Goal: Information Seeking & Learning: Compare options

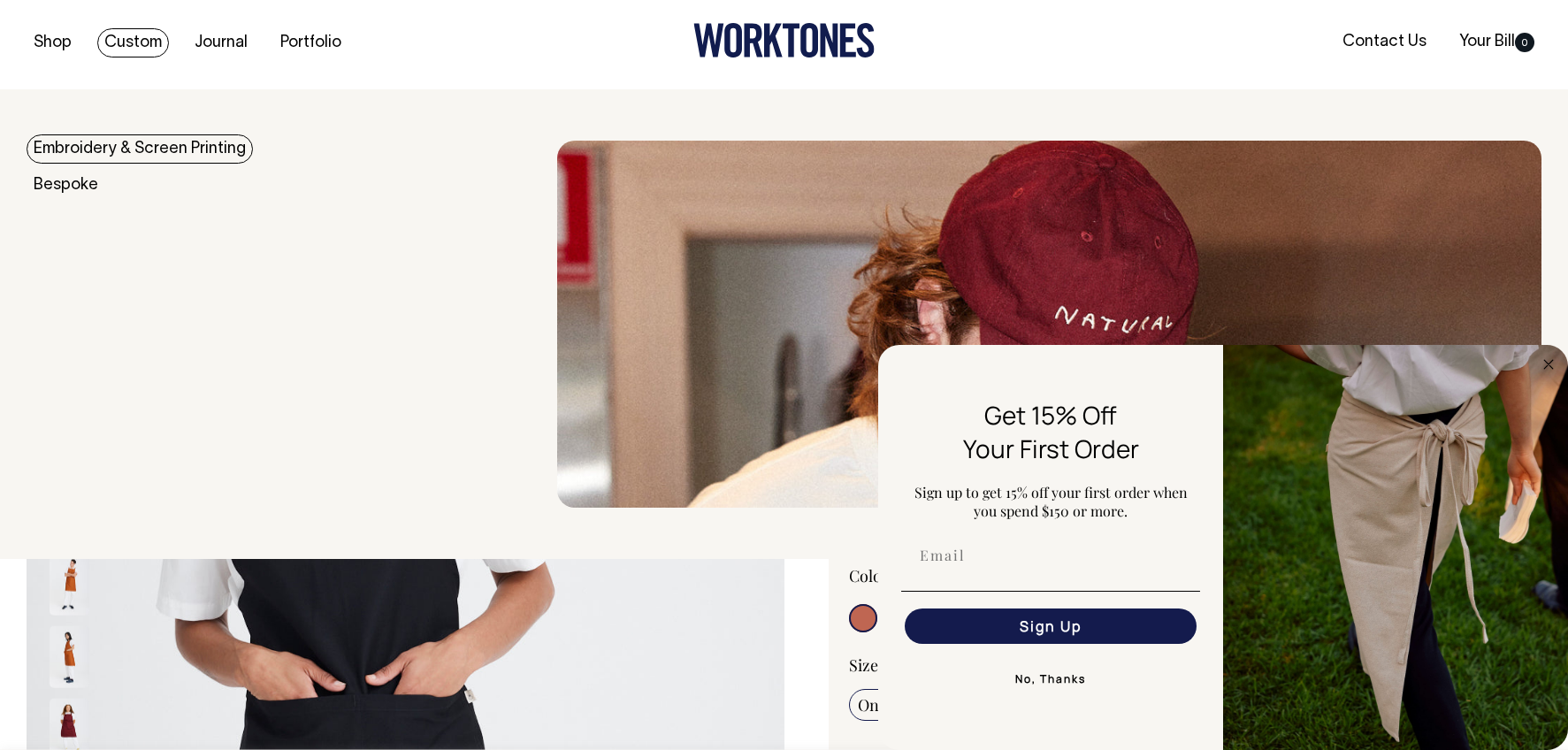
click at [139, 43] on link "Custom" at bounding box center [133, 42] width 72 height 29
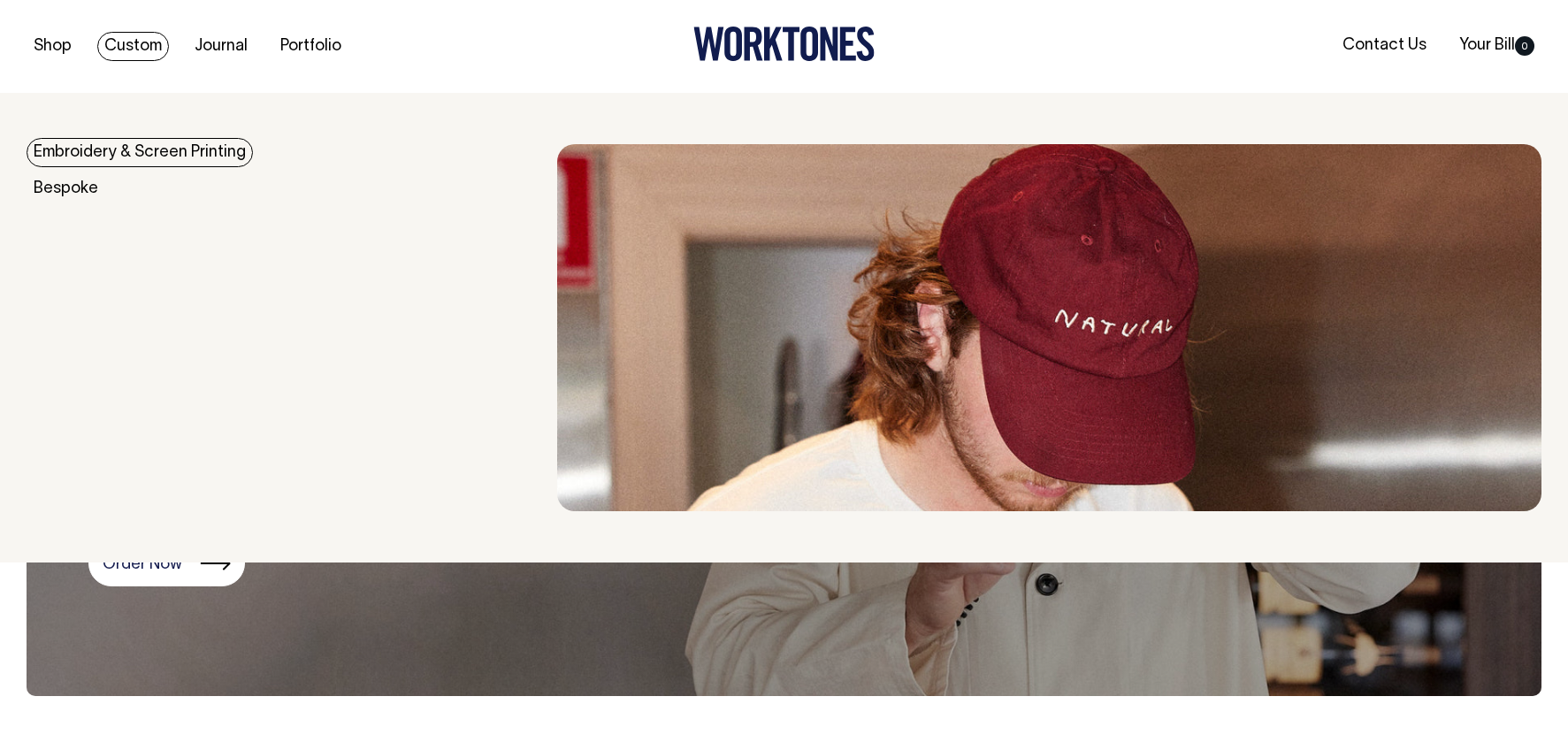
click at [139, 43] on link "Custom" at bounding box center [133, 46] width 72 height 29
click at [195, 142] on link "Embroidery & Screen Printing" at bounding box center [139, 152] width 226 height 29
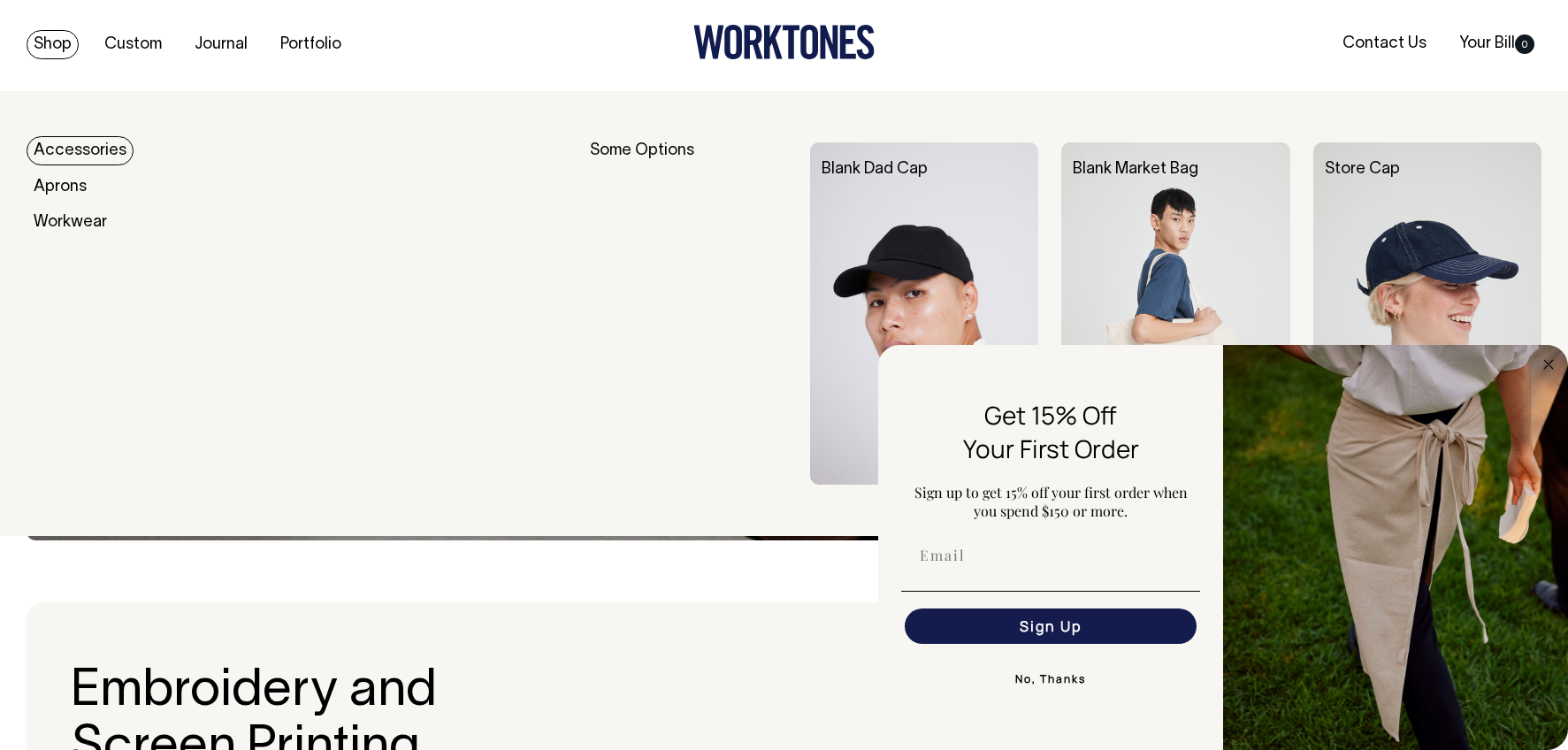
click at [46, 45] on link "Shop" at bounding box center [52, 44] width 52 height 29
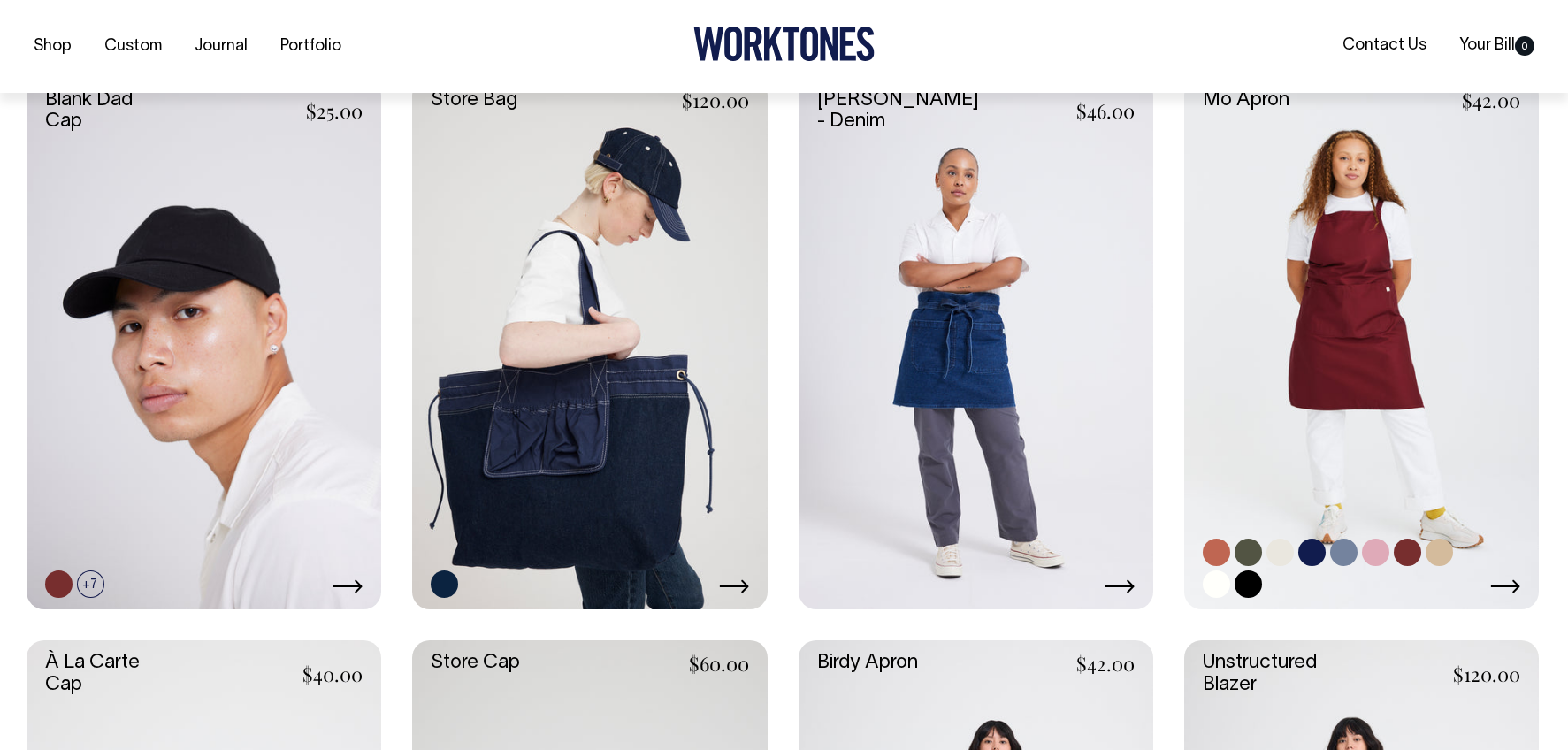
scroll to position [446, 0]
click at [1319, 428] on link at bounding box center [1362, 343] width 355 height 533
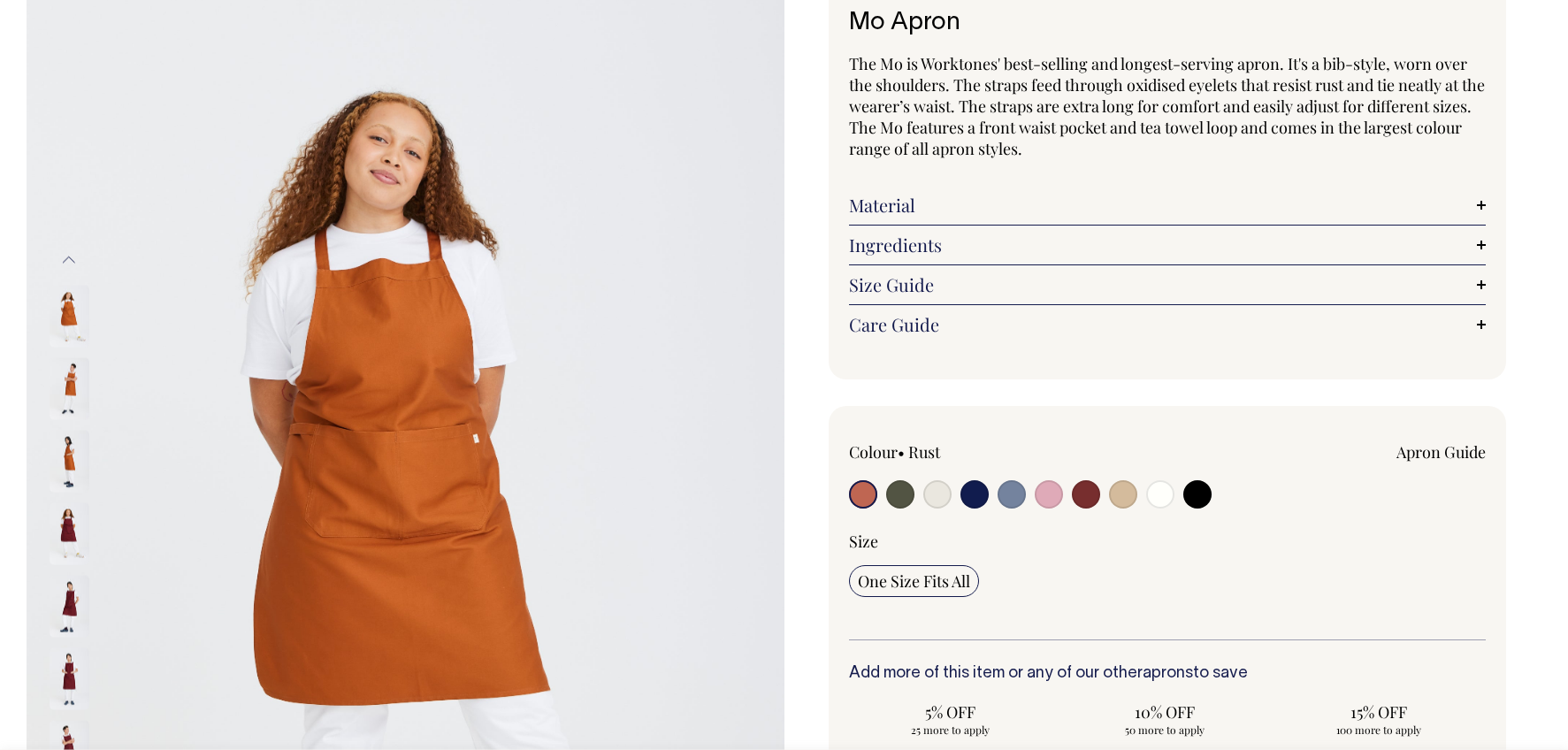
scroll to position [128, 0]
click at [900, 491] on input "radio" at bounding box center [899, 493] width 28 height 28
radio input "true"
select select "Olive"
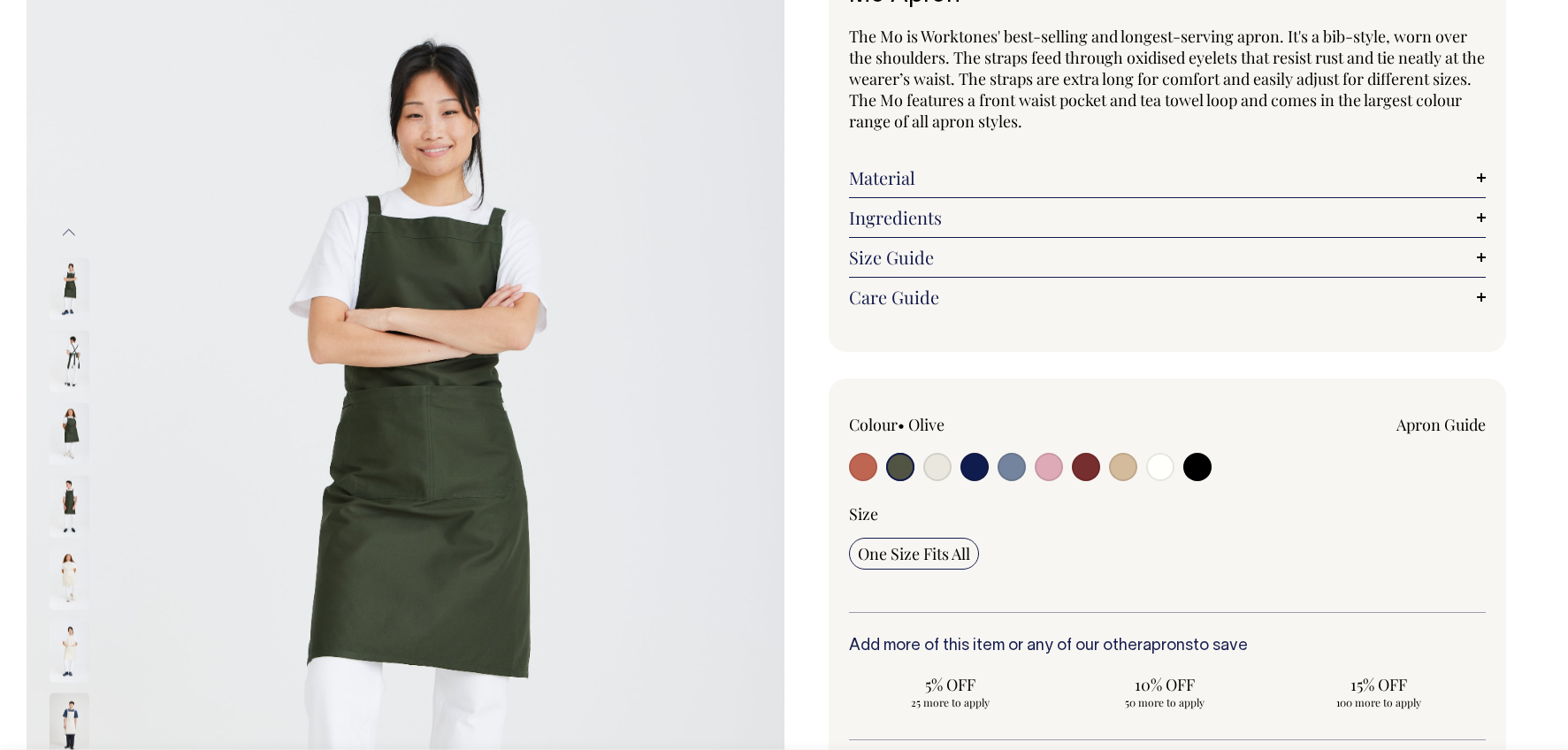
click at [1129, 186] on div "Material Made from 100% mercerised cotton twill. Mercerisation is a process tha…" at bounding box center [1168, 178] width 638 height 40
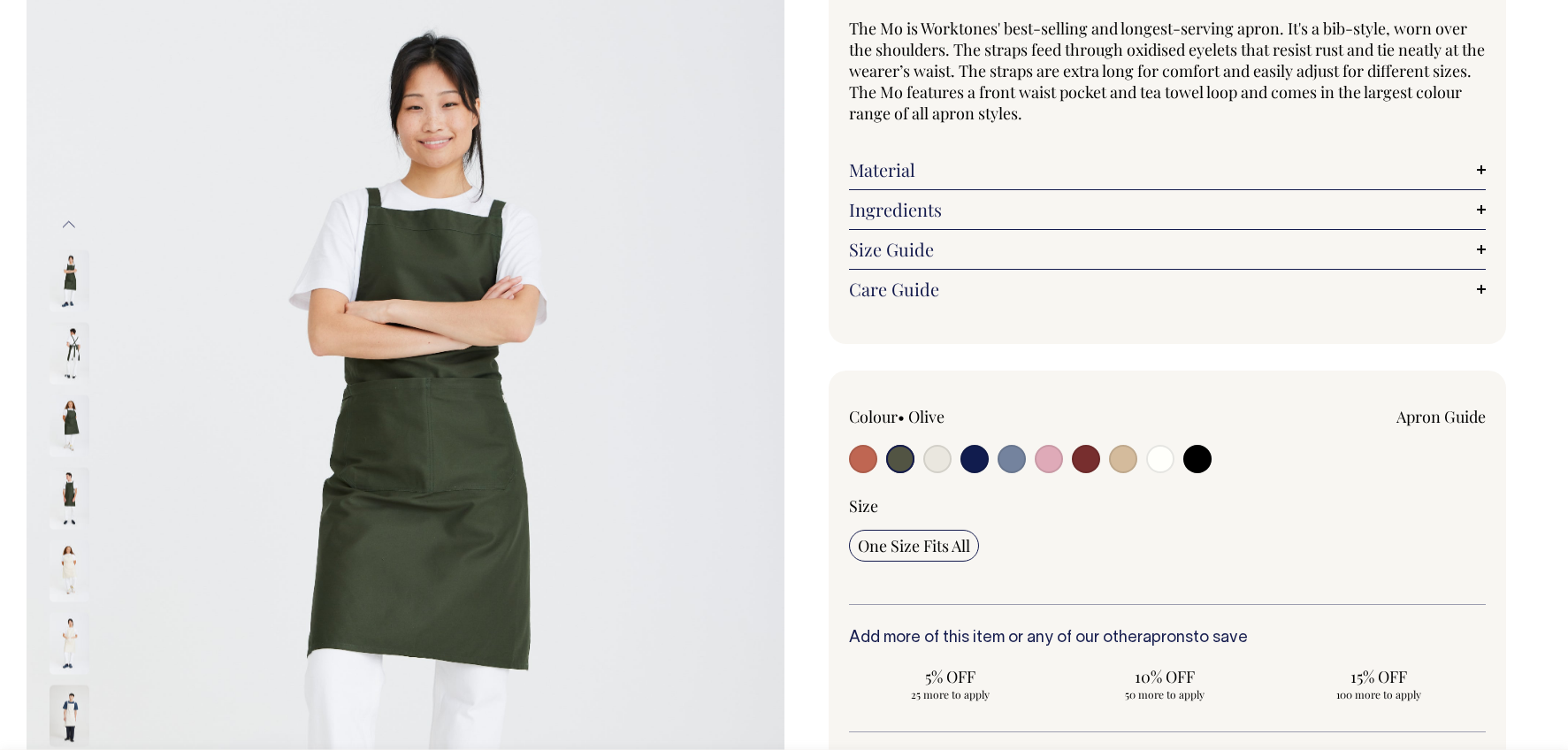
scroll to position [164, 0]
click at [1478, 167] on link "Material" at bounding box center [1168, 169] width 638 height 22
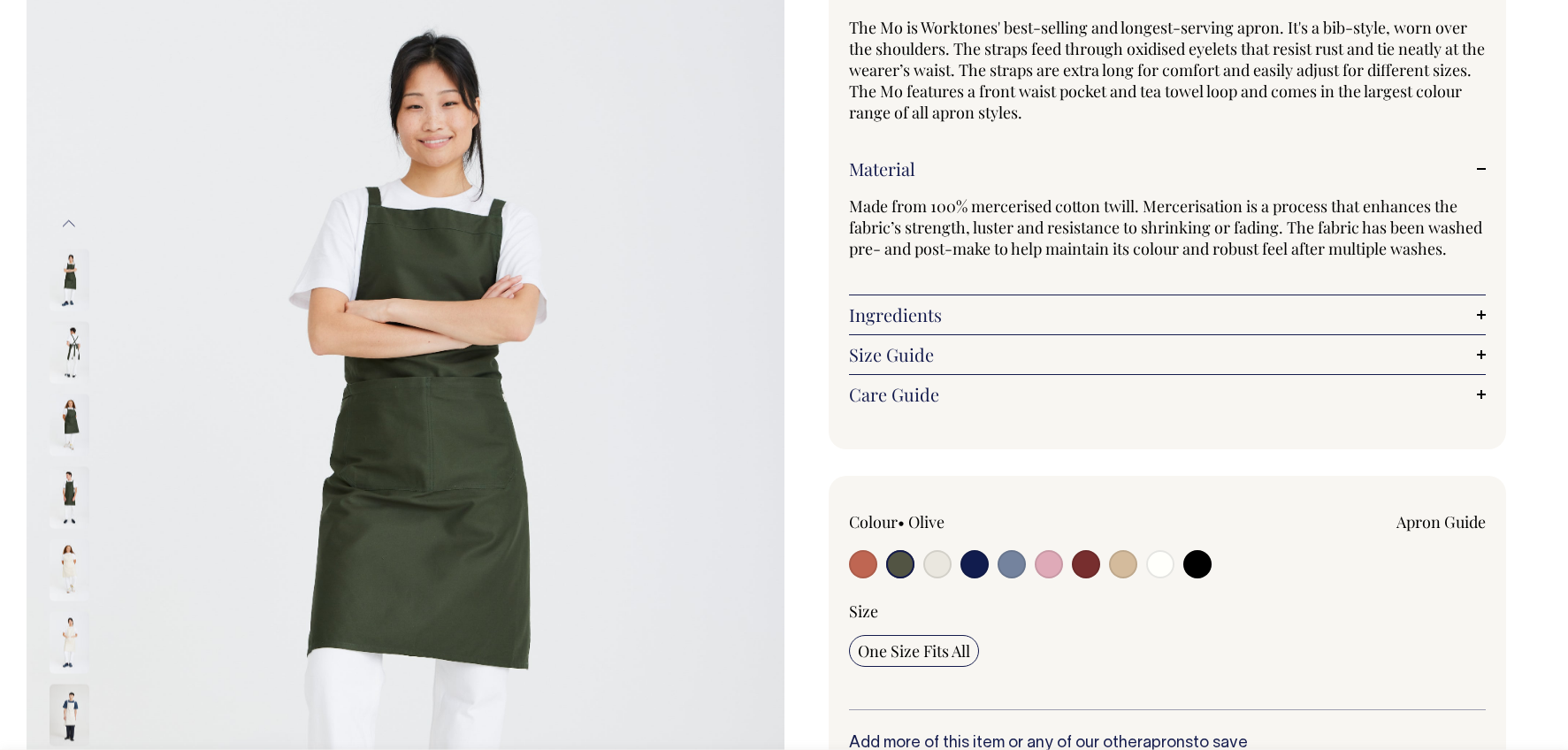
click at [1480, 168] on link "Material" at bounding box center [1168, 169] width 638 height 22
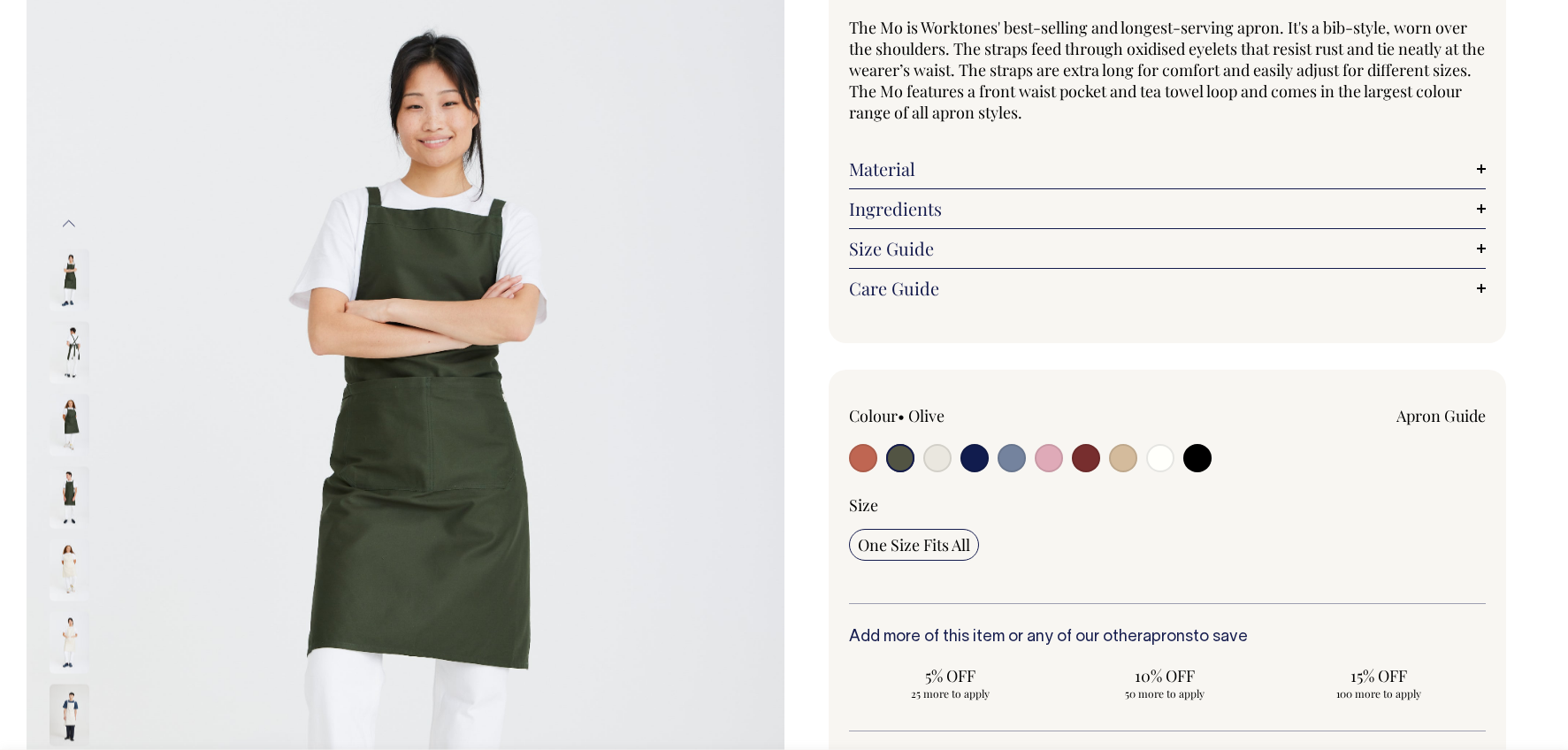
click at [928, 252] on link "Size Guide" at bounding box center [1168, 249] width 638 height 22
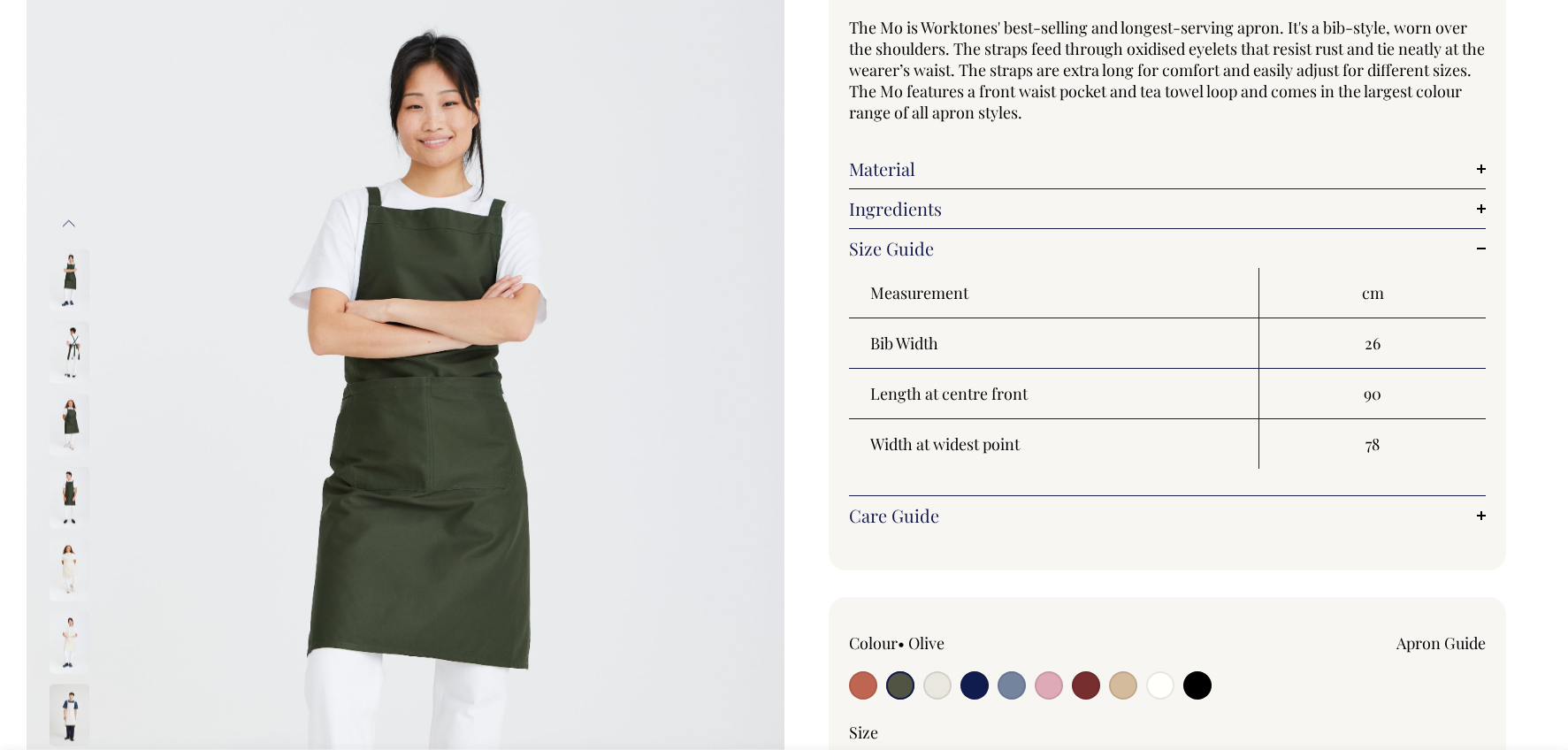
click at [928, 252] on link "Size Guide" at bounding box center [1168, 249] width 638 height 22
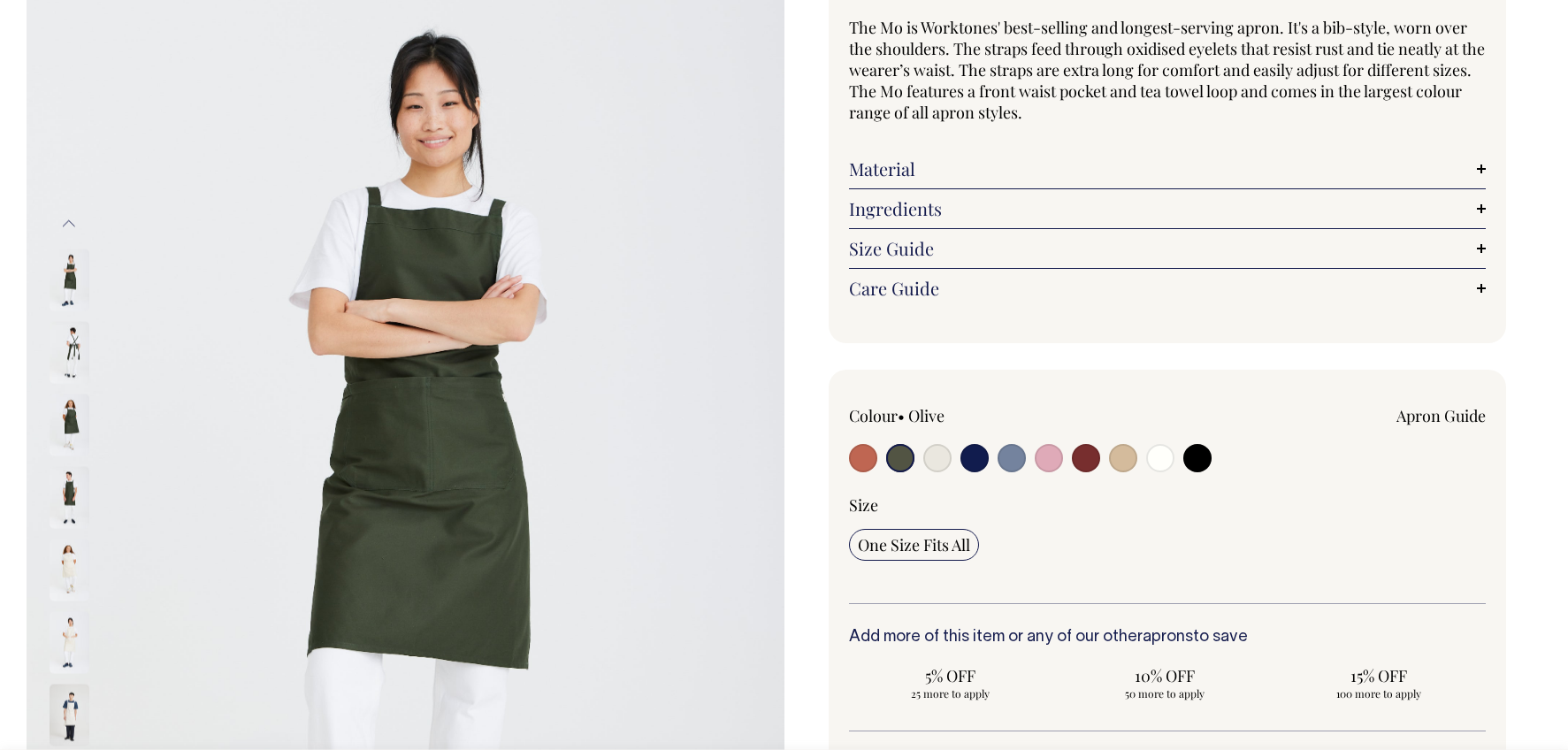
click at [939, 457] on input "radio" at bounding box center [937, 458] width 28 height 28
radio input "true"
select select "Natural"
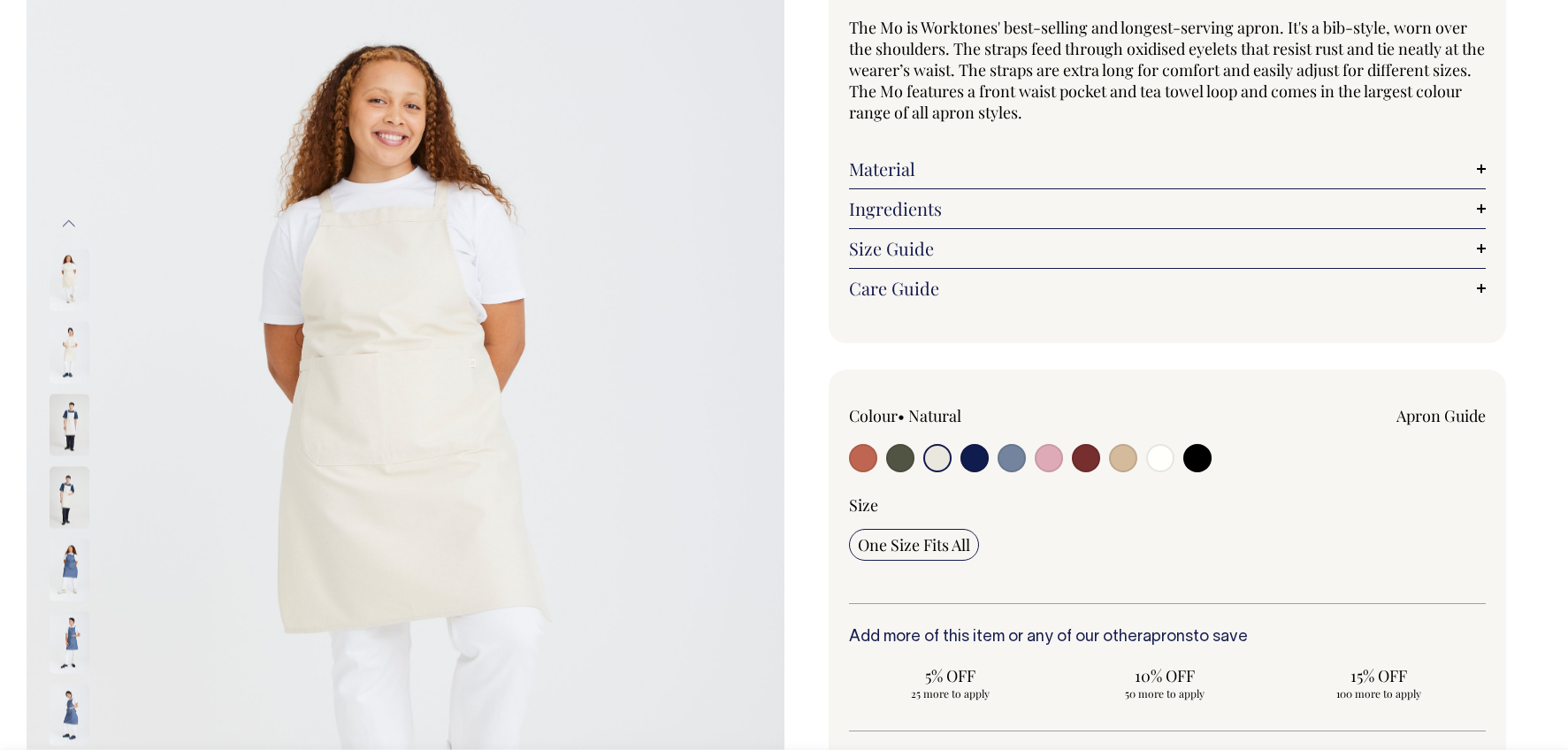
click at [974, 457] on input "radio" at bounding box center [974, 458] width 28 height 28
radio input "true"
select select "Dark Navy"
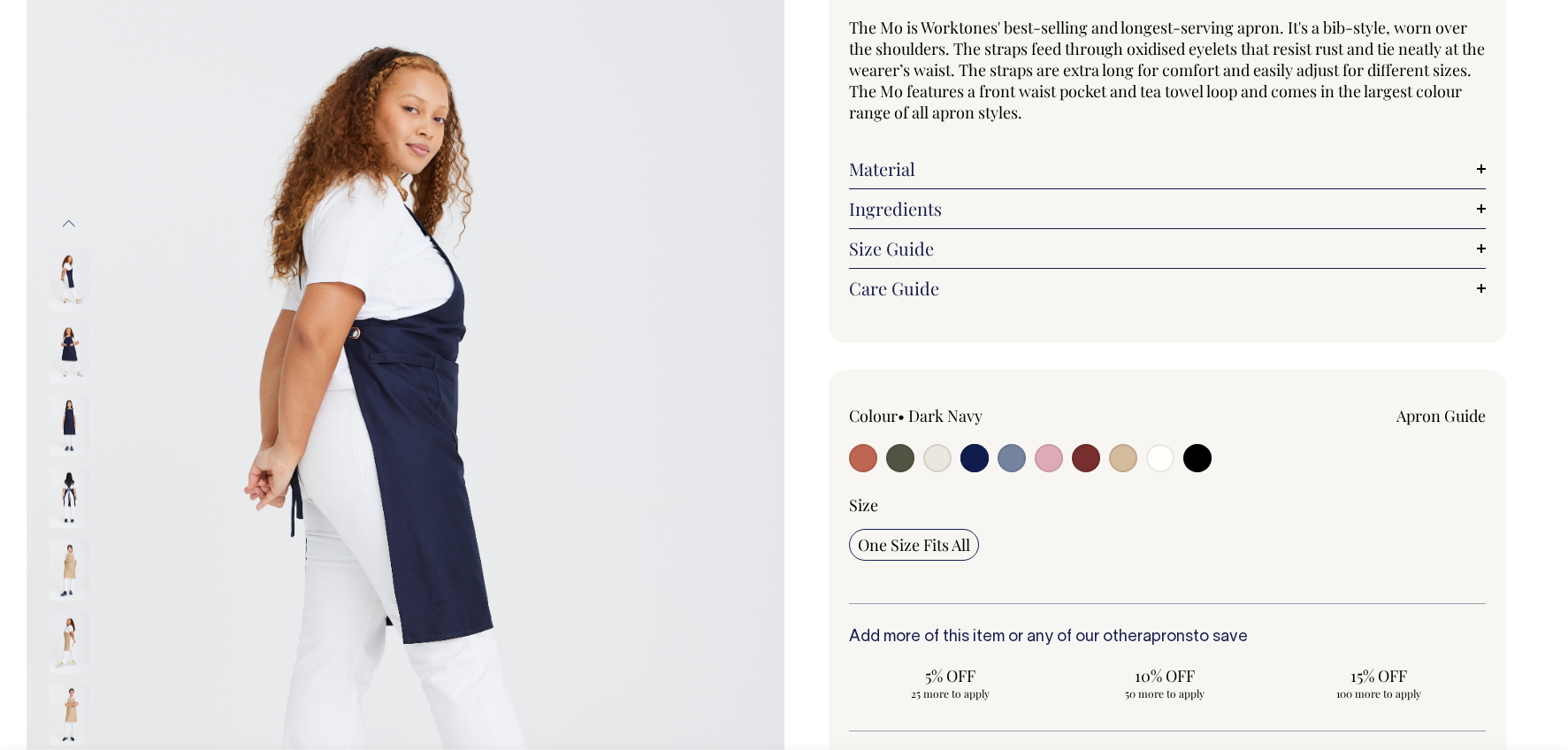
click at [1007, 455] on input "radio" at bounding box center [1011, 458] width 28 height 28
radio input "true"
select select "Blue/Grey"
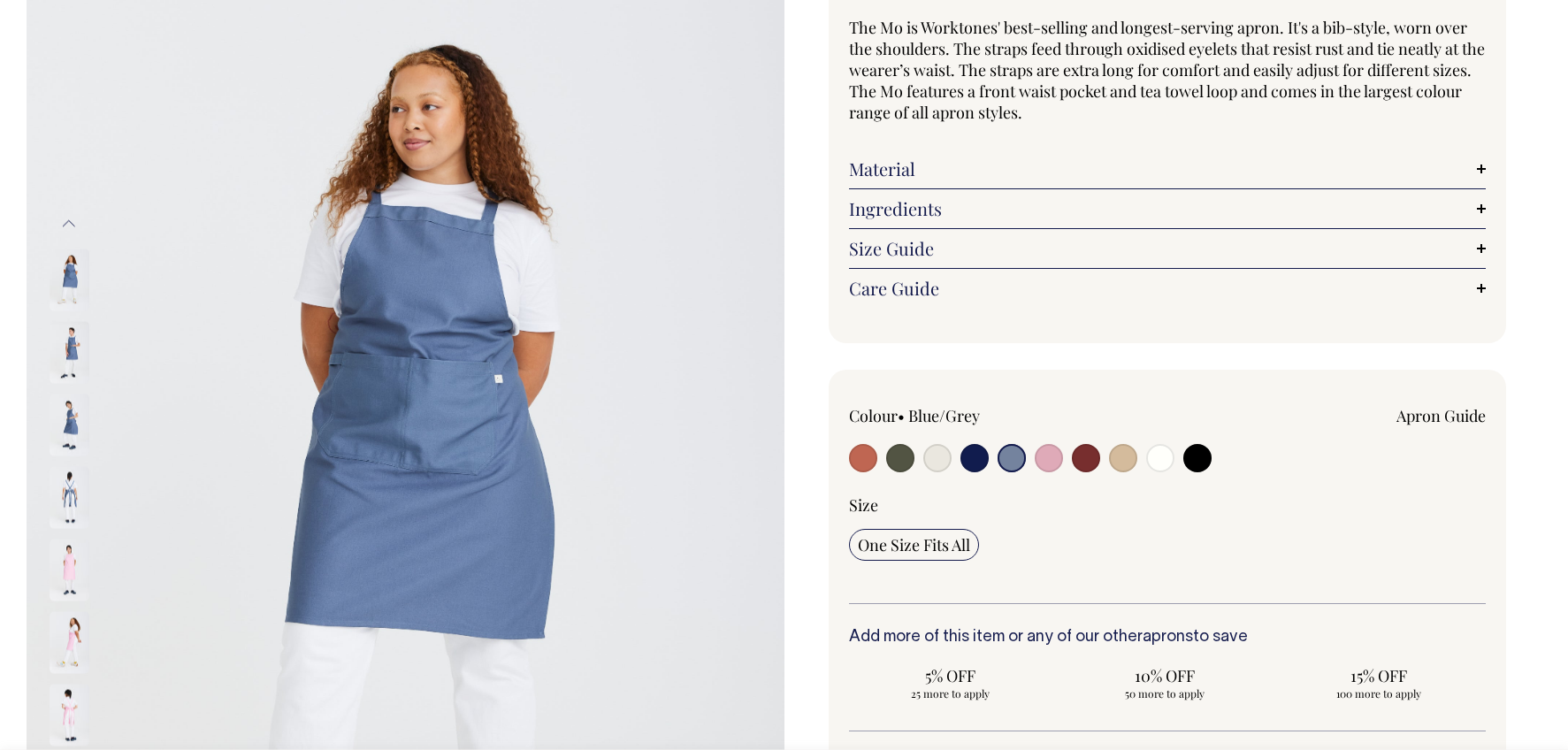
click at [1047, 456] on input "radio" at bounding box center [1048, 458] width 28 height 28
radio input "true"
select select "Pink"
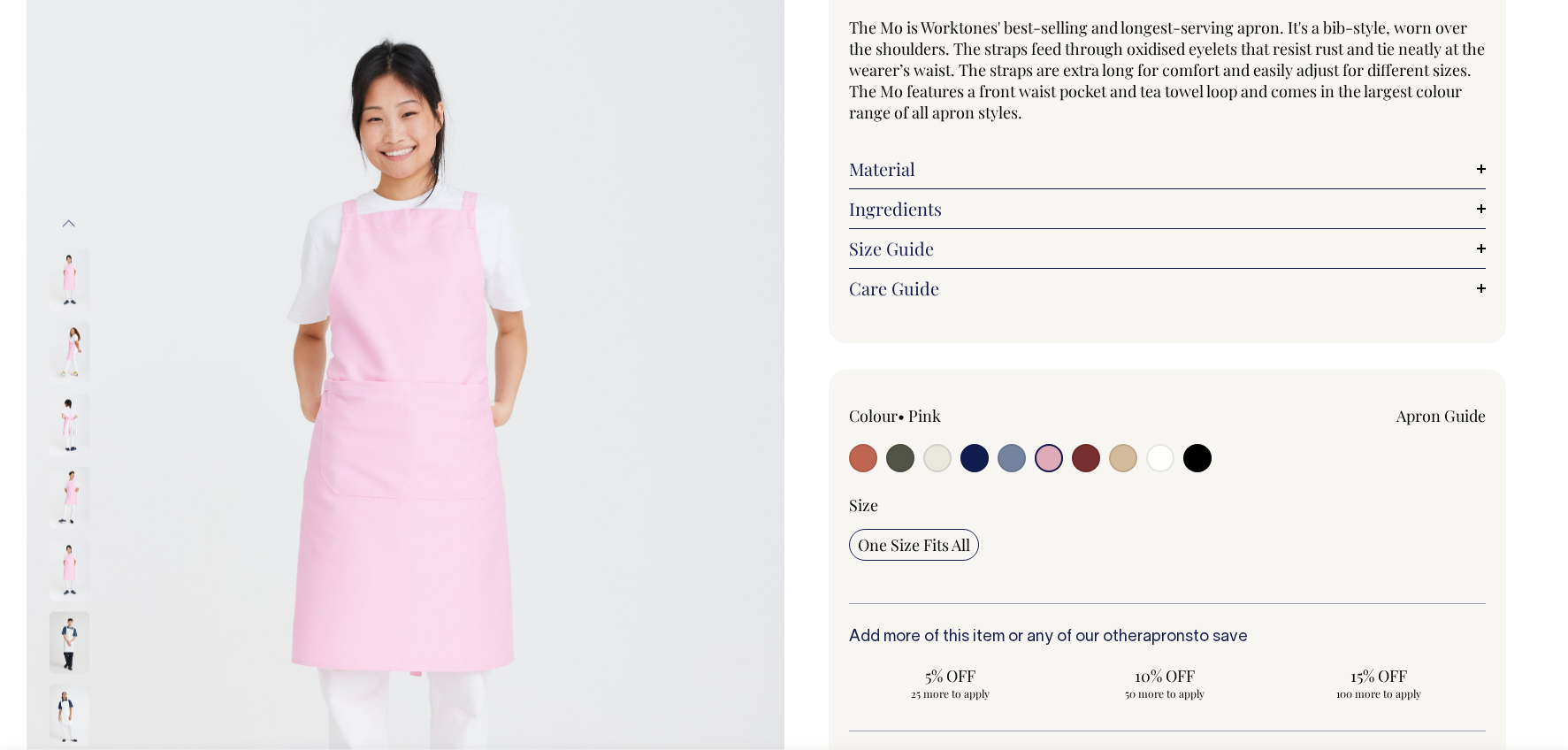
click at [1084, 457] on input "radio" at bounding box center [1086, 458] width 28 height 28
radio input "true"
select select "Burgundy"
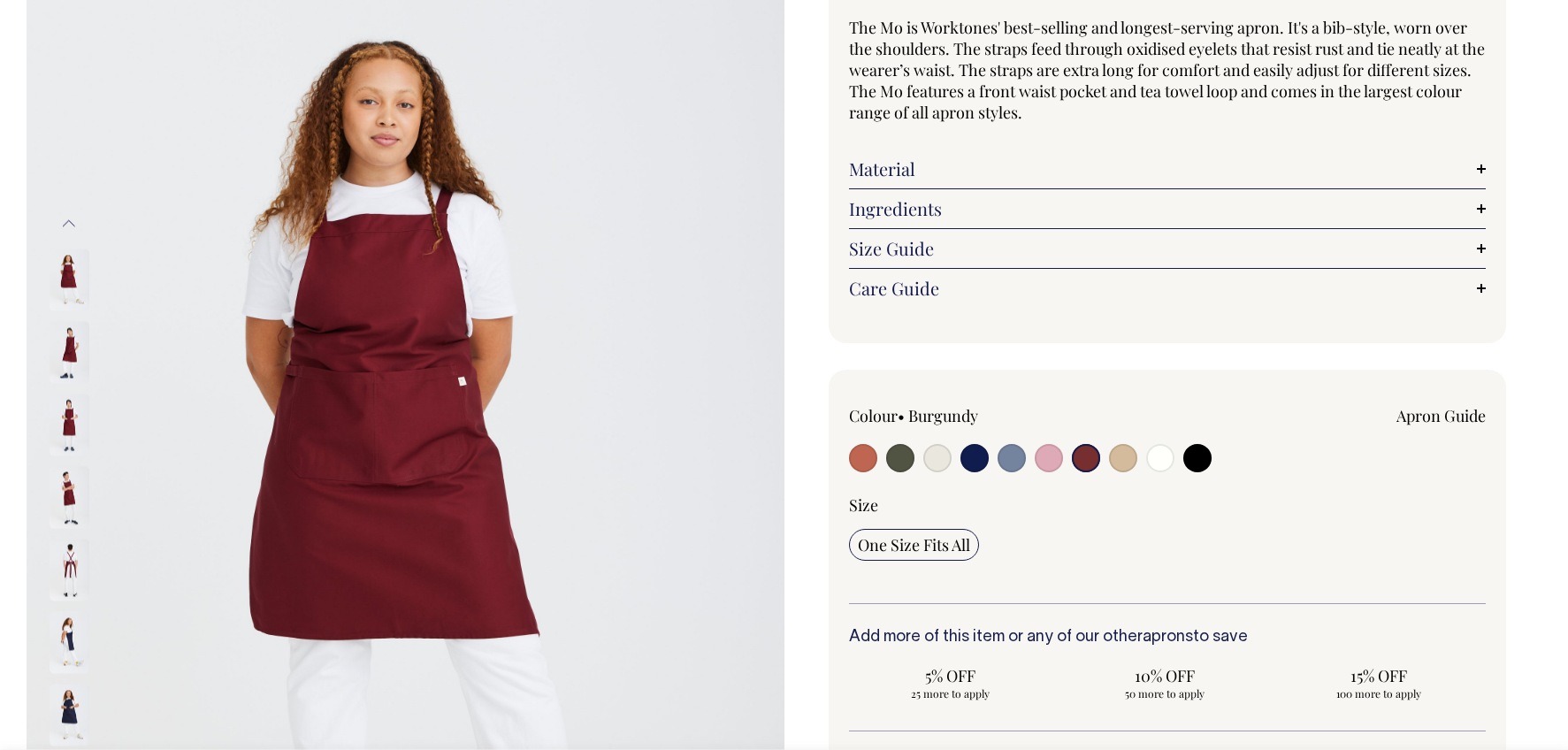
click at [1117, 456] on input "radio" at bounding box center [1123, 458] width 28 height 28
radio input "true"
select select "Khaki"
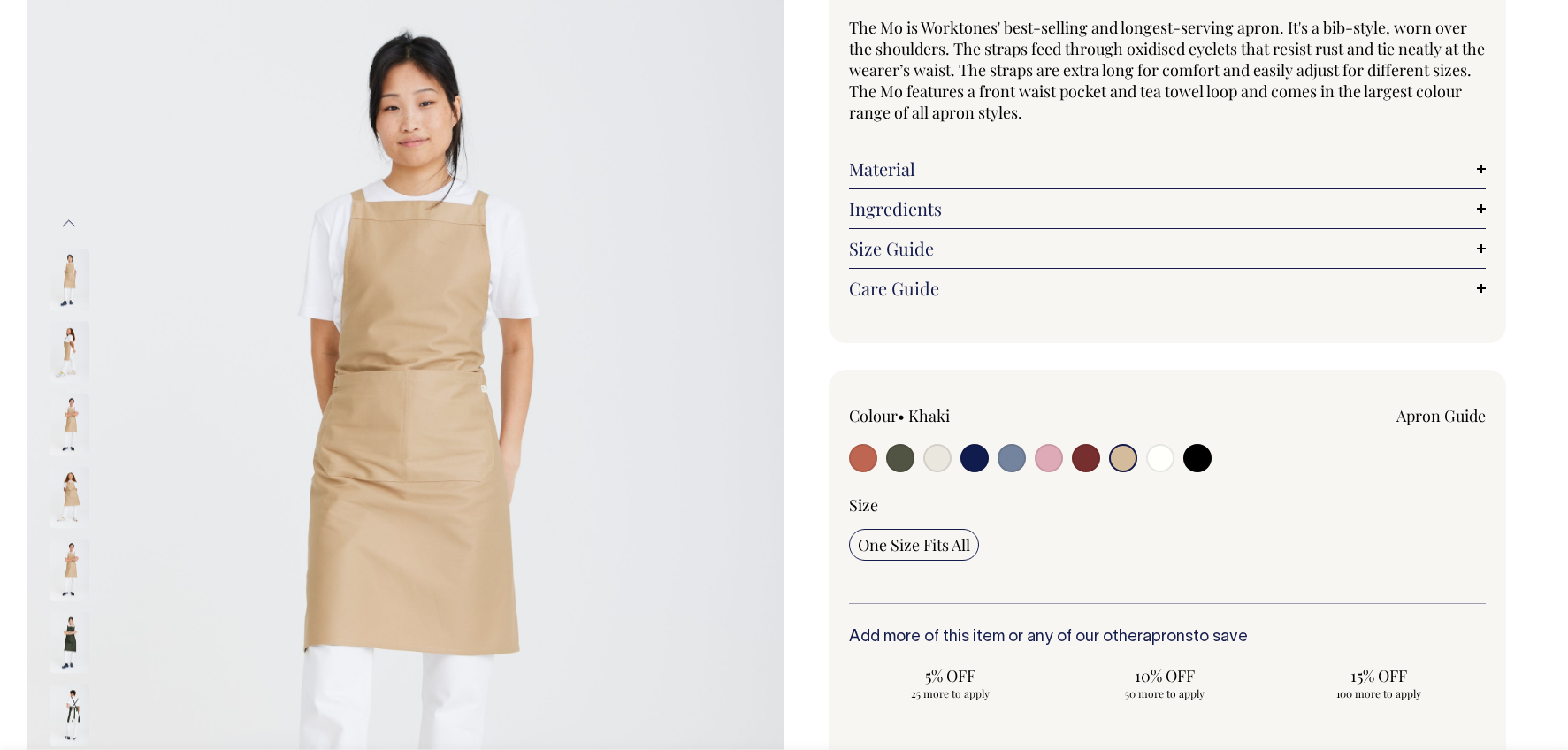
click at [1161, 458] on input "radio" at bounding box center [1160, 458] width 28 height 28
radio input "true"
select select "Off-White"
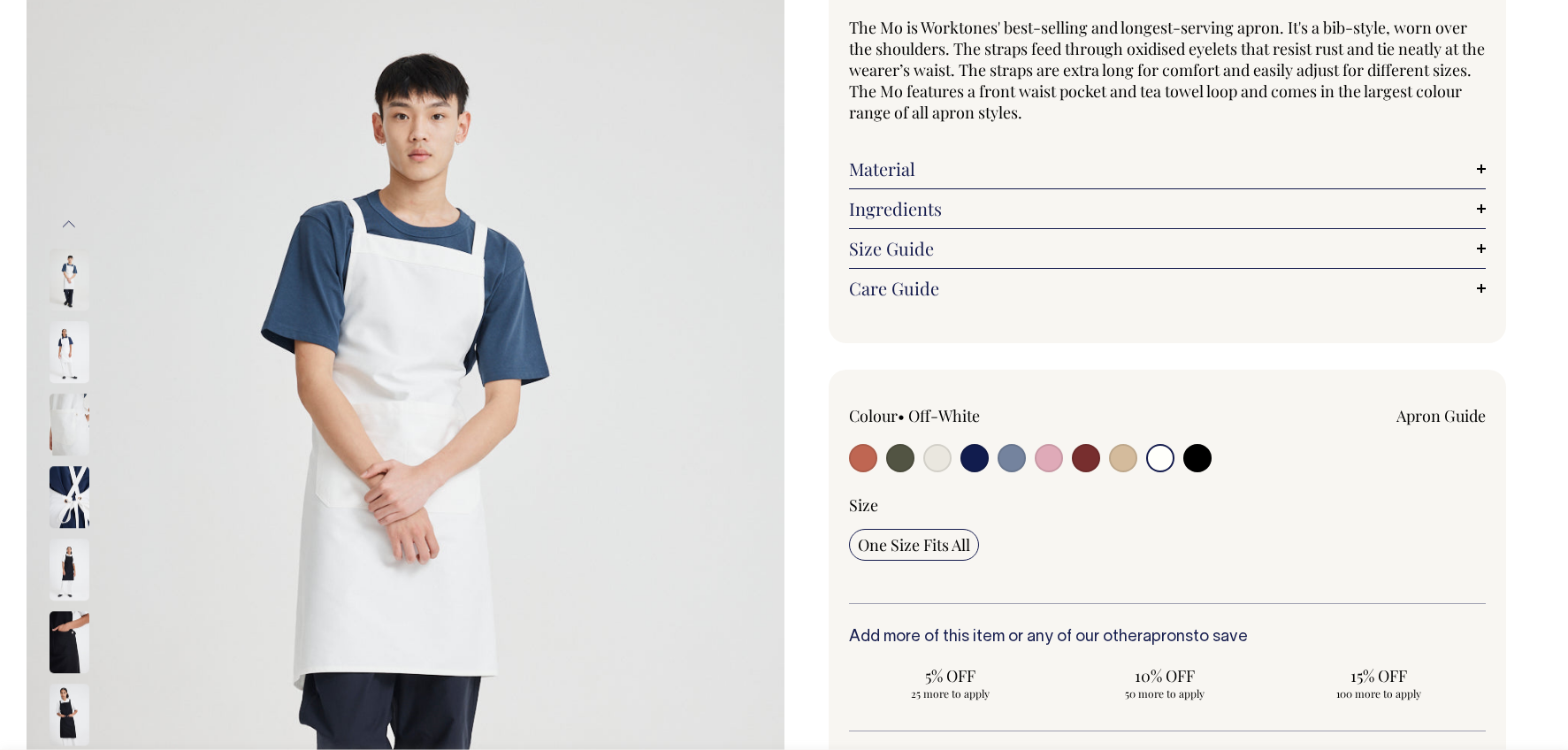
click at [1200, 459] on input "radio" at bounding box center [1197, 458] width 28 height 28
radio input "true"
select select "Black"
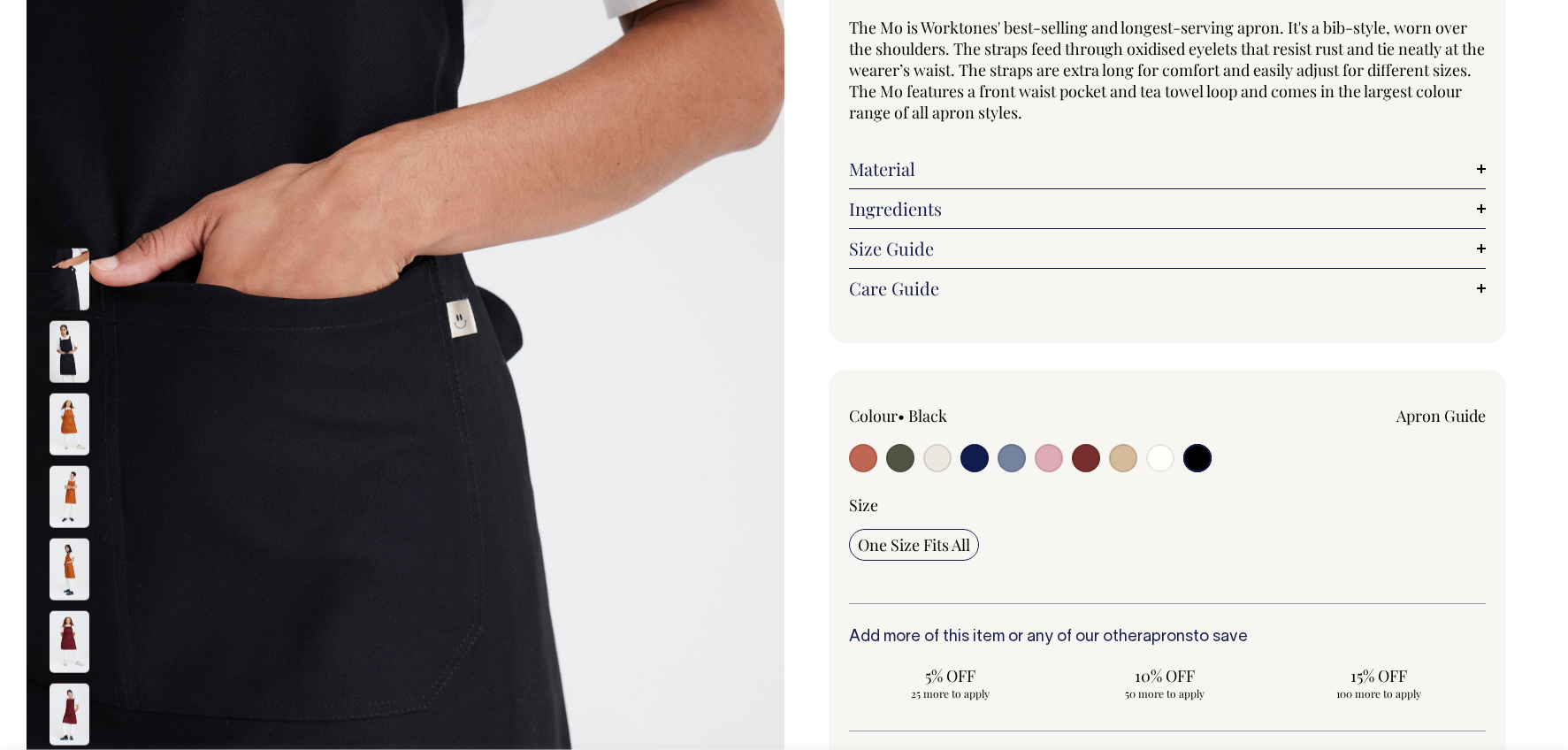
click at [1087, 457] on input "radio" at bounding box center [1086, 458] width 28 height 28
radio input "true"
select select "Burgundy"
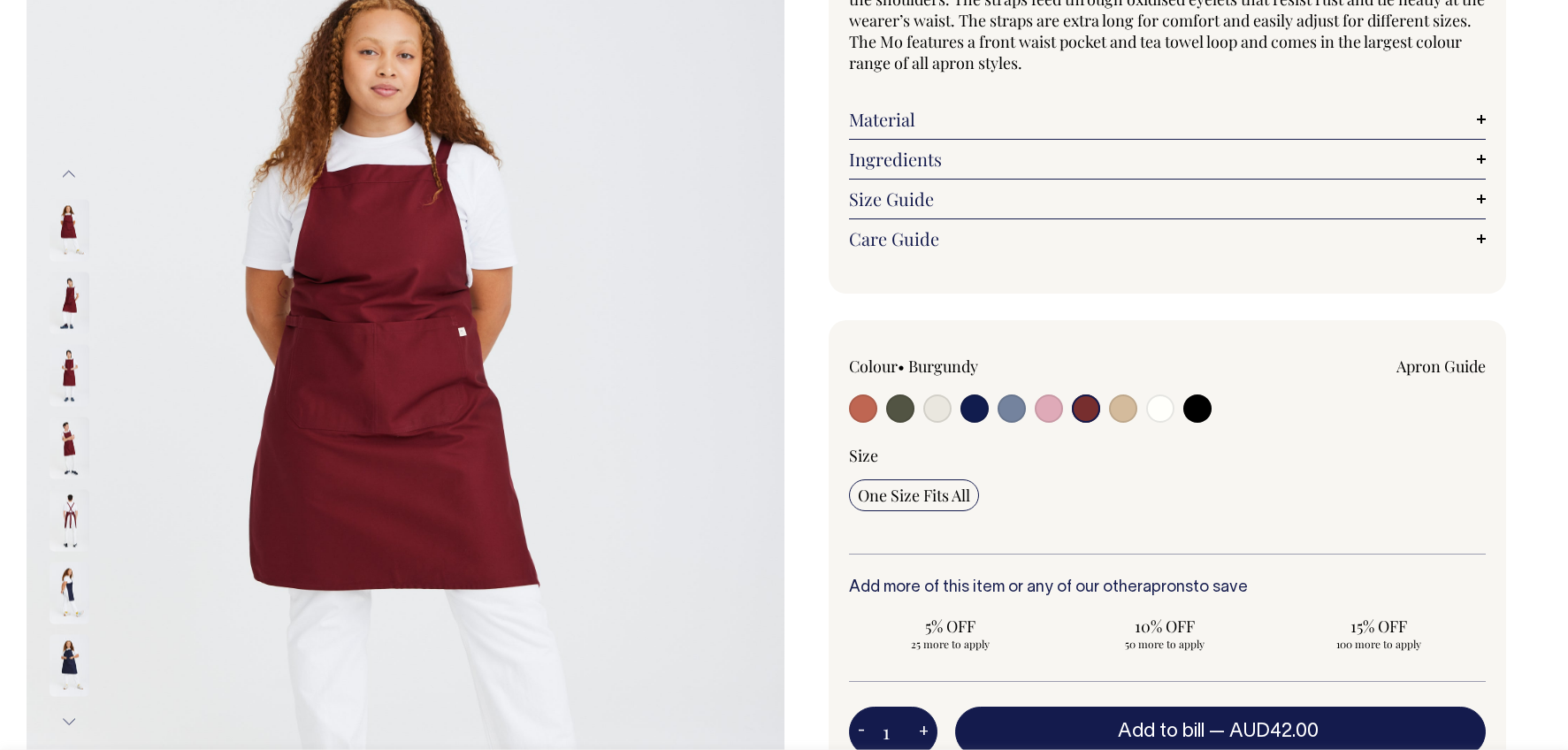
scroll to position [215, 0]
click at [858, 407] on input "radio" at bounding box center [862, 407] width 28 height 28
radio input "true"
select select "Rust"
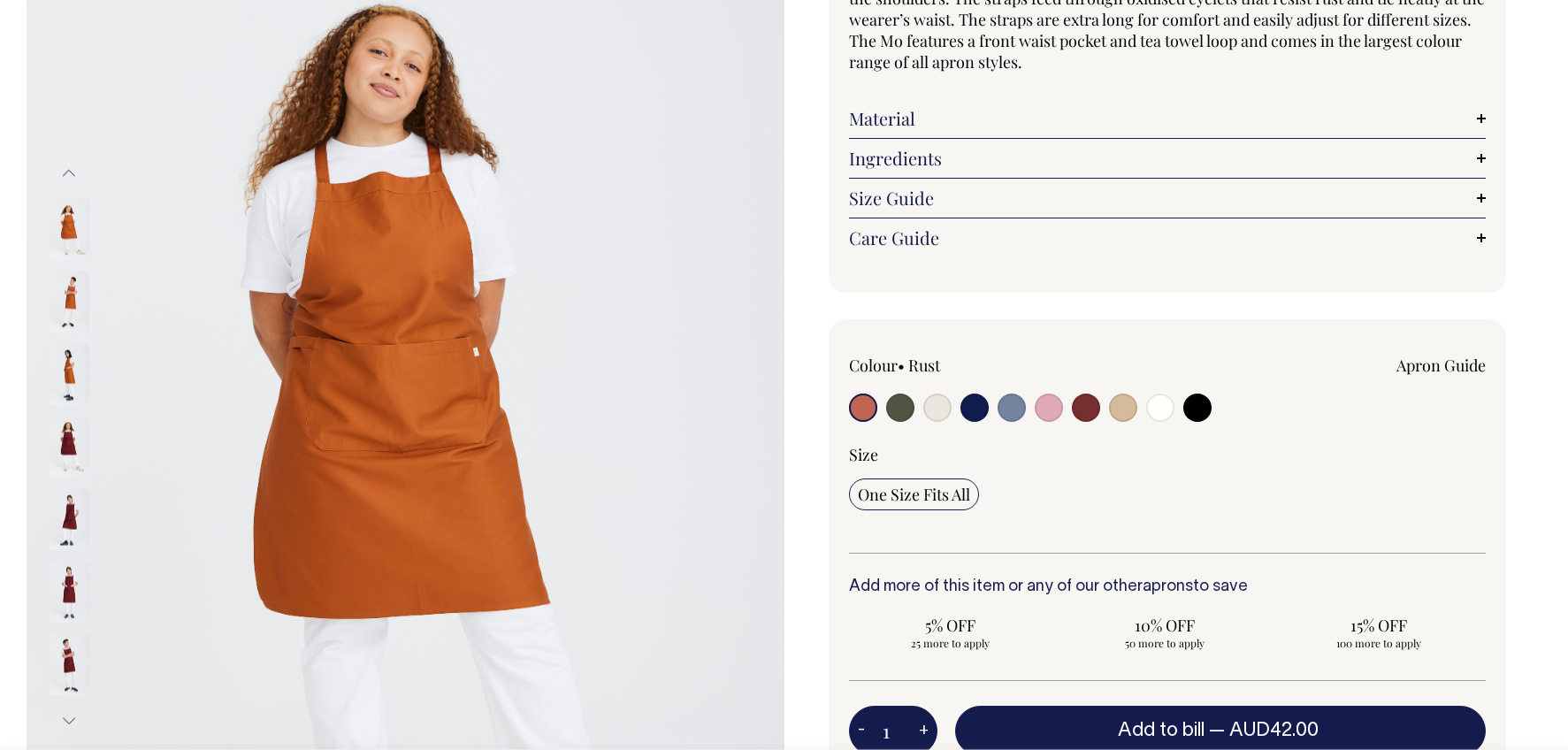
click at [903, 410] on input "radio" at bounding box center [899, 407] width 28 height 28
radio input "true"
select select "Olive"
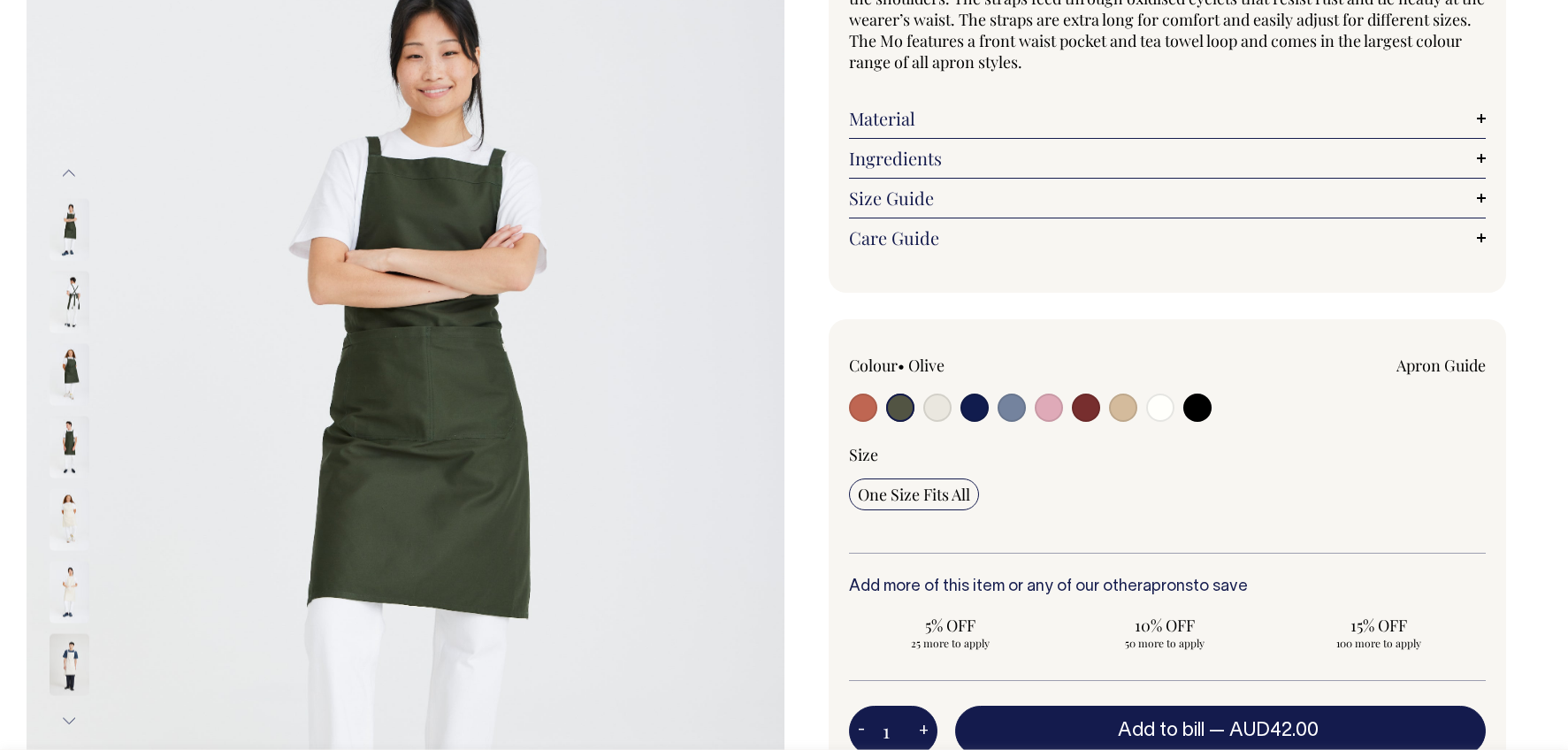
click at [939, 408] on input "radio" at bounding box center [937, 407] width 28 height 28
radio input "true"
select select "Natural"
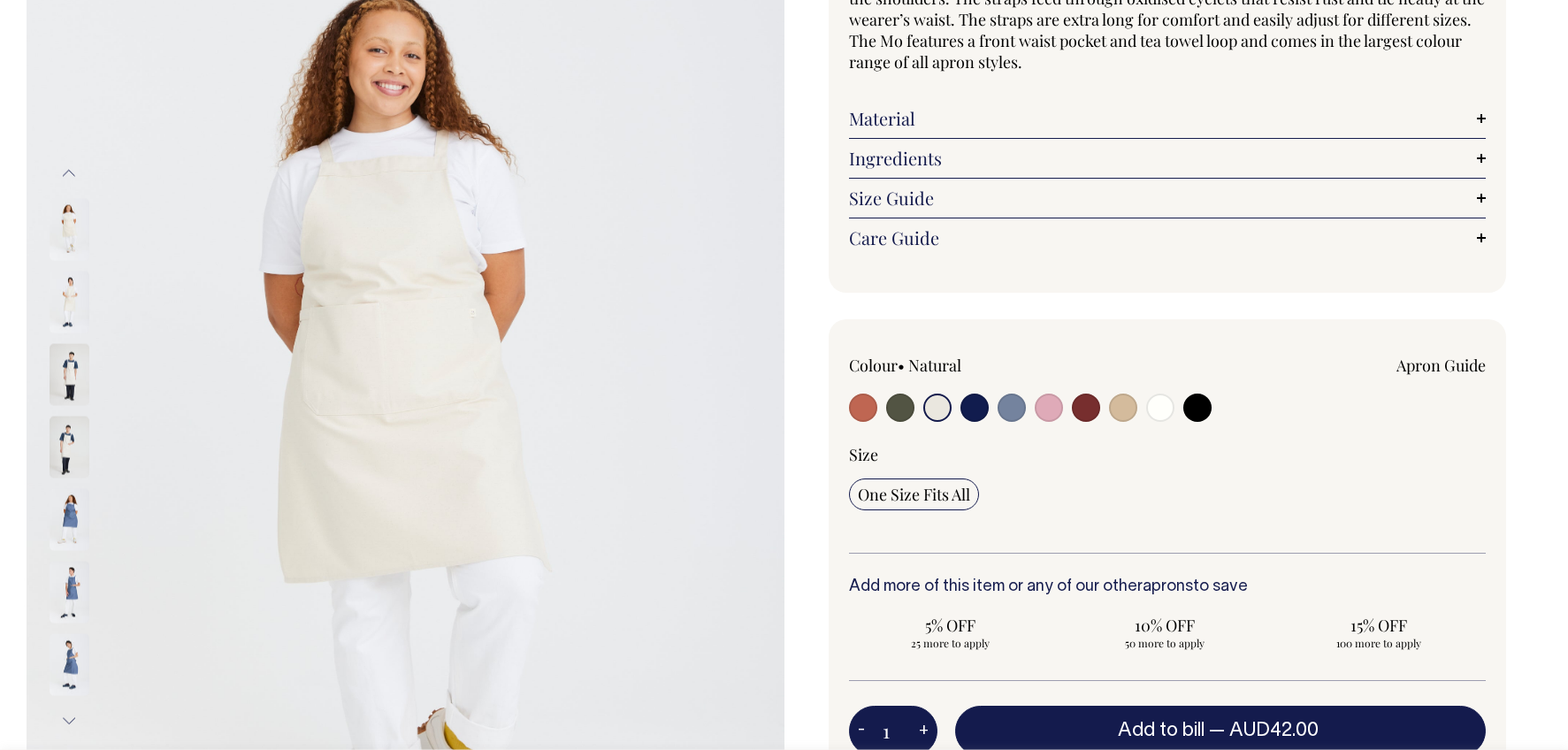
click at [1160, 409] on input "radio" at bounding box center [1160, 407] width 28 height 28
radio input "true"
select select "Off-White"
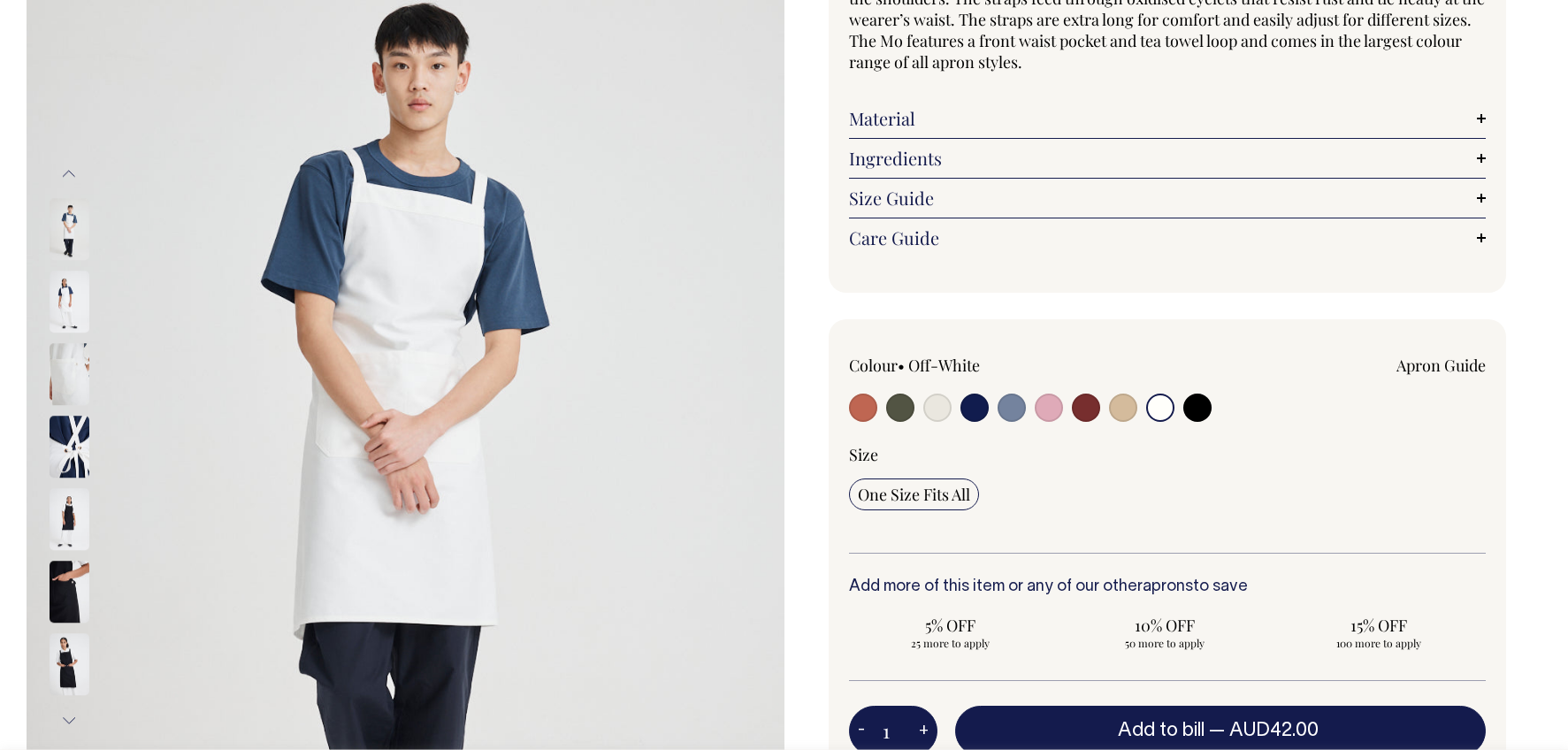
click at [933, 407] on input "radio" at bounding box center [937, 407] width 28 height 28
radio input "true"
select select "Natural"
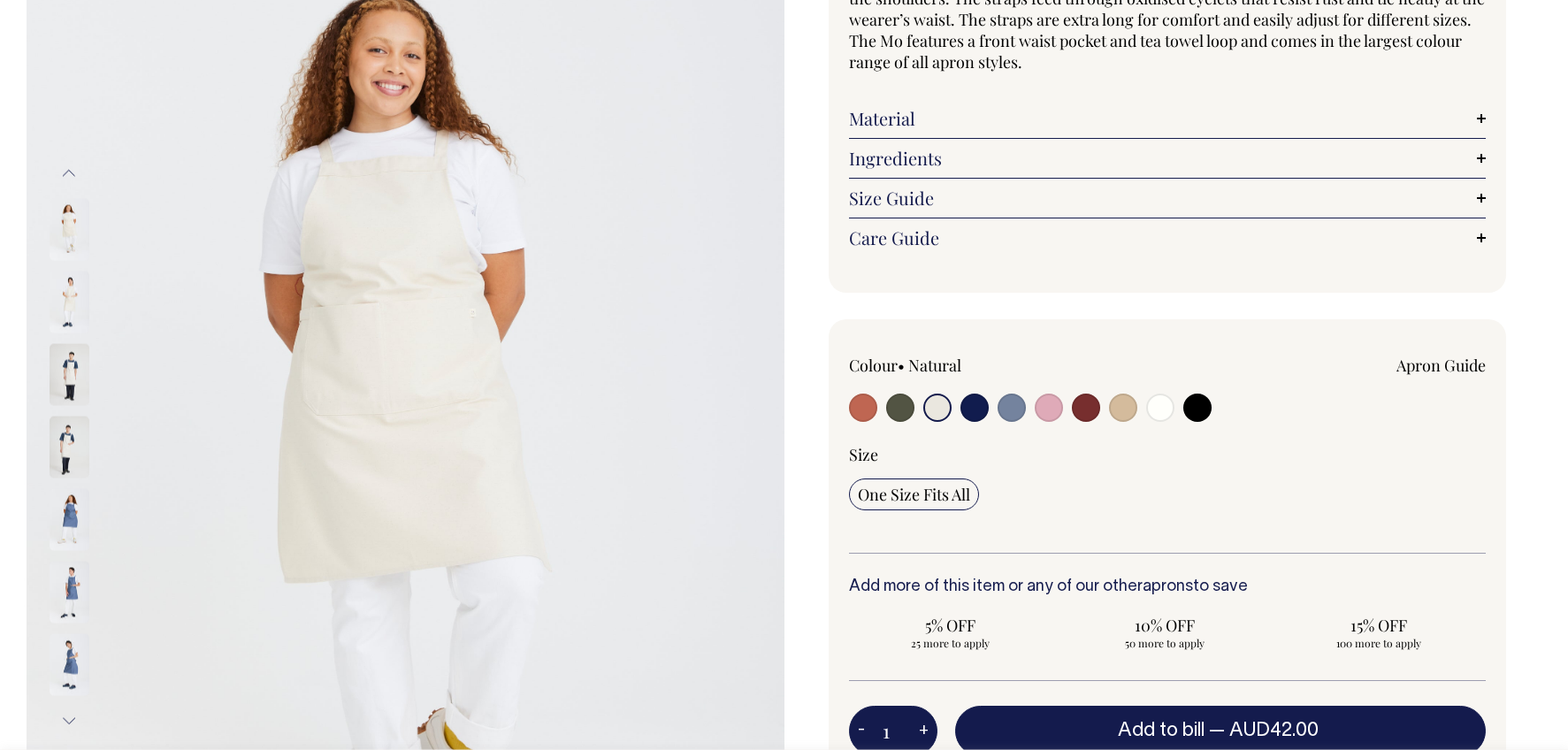
click at [972, 407] on input "radio" at bounding box center [974, 407] width 28 height 28
radio input "true"
select select "Dark Navy"
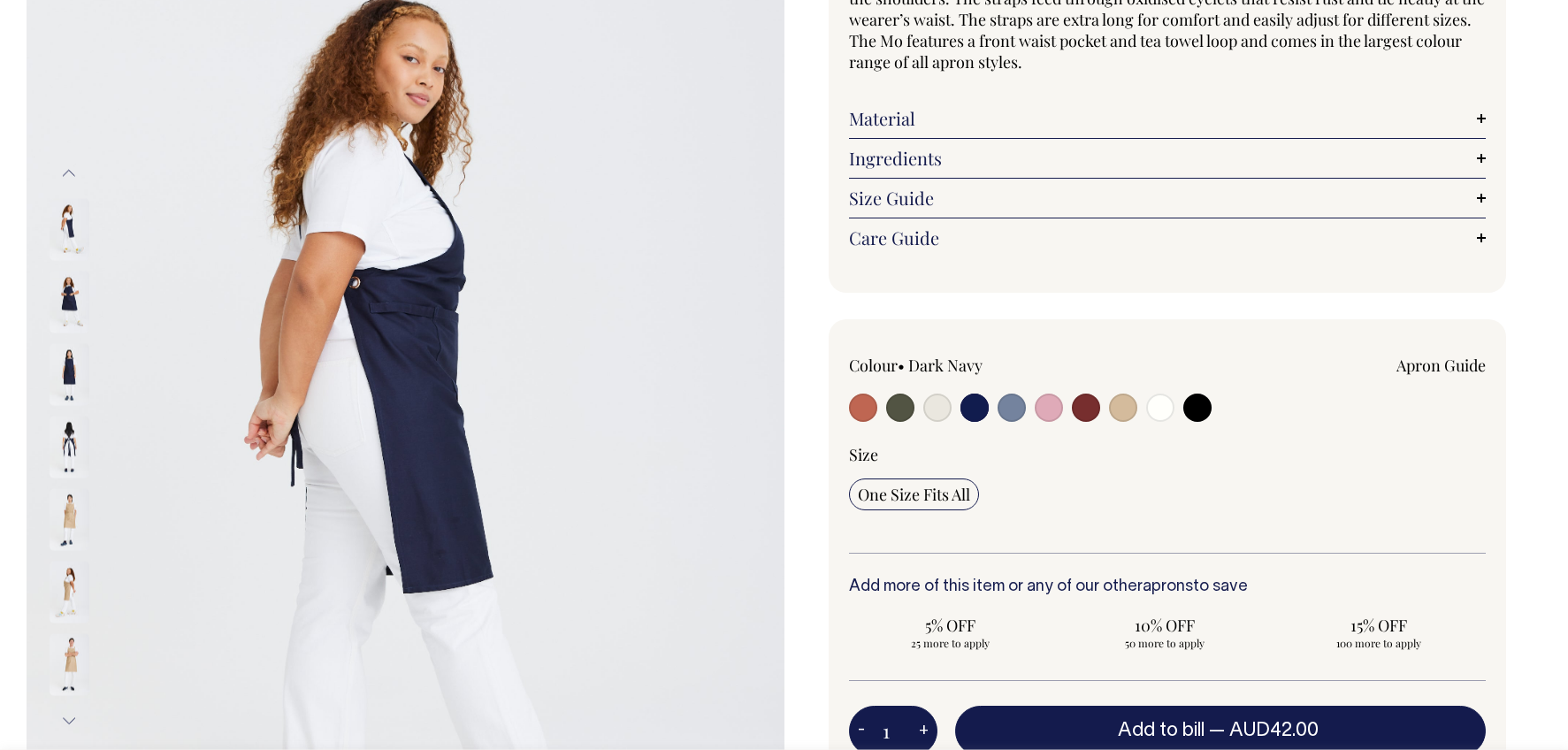
click at [1005, 410] on input "radio" at bounding box center [1011, 407] width 28 height 28
radio input "true"
select select "Blue/Grey"
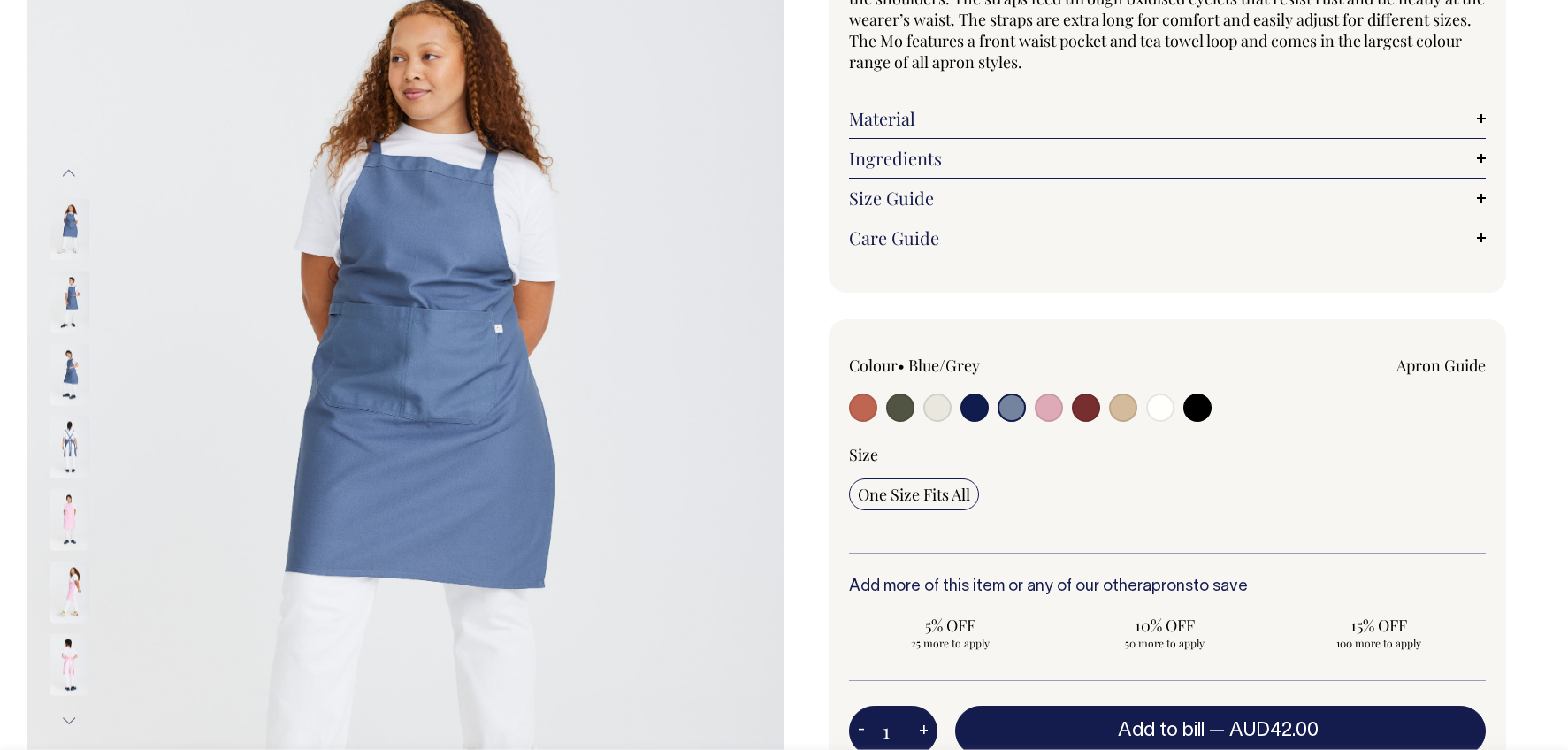
click at [1084, 409] on input "radio" at bounding box center [1086, 407] width 28 height 28
radio input "true"
select select "Burgundy"
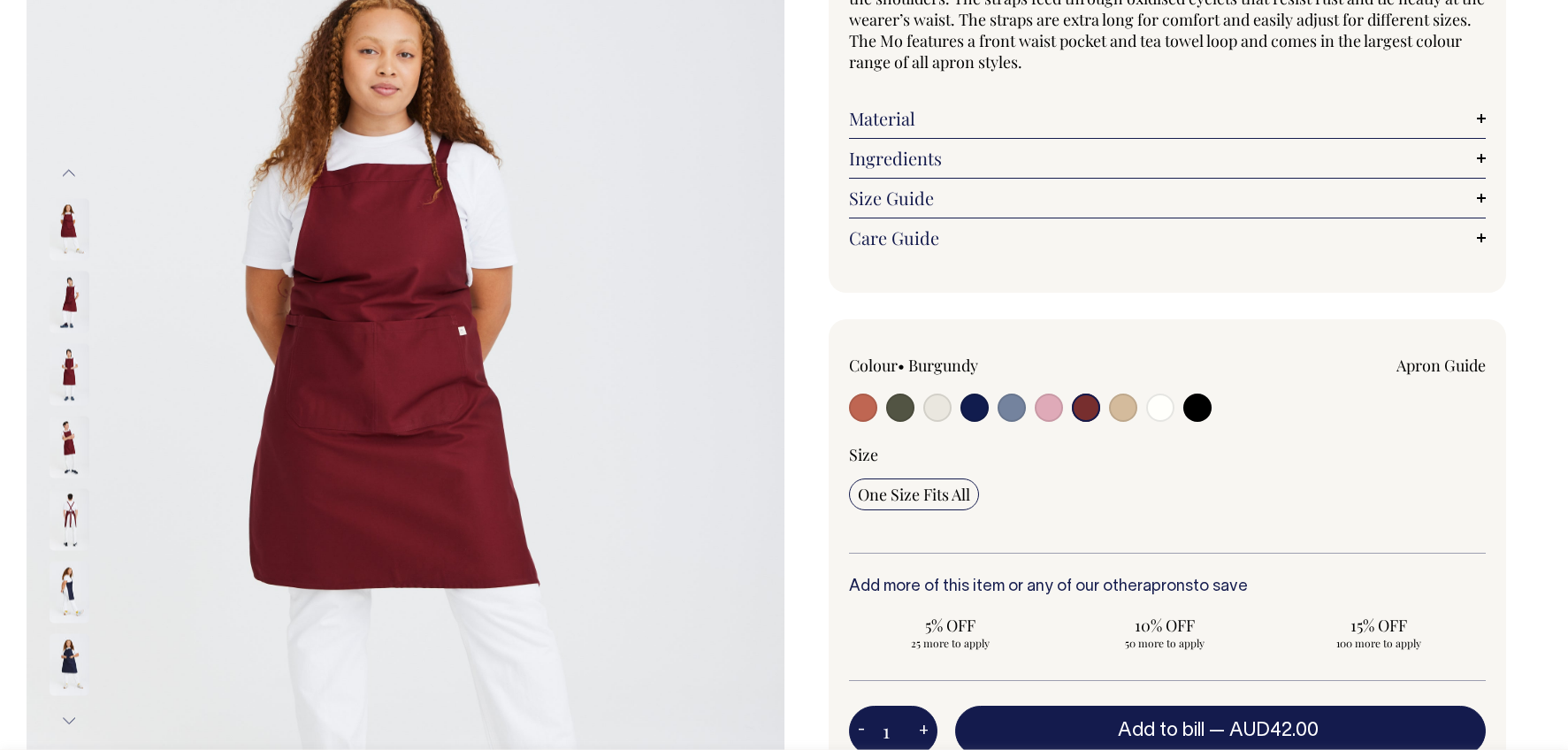
click at [1121, 411] on input "radio" at bounding box center [1123, 407] width 28 height 28
radio input "true"
select select "Khaki"
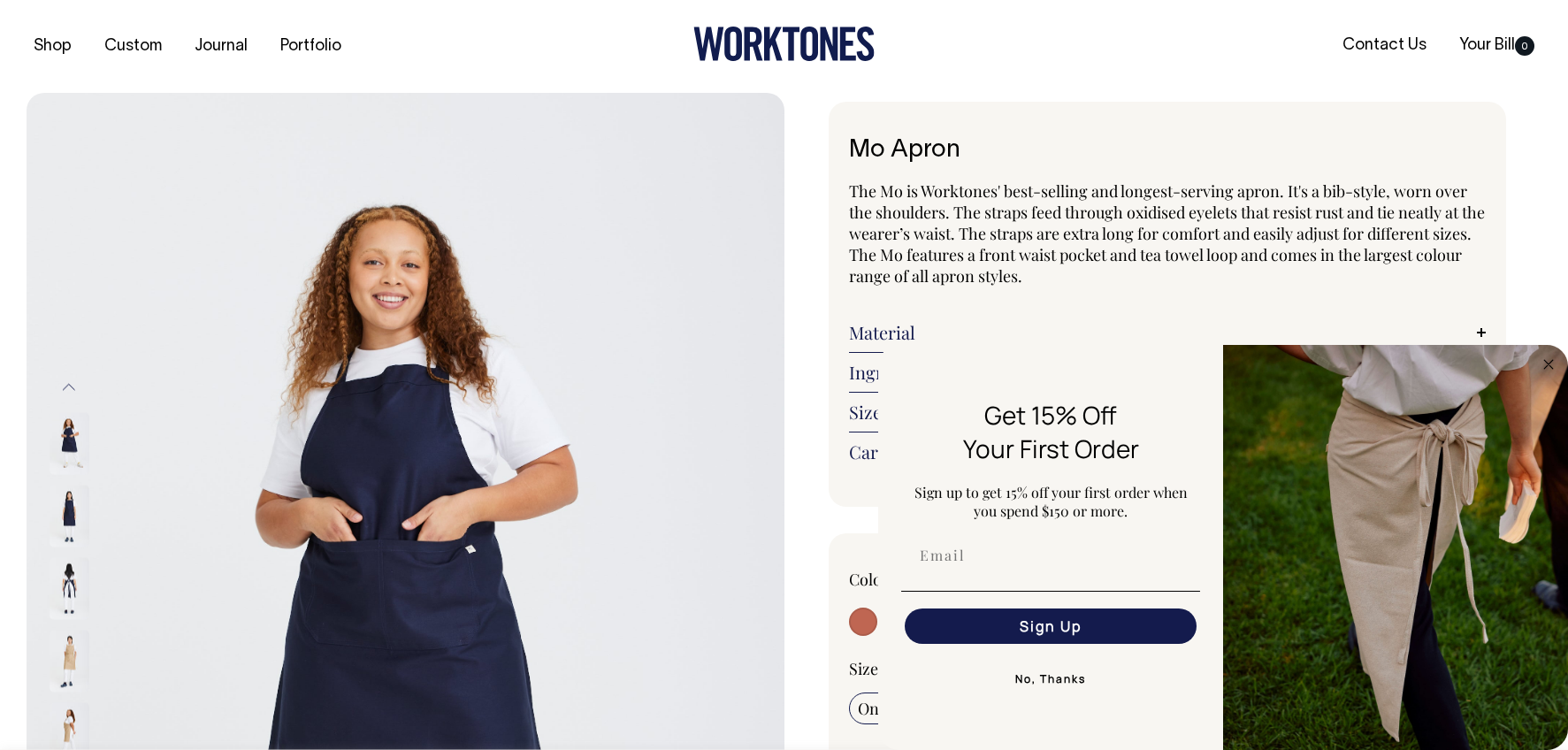
click at [559, 44] on div at bounding box center [784, 46] width 505 height 40
click at [760, 32] on icon at bounding box center [752, 43] width 19 height 33
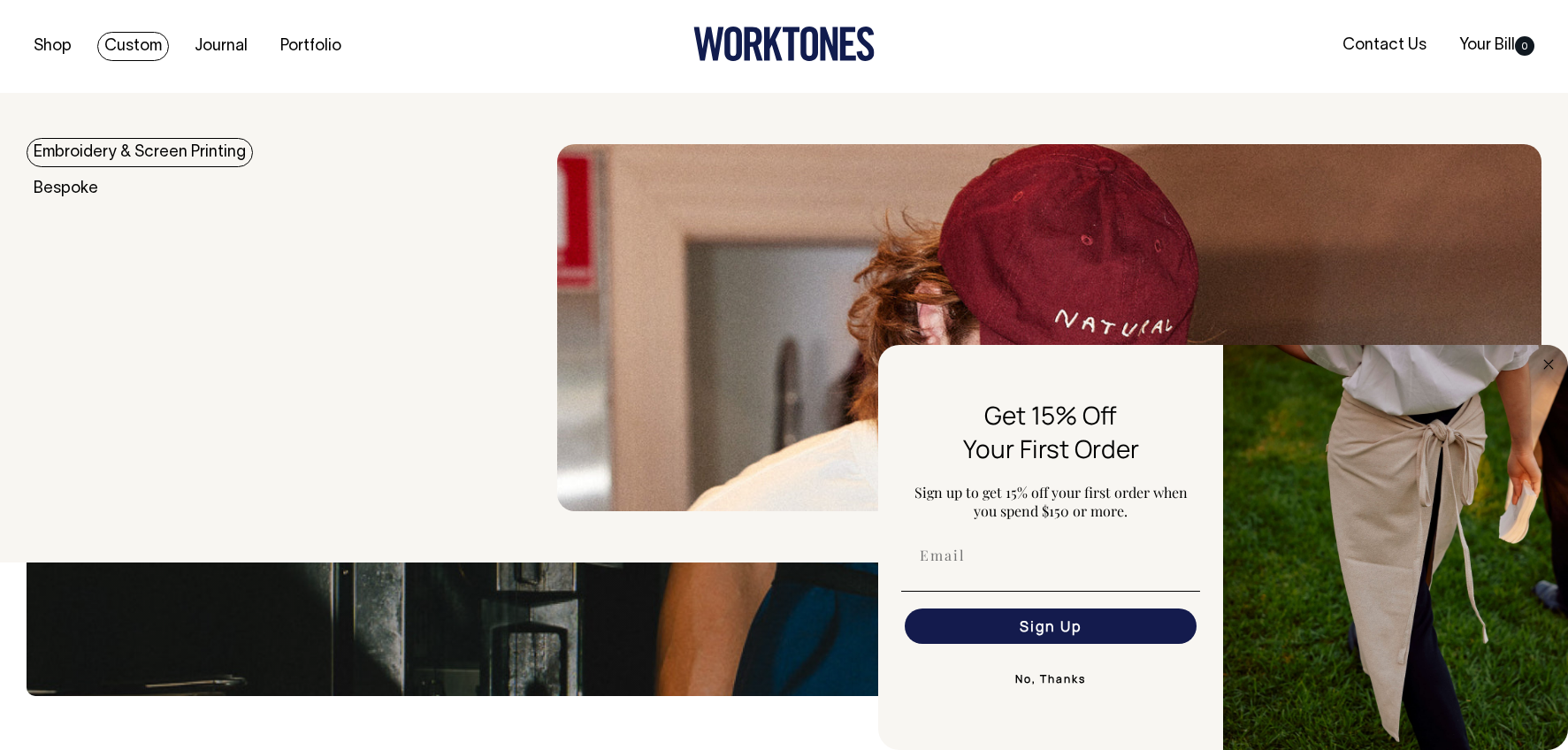
click at [132, 56] on link "Custom" at bounding box center [133, 46] width 72 height 29
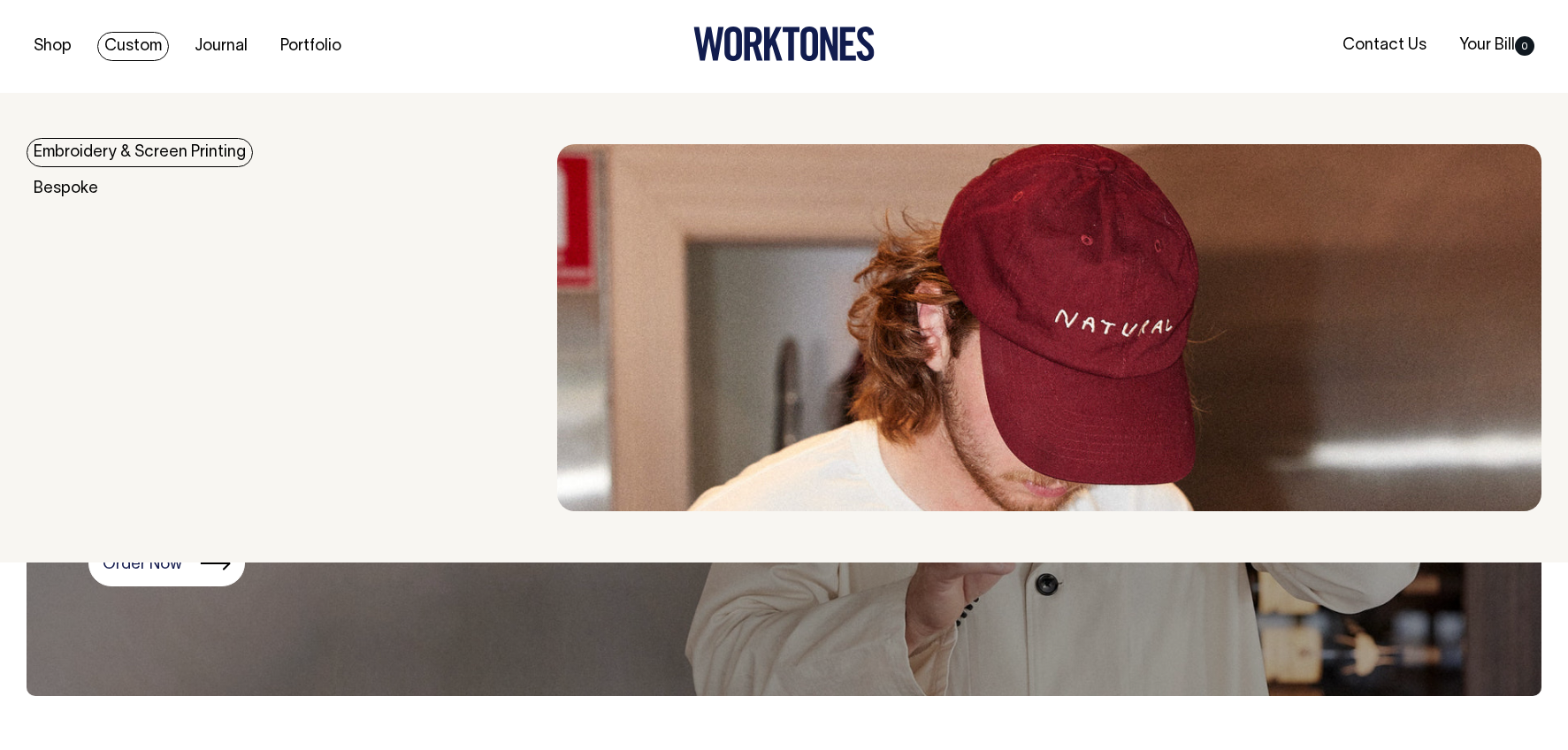
click at [141, 148] on link "Embroidery & Screen Printing" at bounding box center [139, 152] width 226 height 29
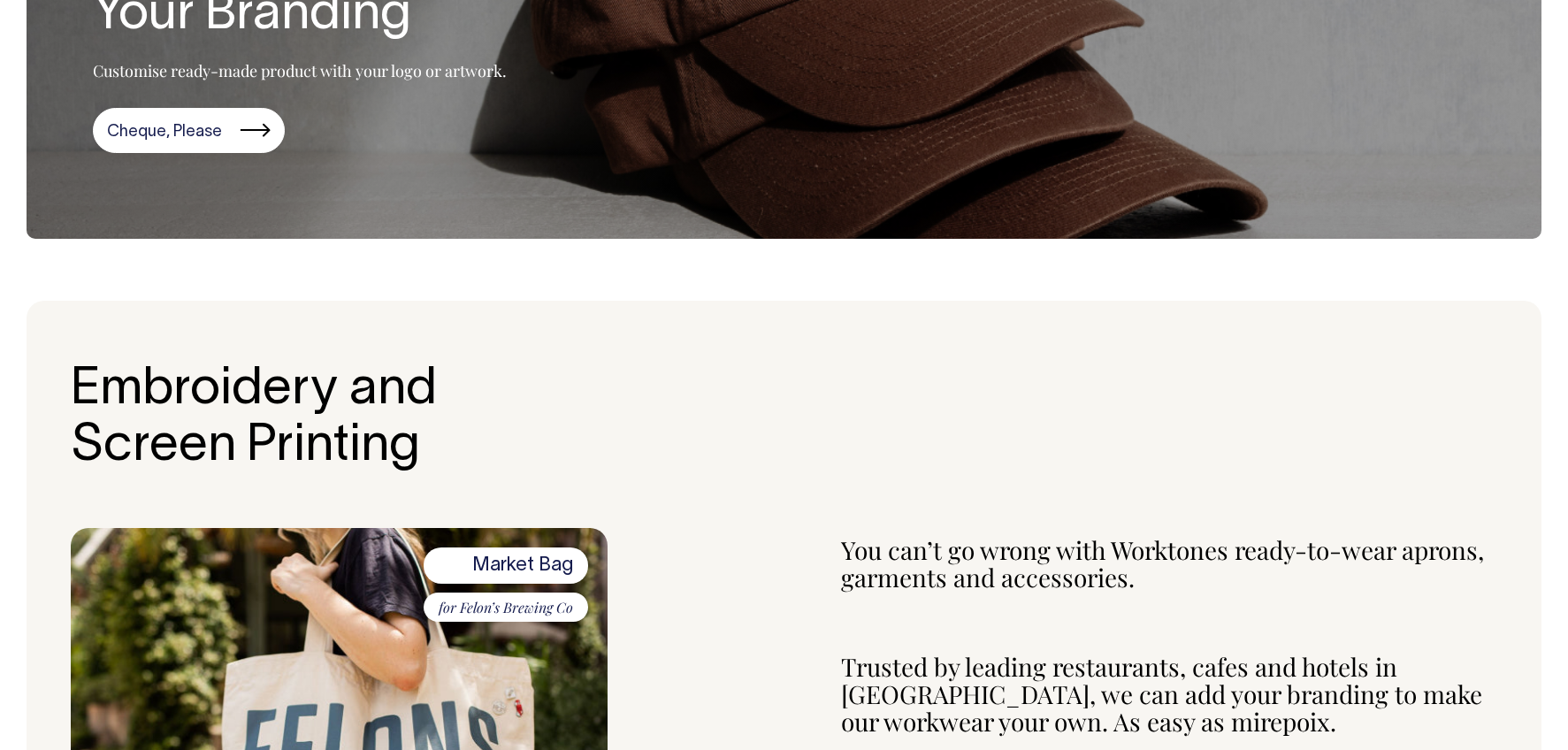
scroll to position [305, 0]
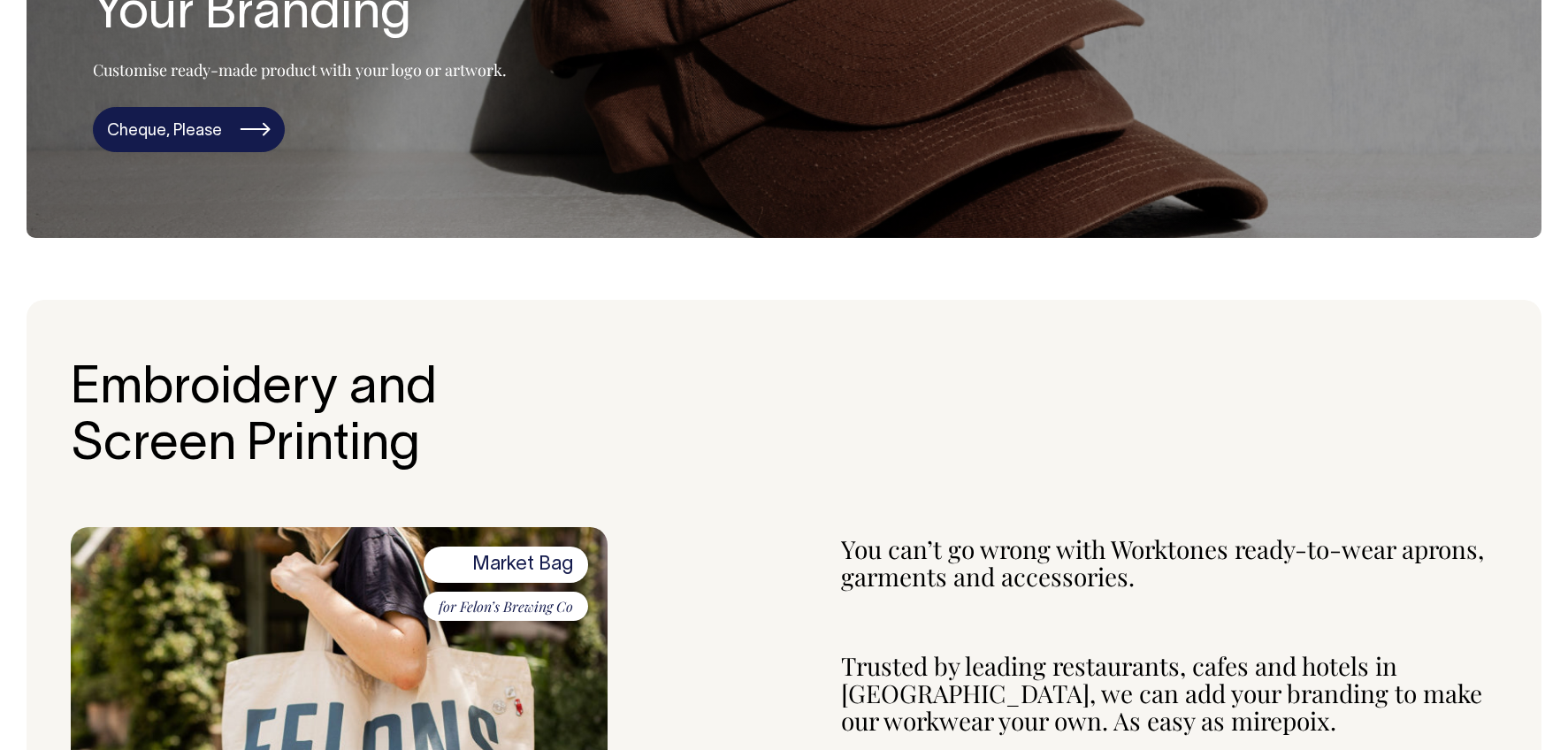
click at [225, 123] on link "Cheque, Please" at bounding box center [188, 130] width 192 height 46
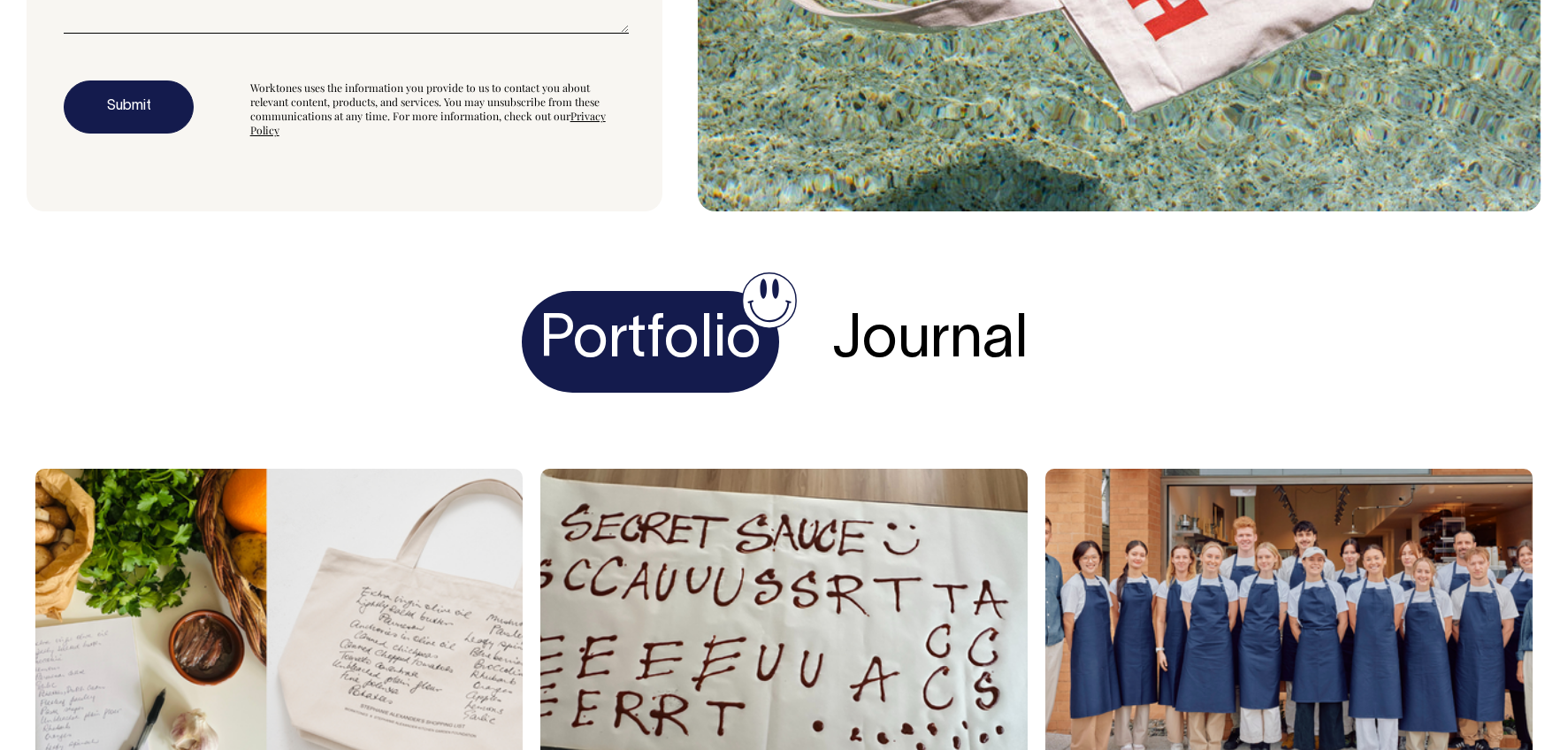
scroll to position [5158, 0]
click at [1021, 345] on h4 "Journal" at bounding box center [930, 342] width 232 height 102
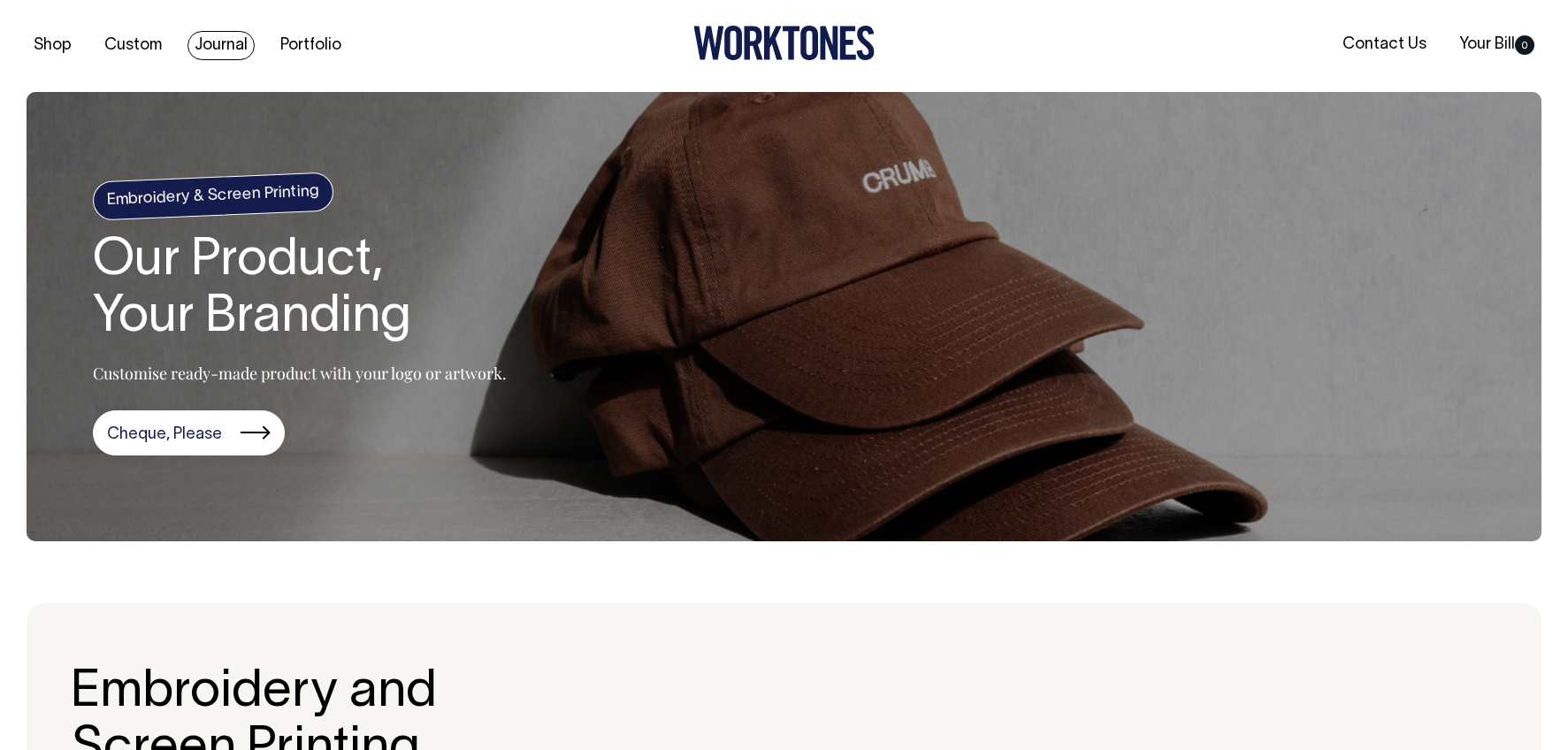
scroll to position [0, 0]
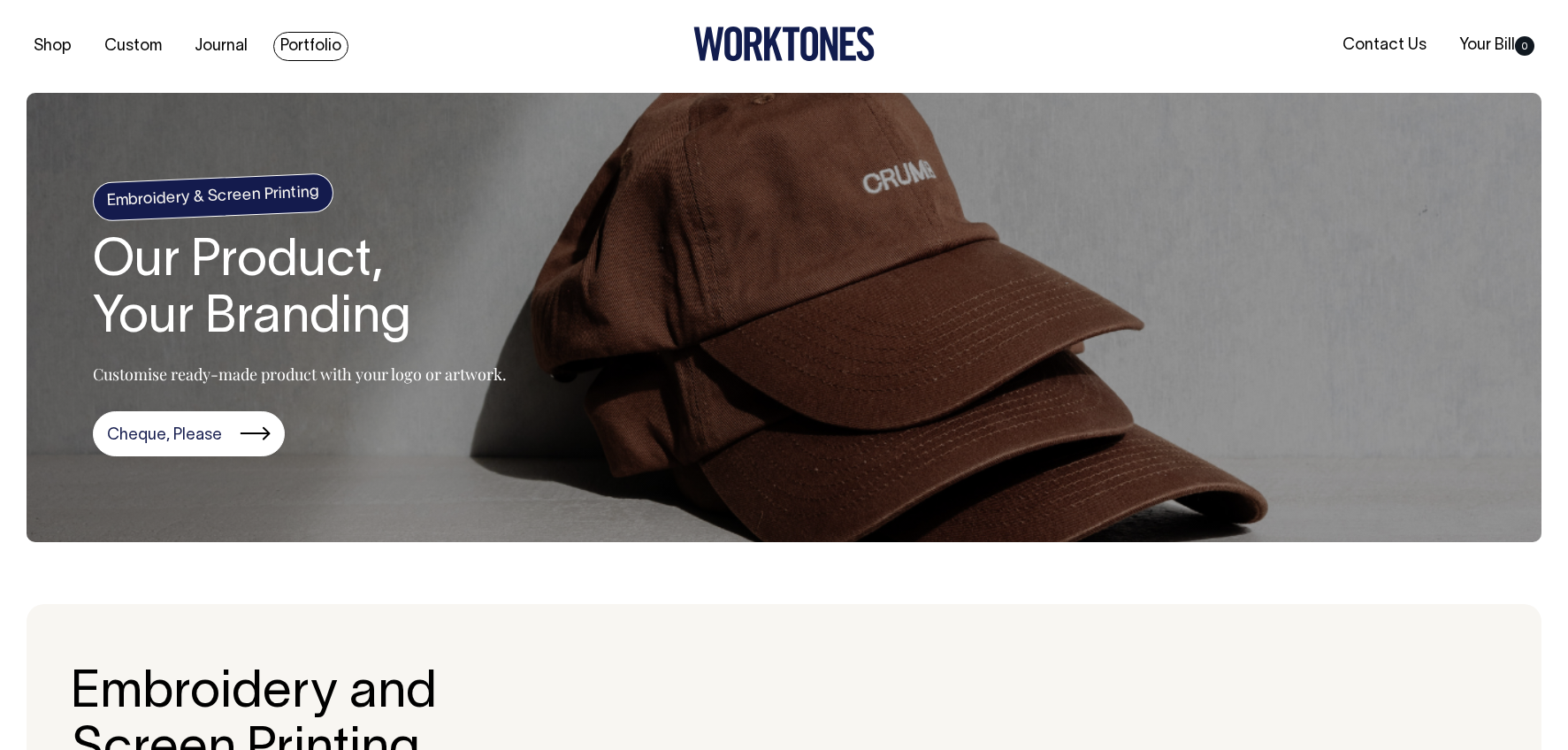
click at [302, 42] on link "Portfolio" at bounding box center [310, 46] width 75 height 29
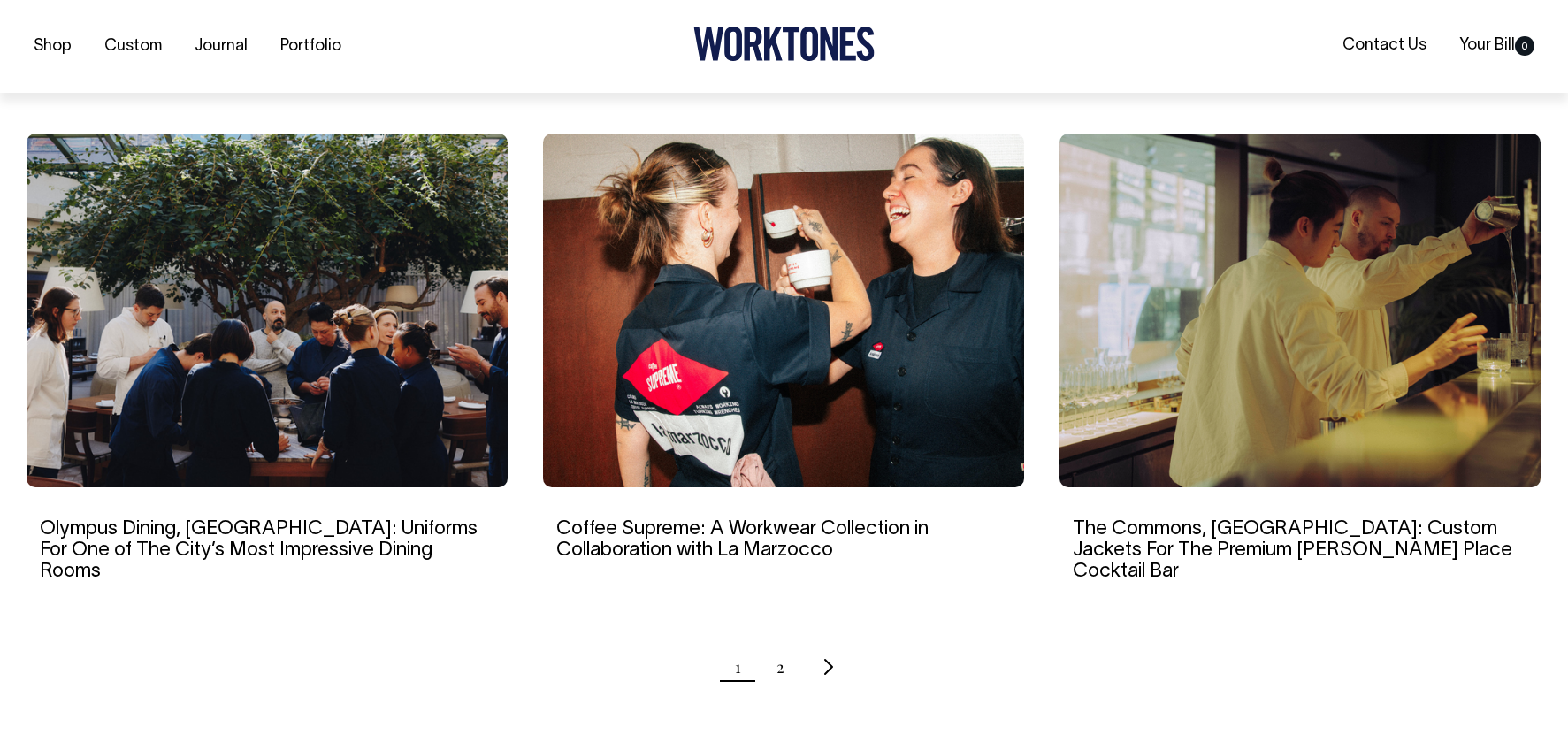
scroll to position [1642, 0]
click at [778, 645] on link "2" at bounding box center [780, 666] width 8 height 44
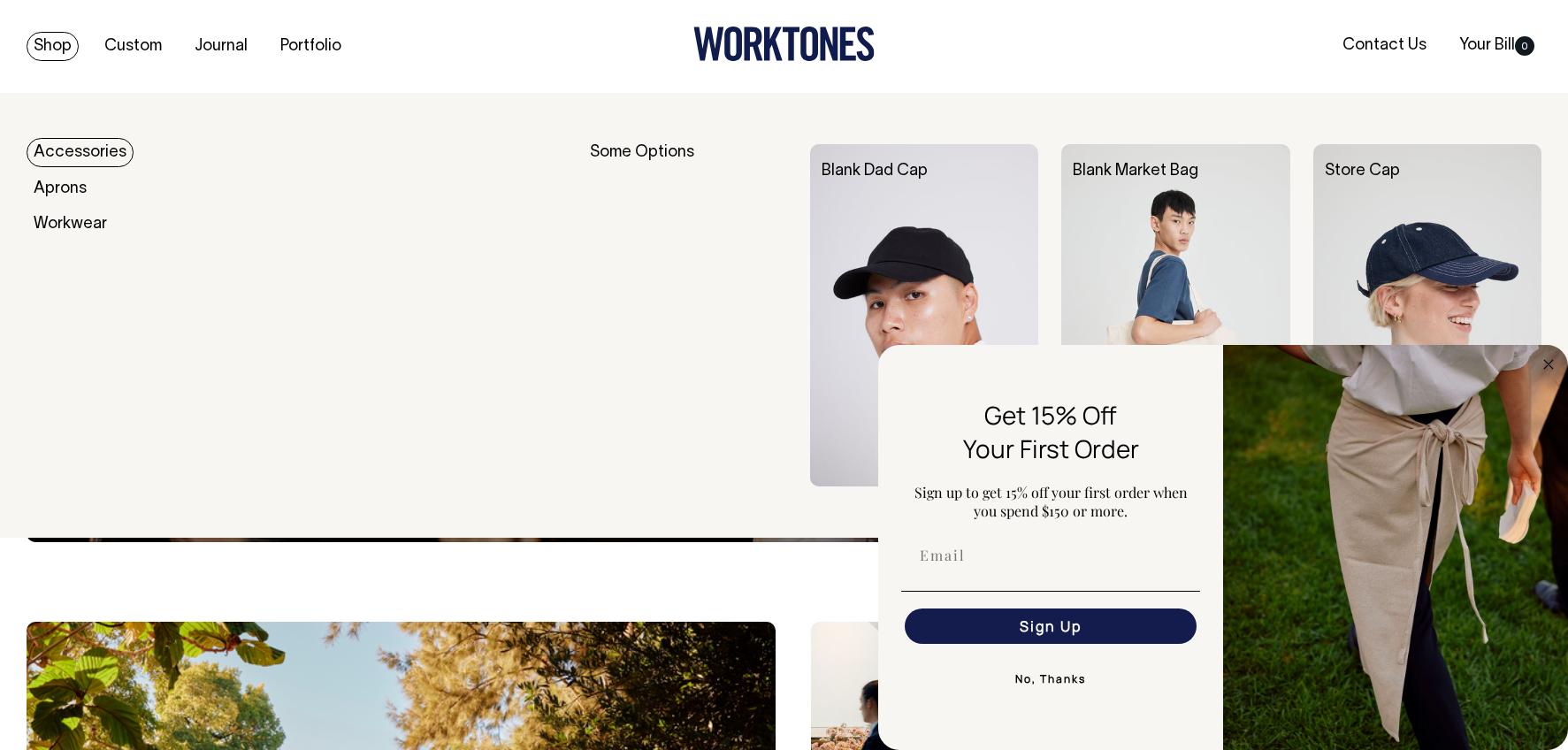
click at [46, 40] on link "Shop" at bounding box center [52, 46] width 52 height 29
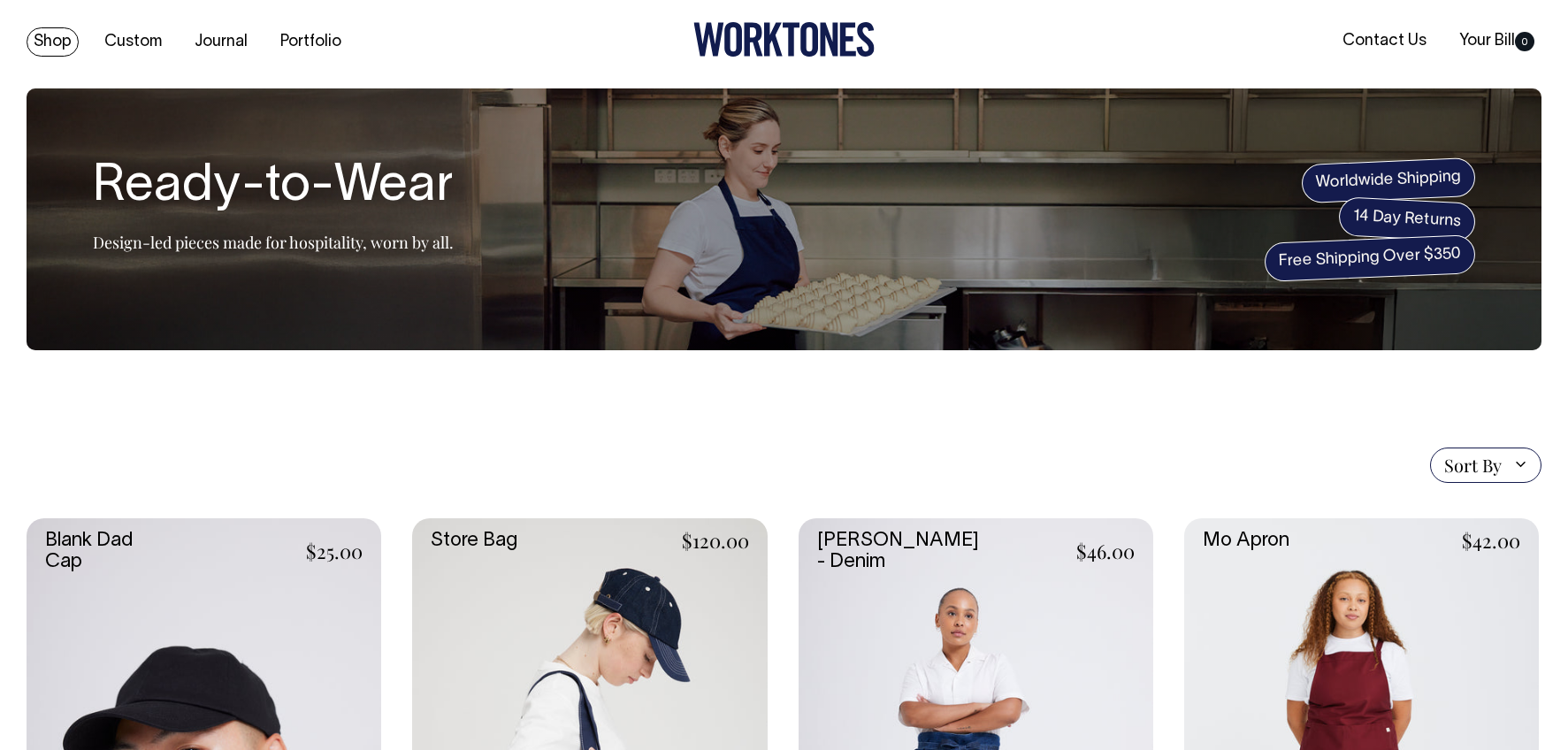
scroll to position [5, 0]
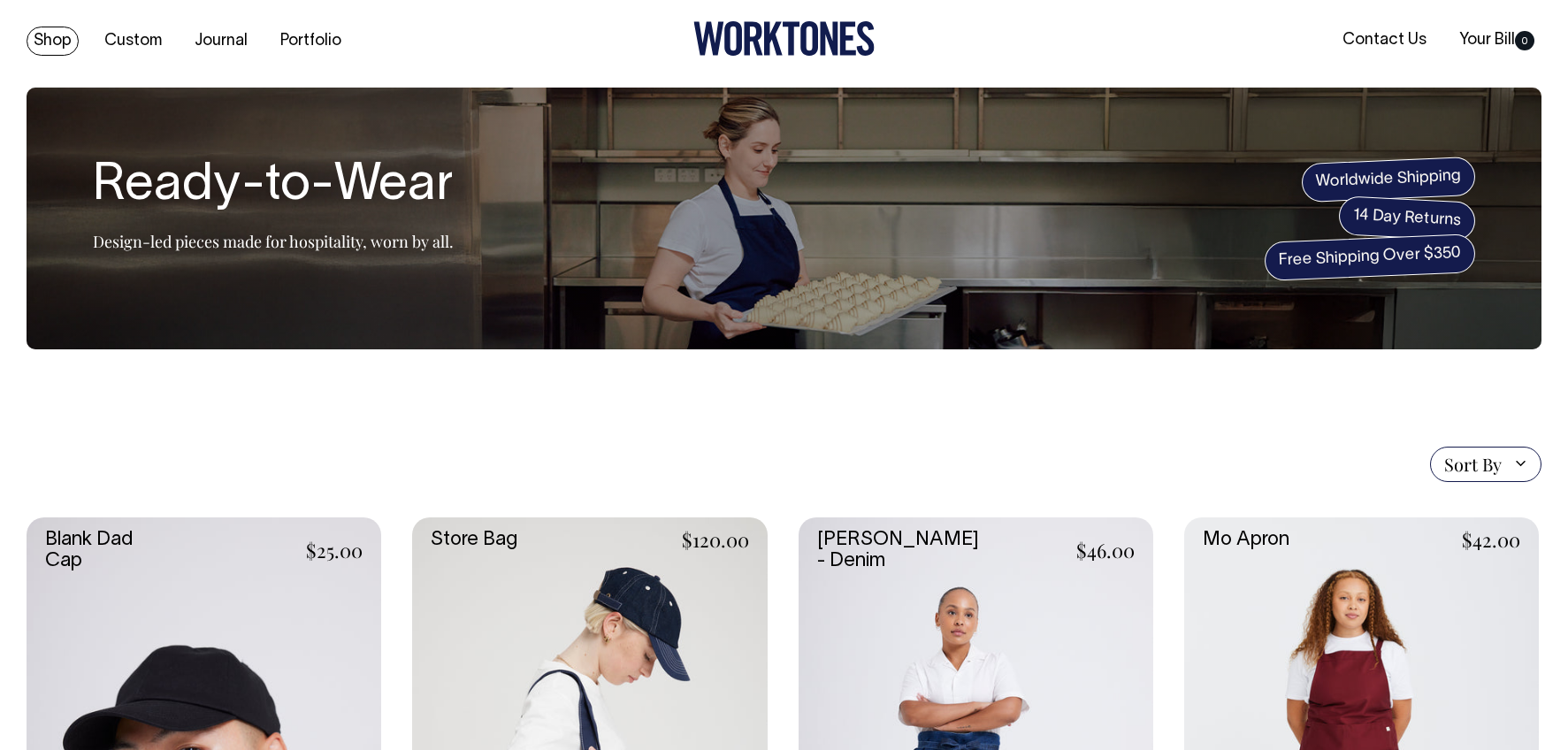
click at [62, 43] on link "Shop" at bounding box center [52, 41] width 52 height 29
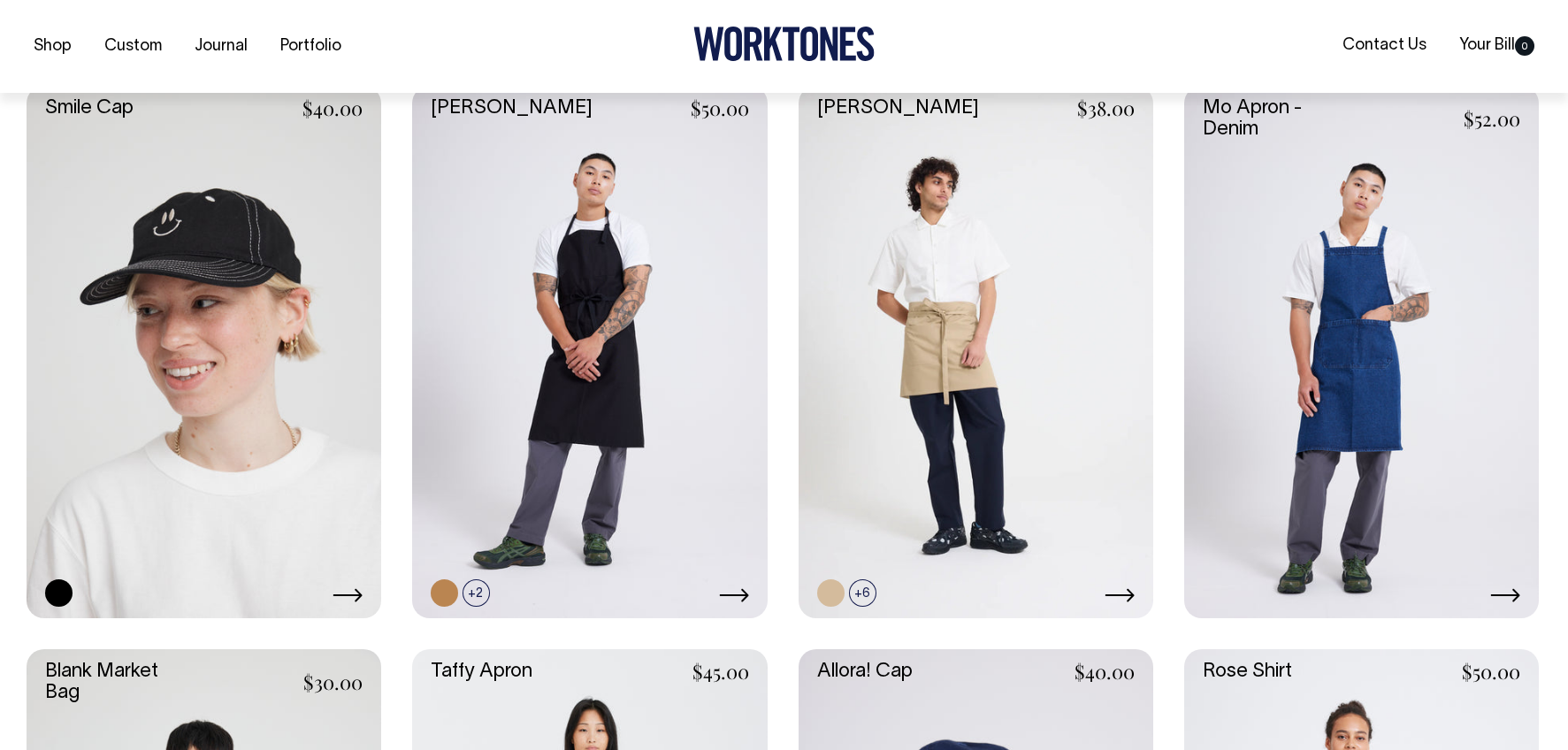
scroll to position [2128, 0]
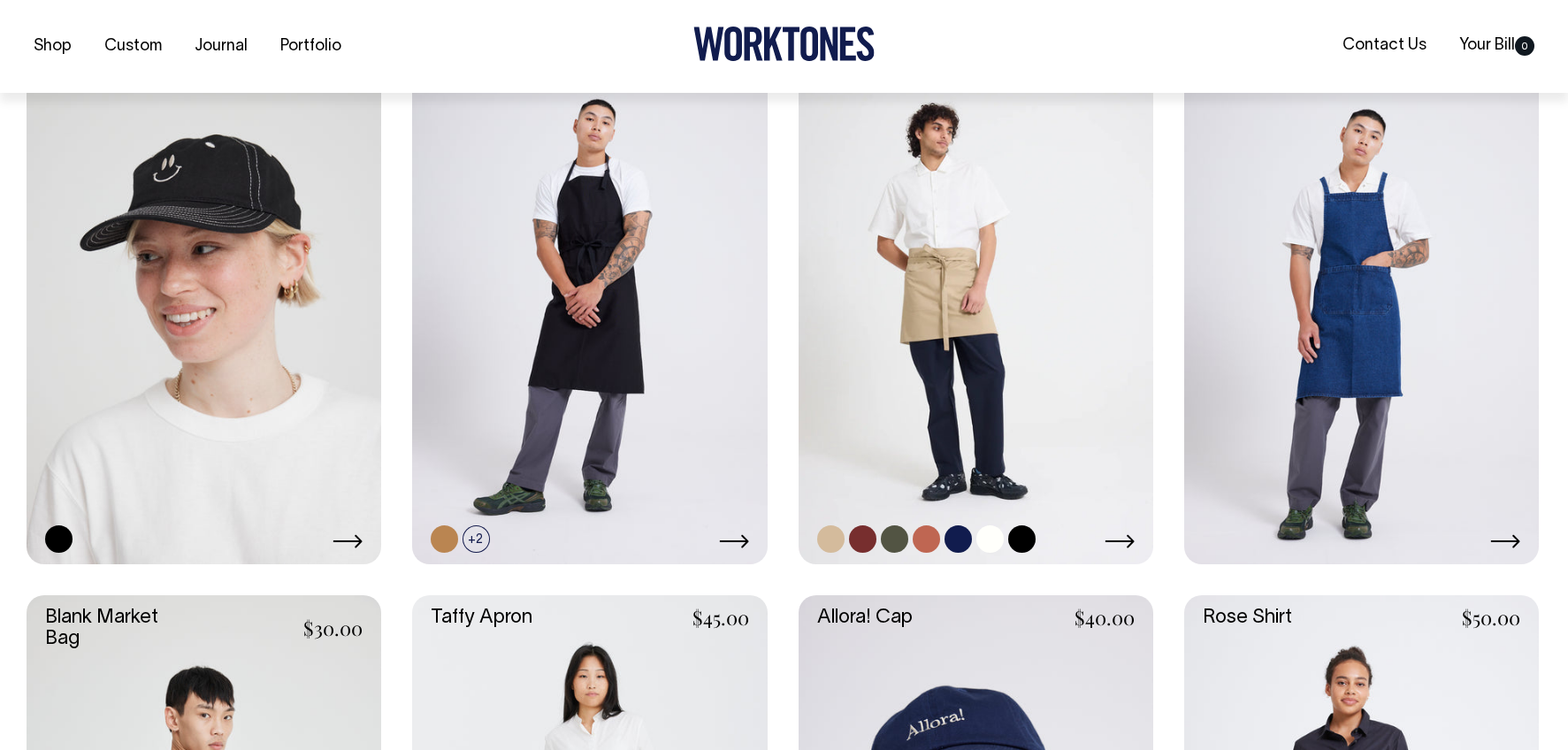
click at [911, 398] on link at bounding box center [976, 297] width 355 height 533
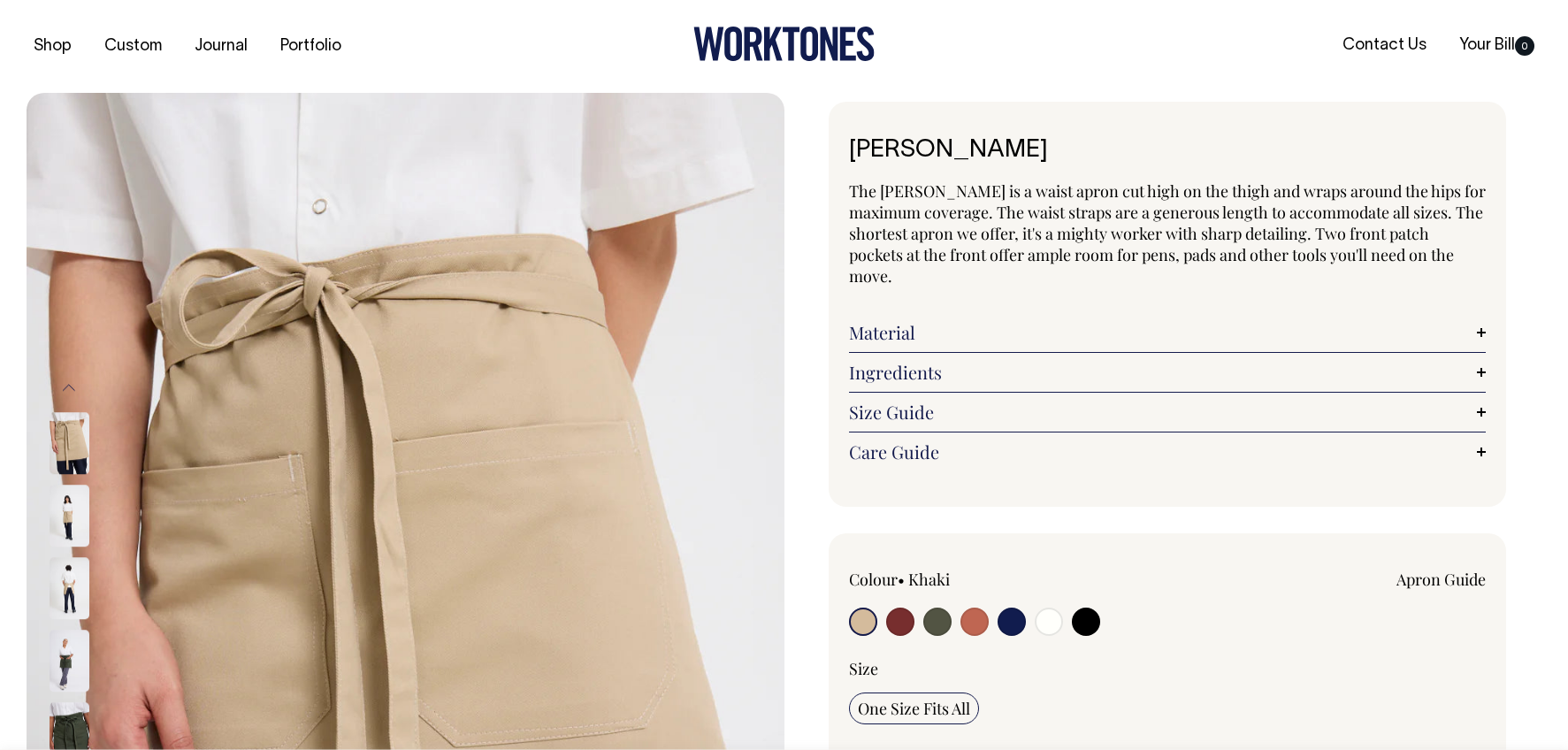
click at [904, 608] on input "radio" at bounding box center [899, 621] width 28 height 28
radio input "true"
select select "Burgundy"
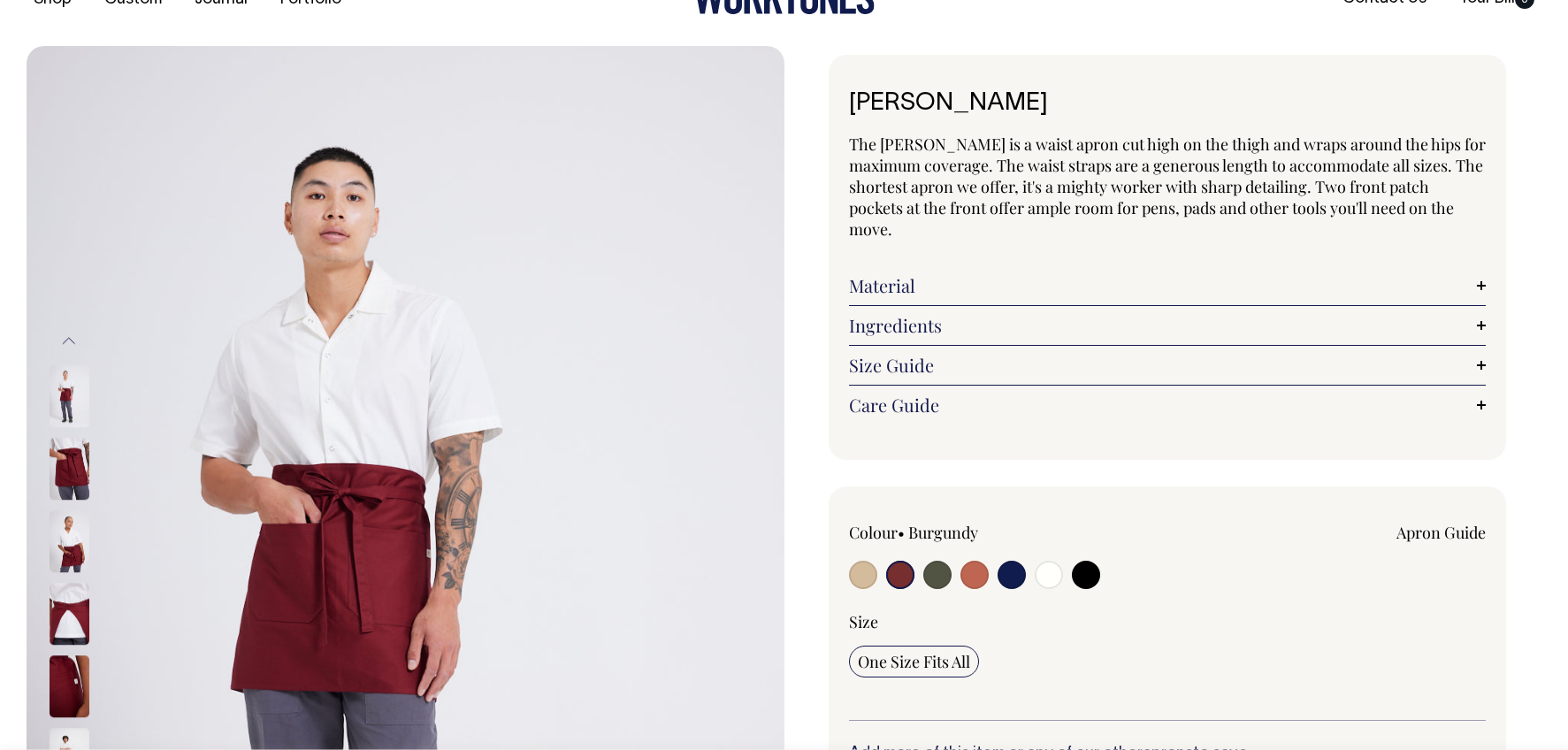
scroll to position [48, 0]
click at [931, 560] on input "radio" at bounding box center [937, 573] width 28 height 28
radio input "true"
select select "Olive"
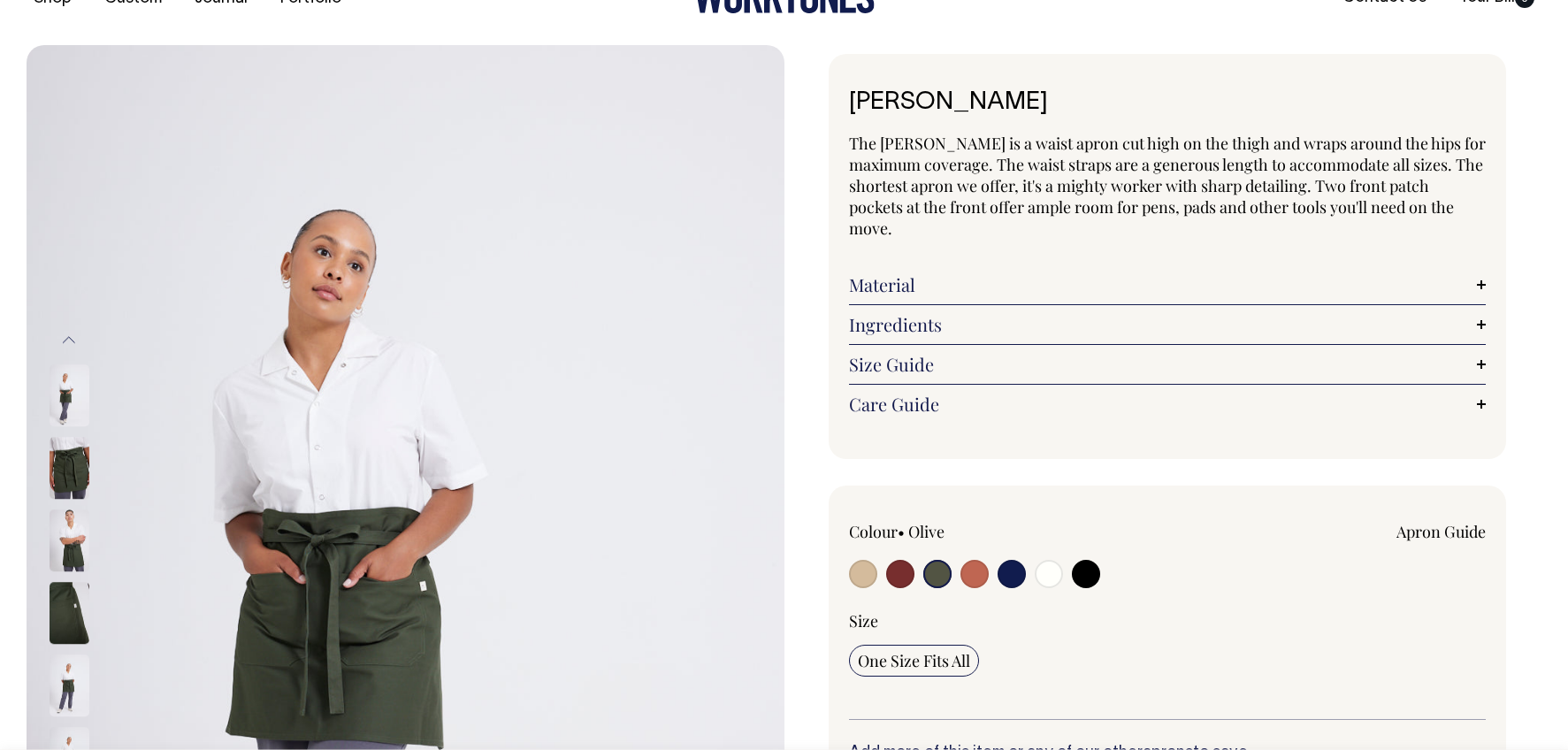
click at [983, 560] on input "radio" at bounding box center [974, 573] width 28 height 28
radio input "true"
select select "Rust"
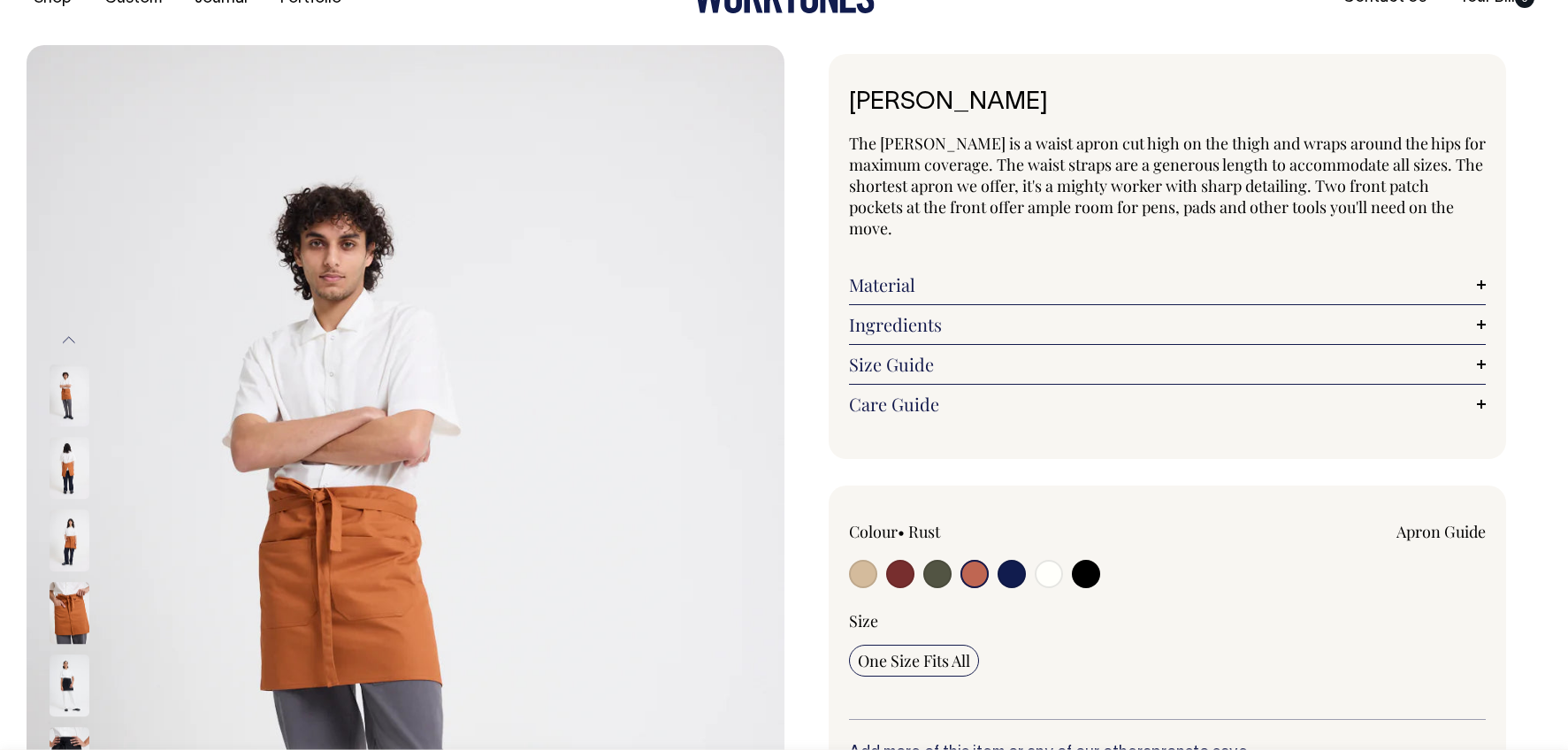
click at [1024, 560] on input "radio" at bounding box center [1011, 573] width 28 height 28
radio input "true"
select select "Dark Navy"
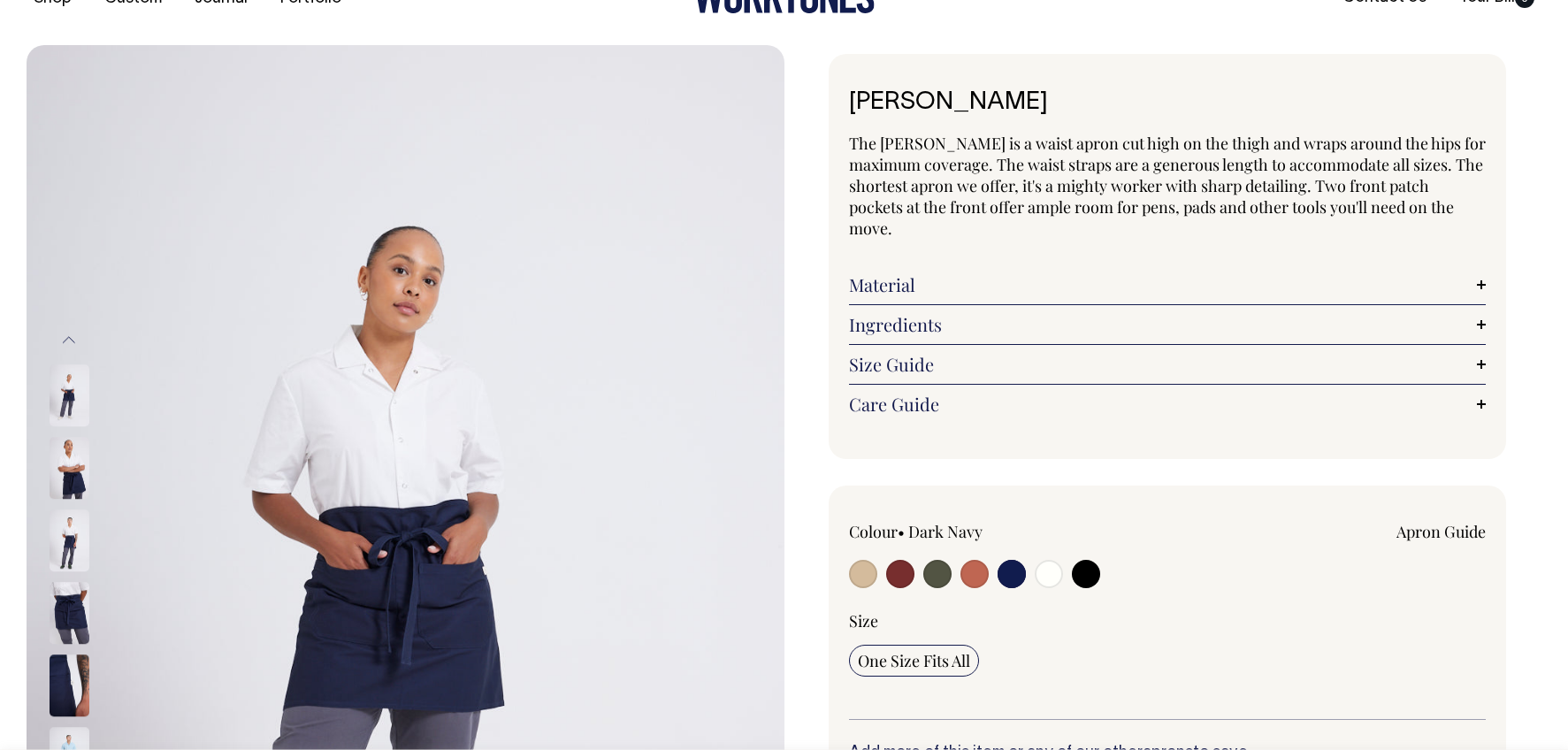
click at [1043, 560] on input "radio" at bounding box center [1048, 573] width 28 height 28
radio input "true"
select select "Off-White"
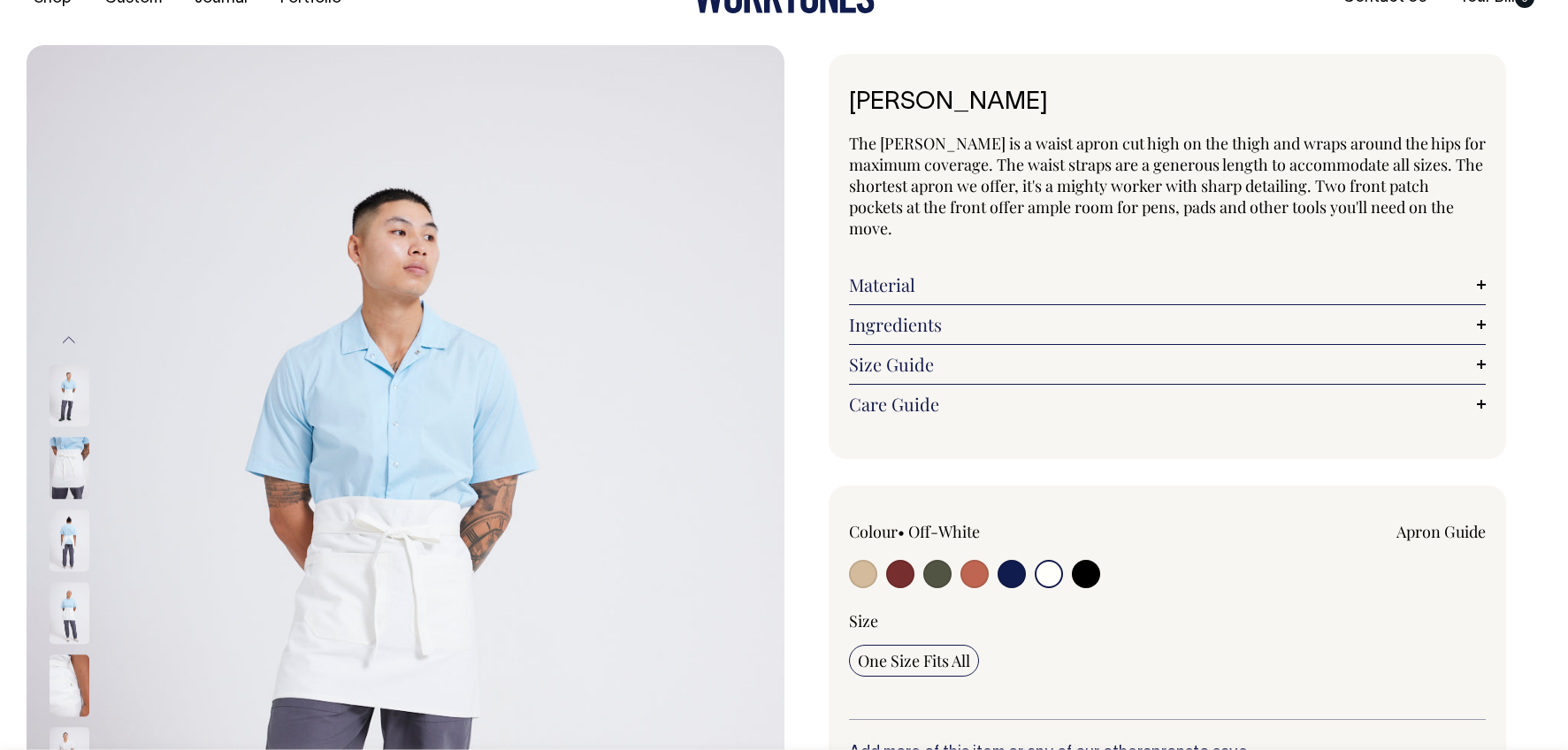
click at [1097, 560] on input "radio" at bounding box center [1086, 573] width 28 height 28
radio input "true"
select select "Black"
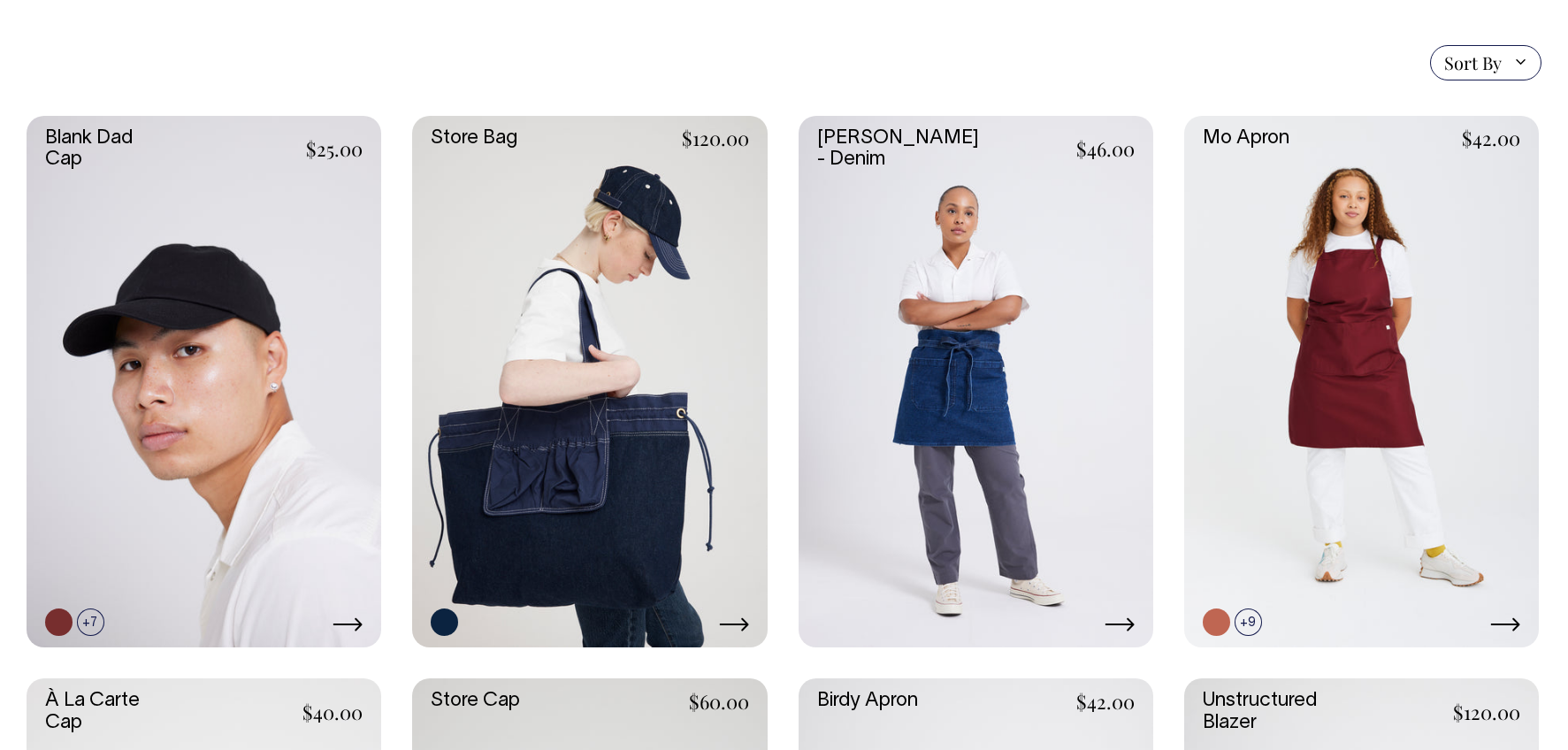
scroll to position [407, 0]
click at [1412, 268] on link at bounding box center [1362, 382] width 355 height 533
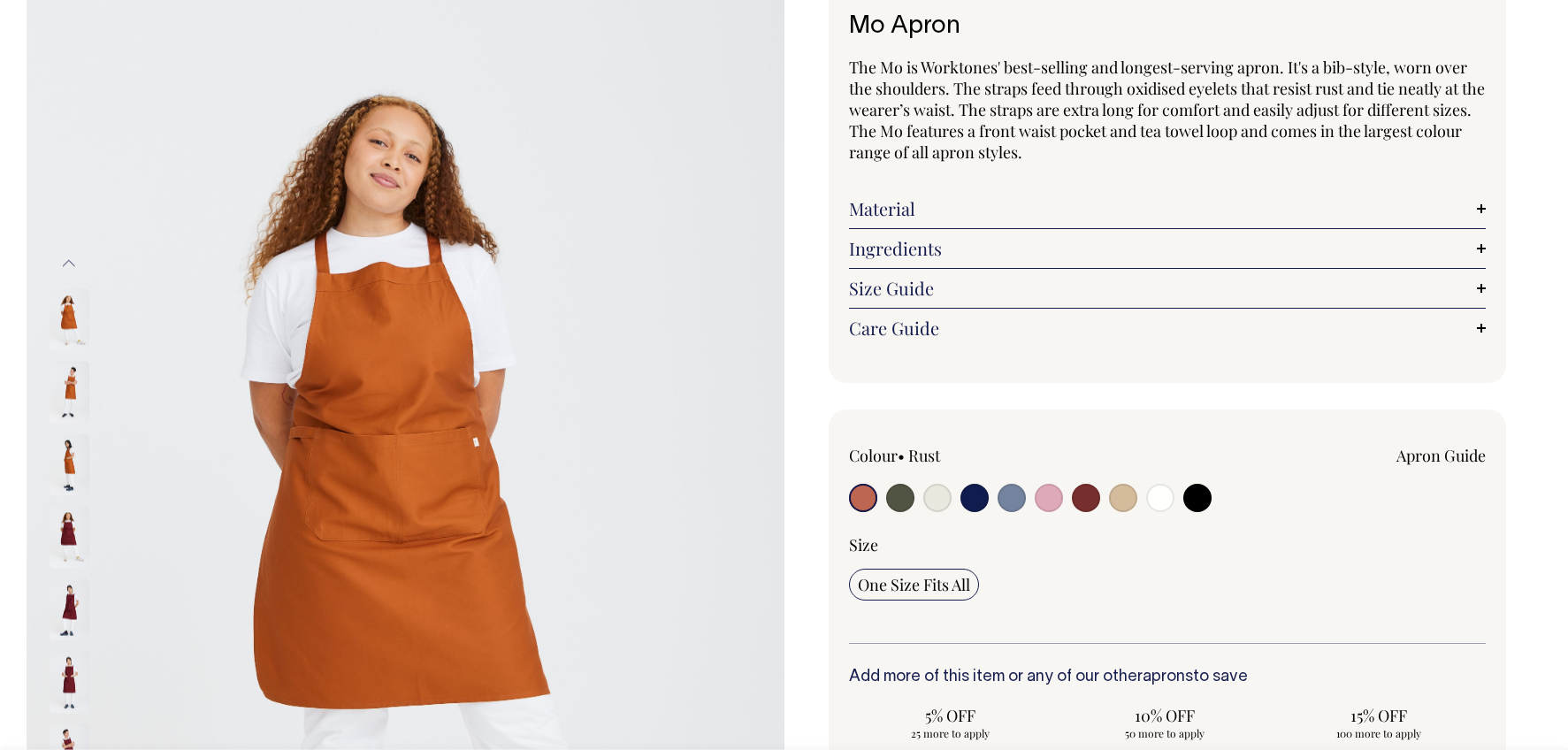
scroll to position [124, 0]
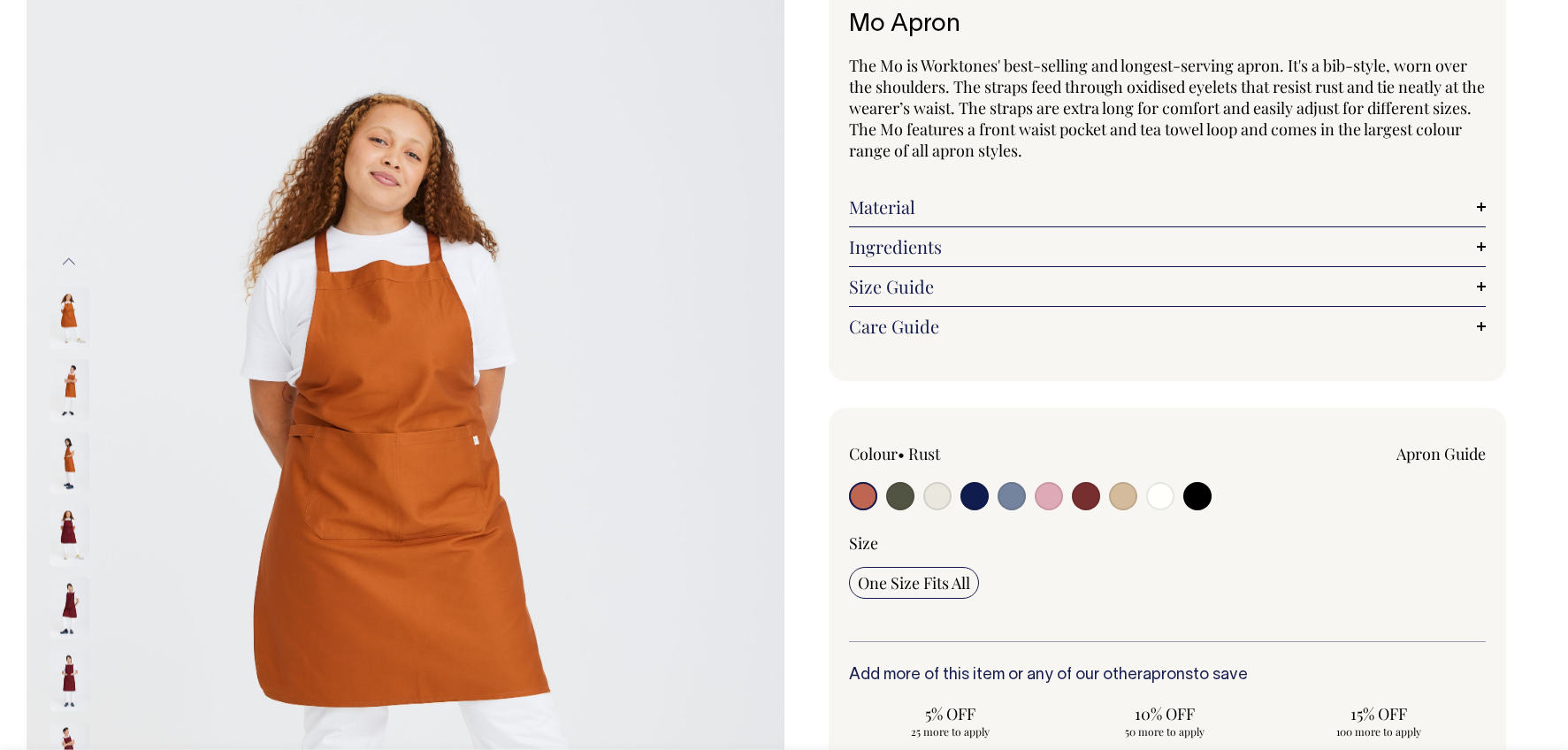
click at [1125, 497] on input "radio" at bounding box center [1123, 496] width 28 height 28
radio input "true"
select select "Khaki"
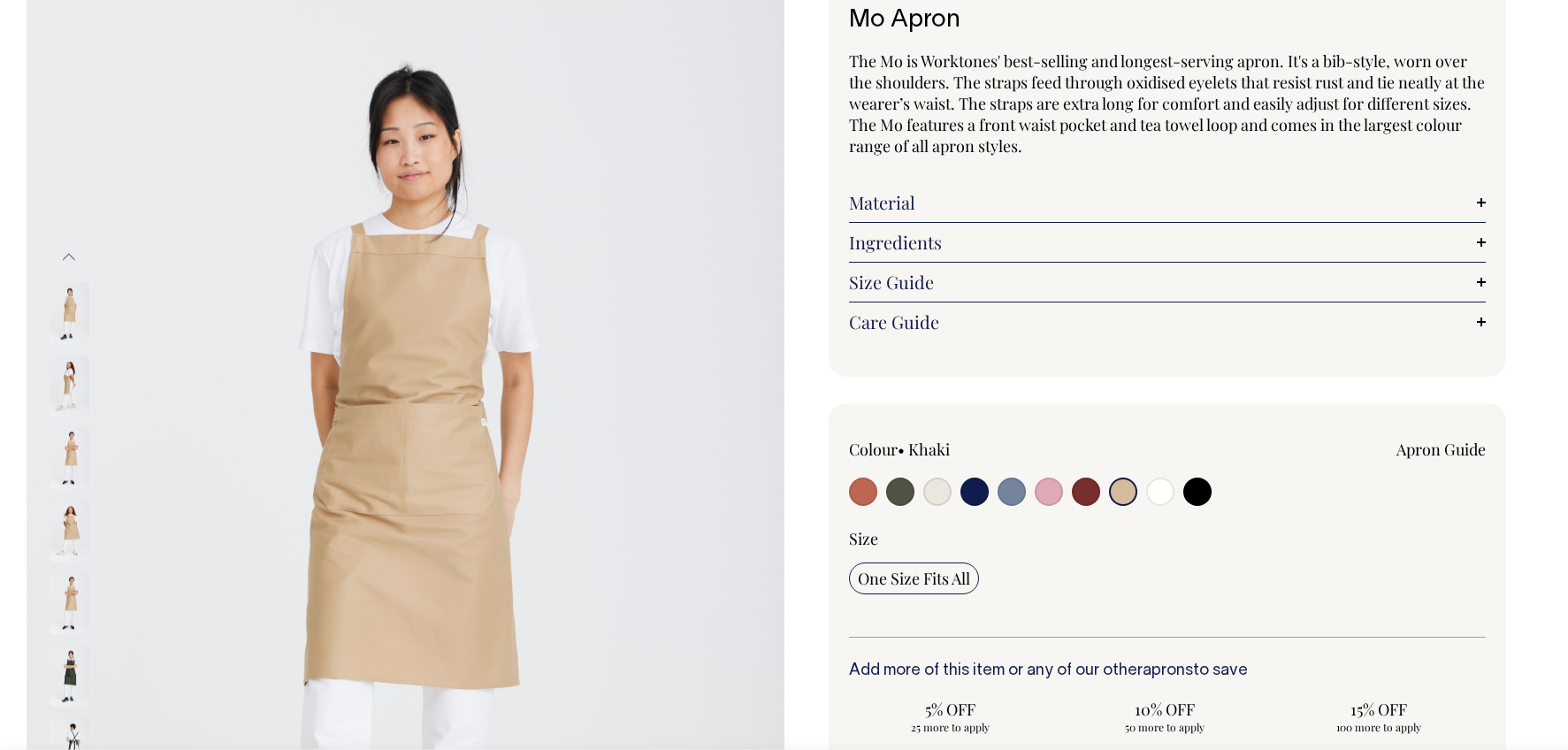
click at [1048, 501] on input "radio" at bounding box center [1048, 491] width 28 height 28
radio input "true"
select select "Pink"
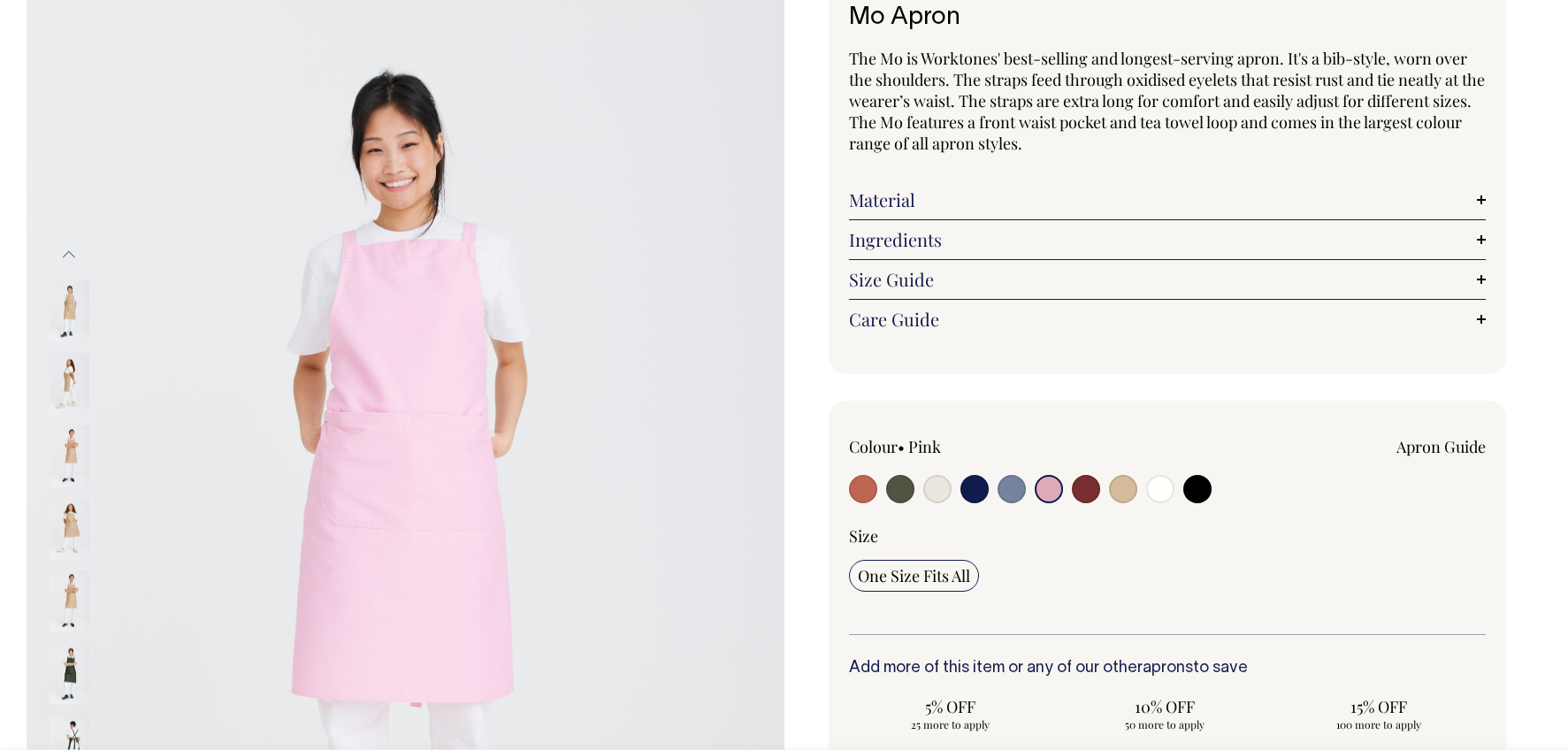
scroll to position [133, 0]
click at [1012, 494] on input "radio" at bounding box center [1011, 488] width 28 height 28
radio input "true"
select select "Blue/Grey"
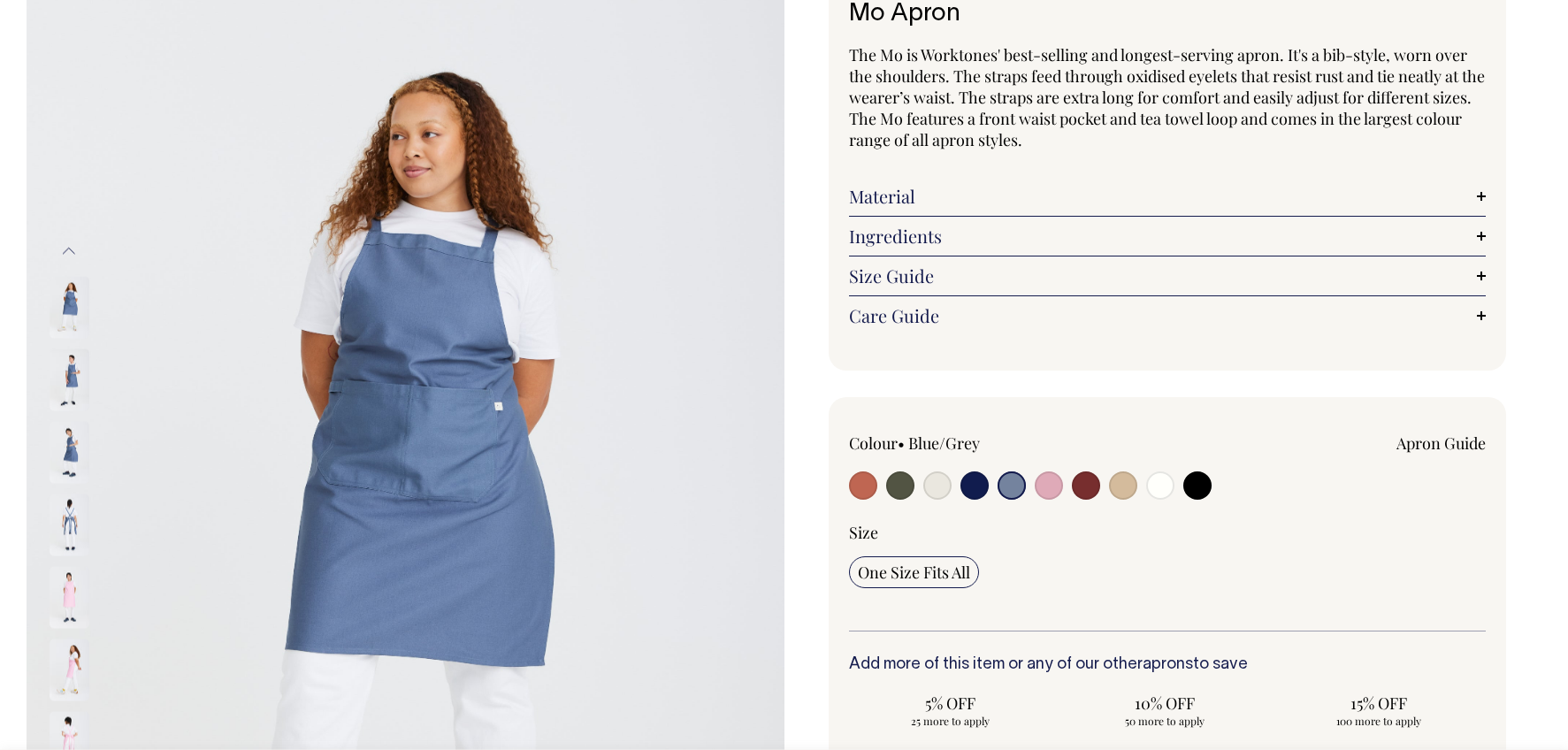
scroll to position [137, 0]
click at [866, 488] on input "radio" at bounding box center [862, 484] width 28 height 28
radio input "true"
select select "Rust"
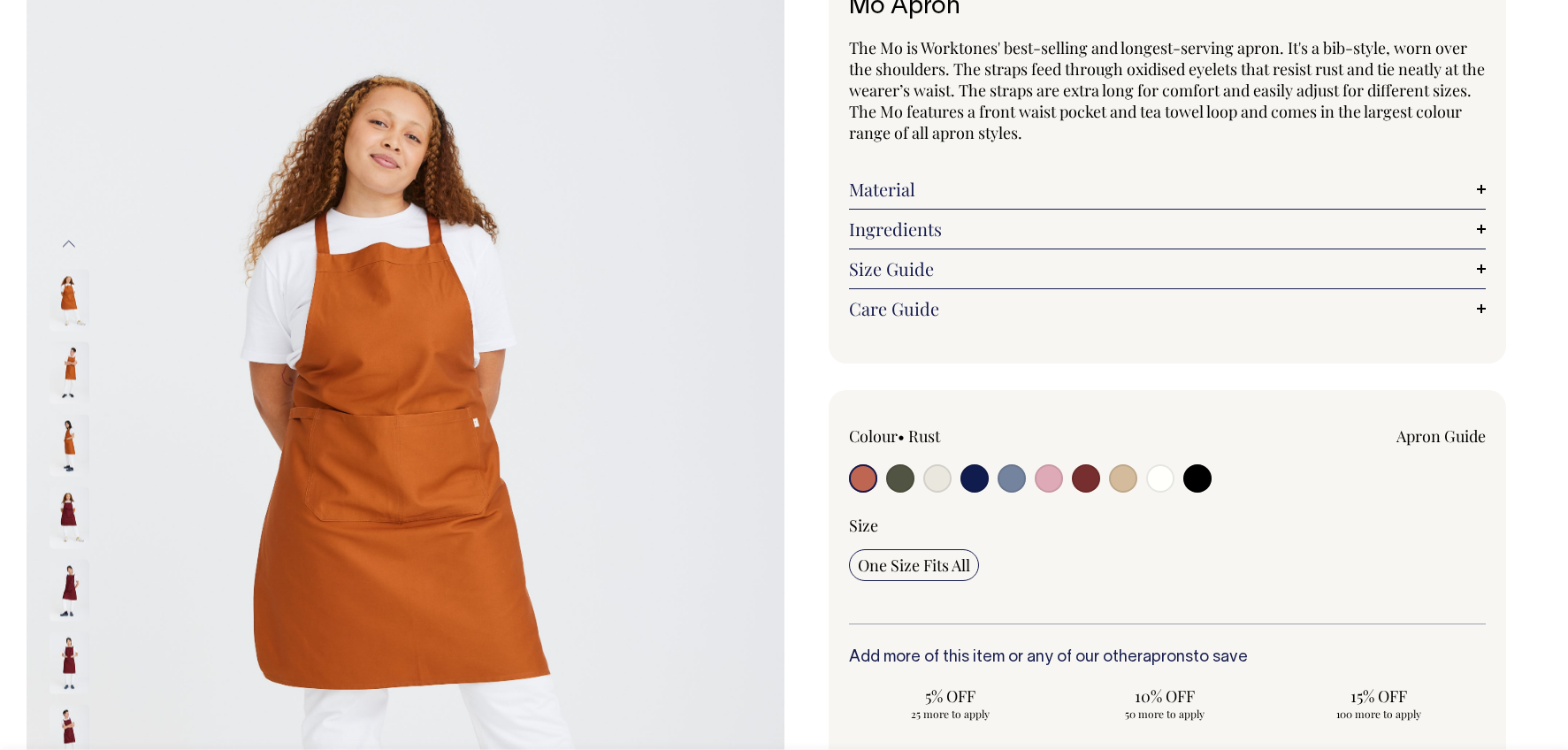
click at [1007, 485] on input "radio" at bounding box center [1011, 478] width 28 height 28
radio input "true"
select select "Blue/Grey"
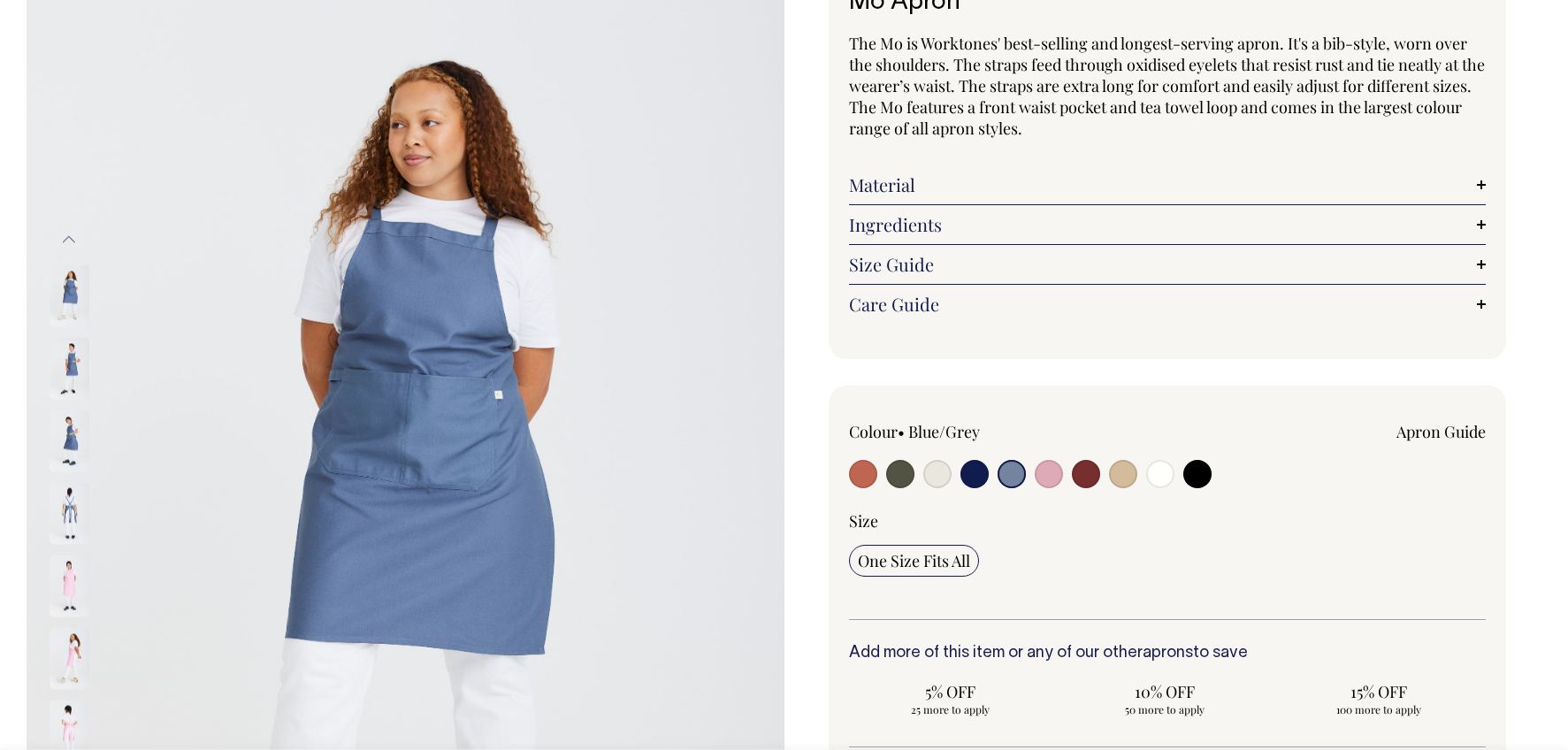
scroll to position [149, 0]
click at [1050, 477] on input "radio" at bounding box center [1048, 472] width 28 height 28
radio input "true"
select select "Pink"
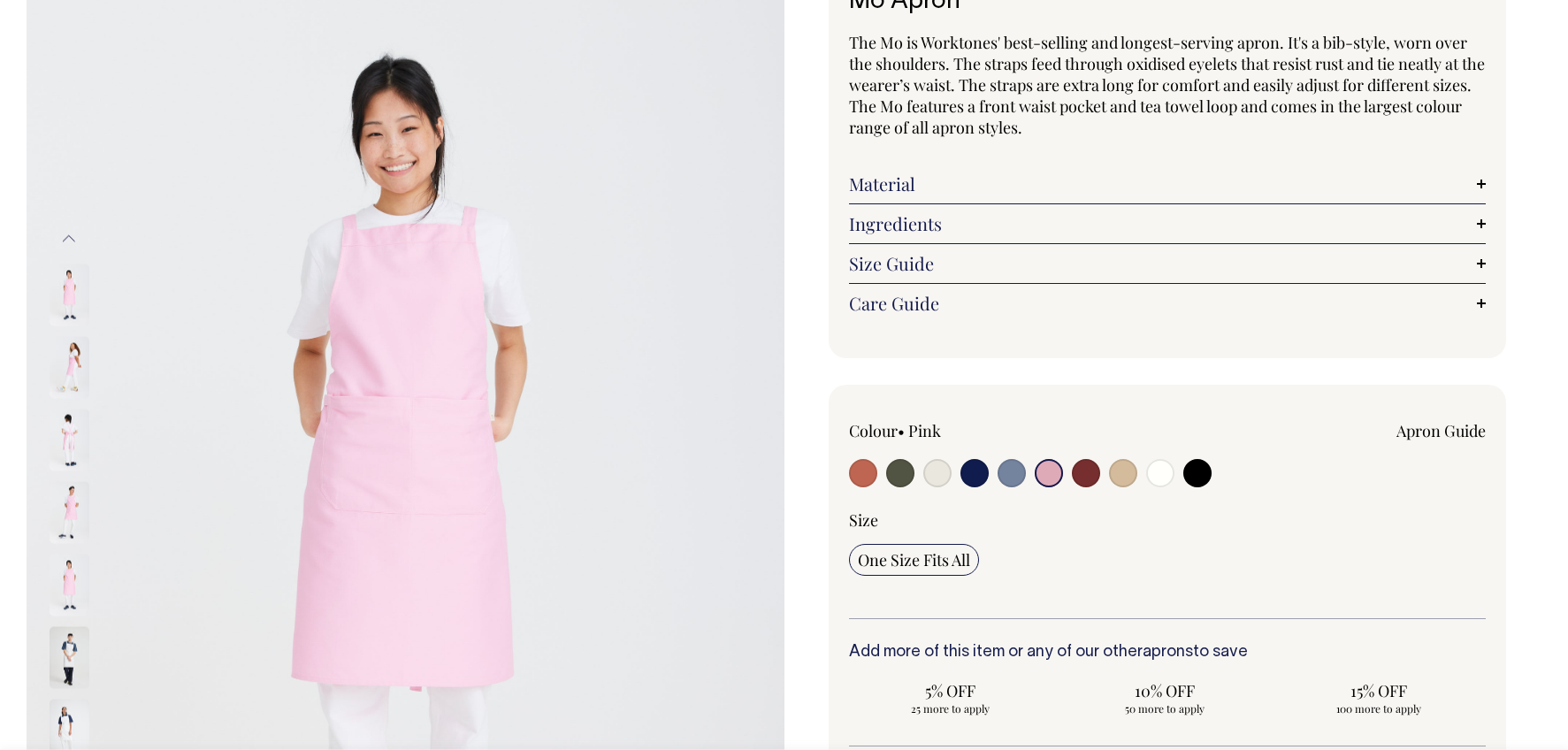
click at [1077, 480] on input "radio" at bounding box center [1086, 472] width 28 height 28
radio input "true"
select select "Burgundy"
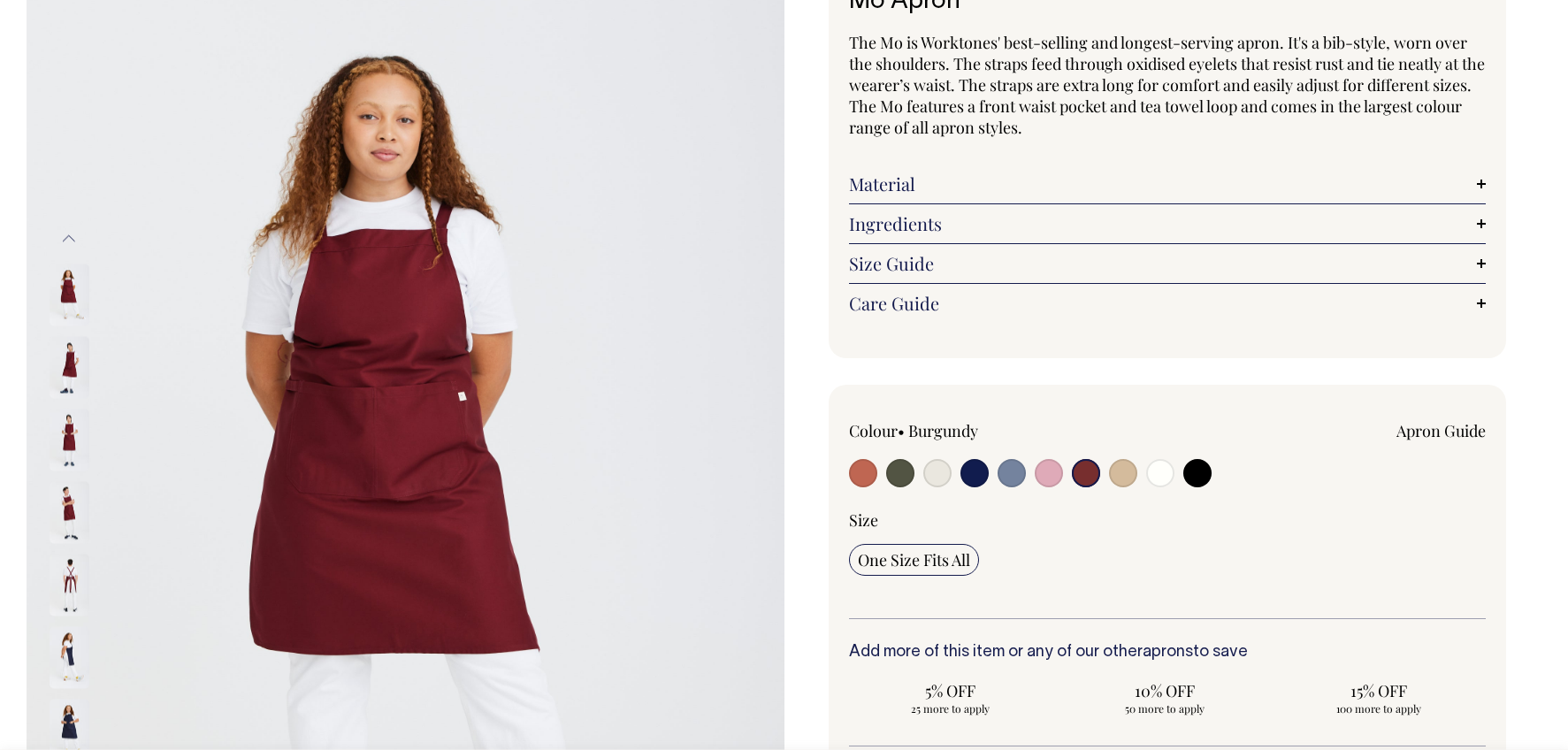
click at [864, 470] on input "radio" at bounding box center [862, 472] width 28 height 28
radio input "true"
select select "Rust"
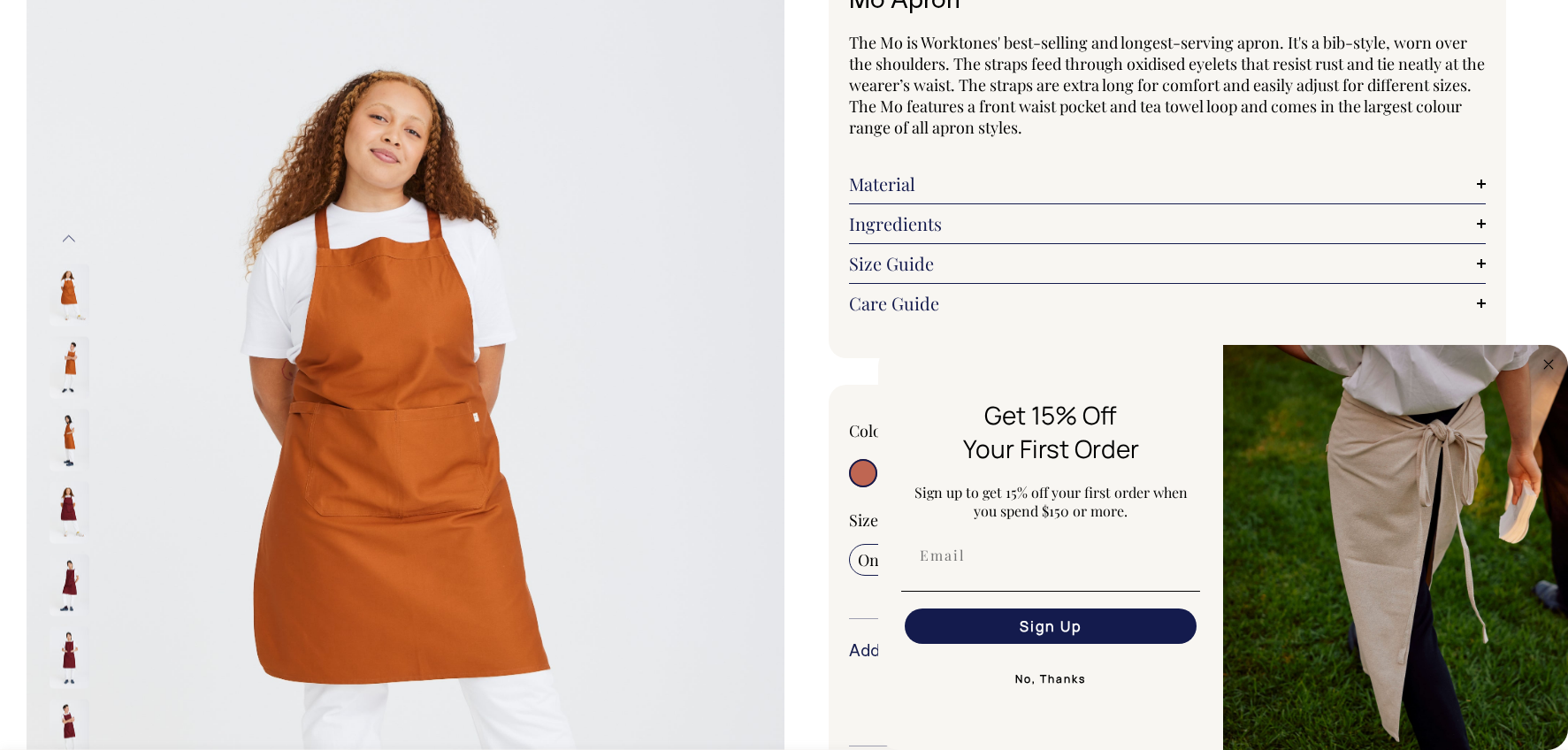
click at [59, 439] on img at bounding box center [69, 439] width 40 height 62
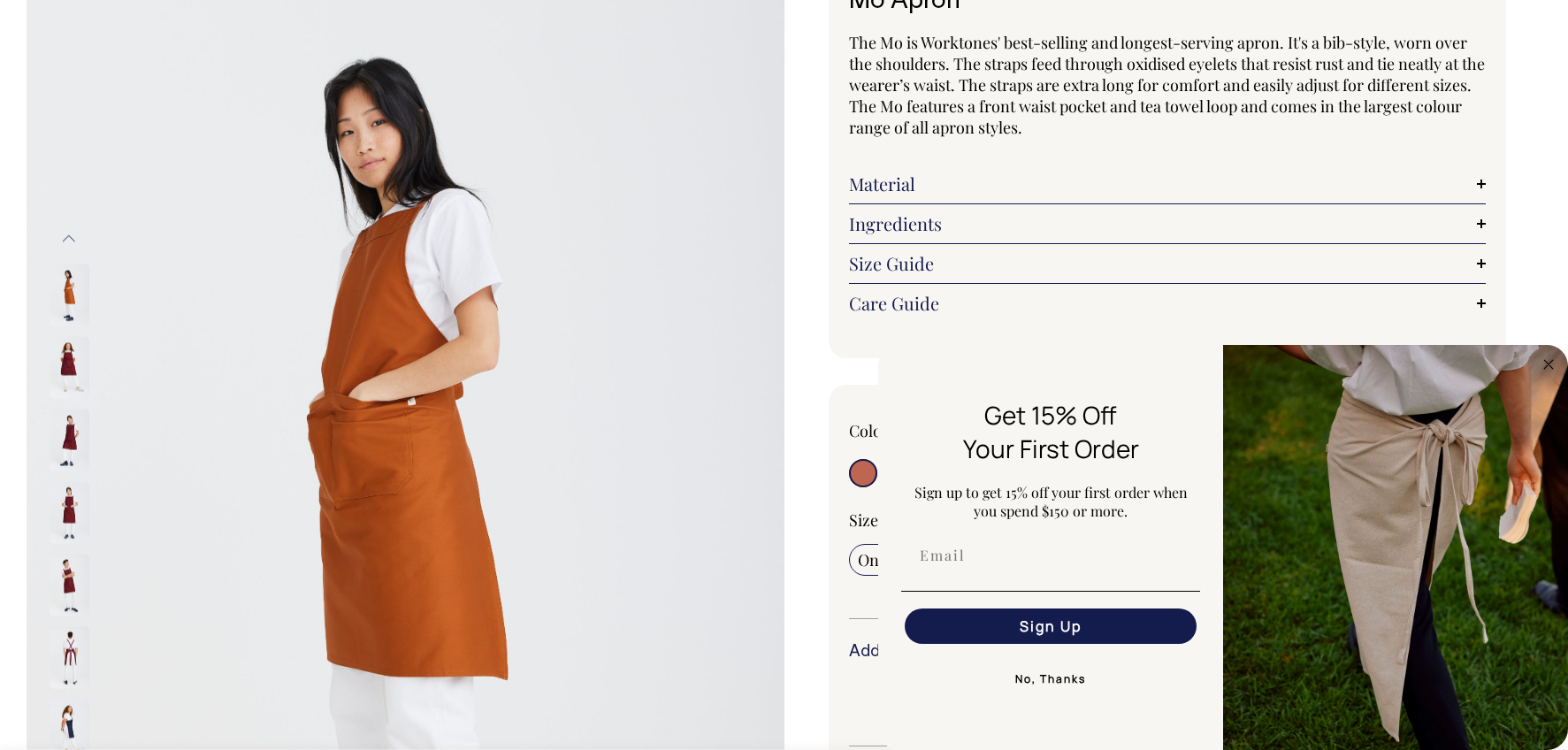
click at [56, 301] on img at bounding box center [69, 294] width 40 height 62
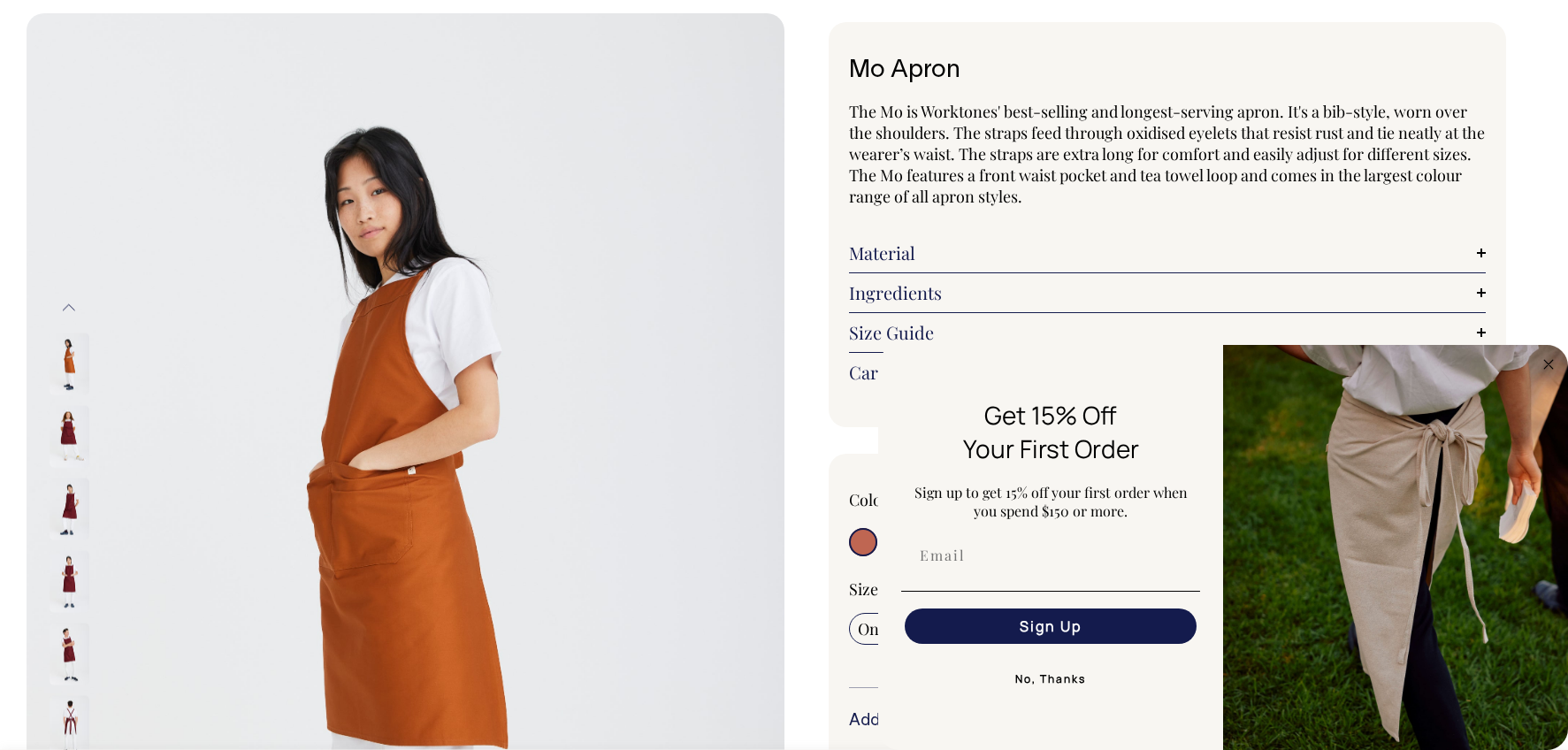
scroll to position [78, 0]
click at [1550, 361] on circle "Close dialog" at bounding box center [1549, 364] width 21 height 21
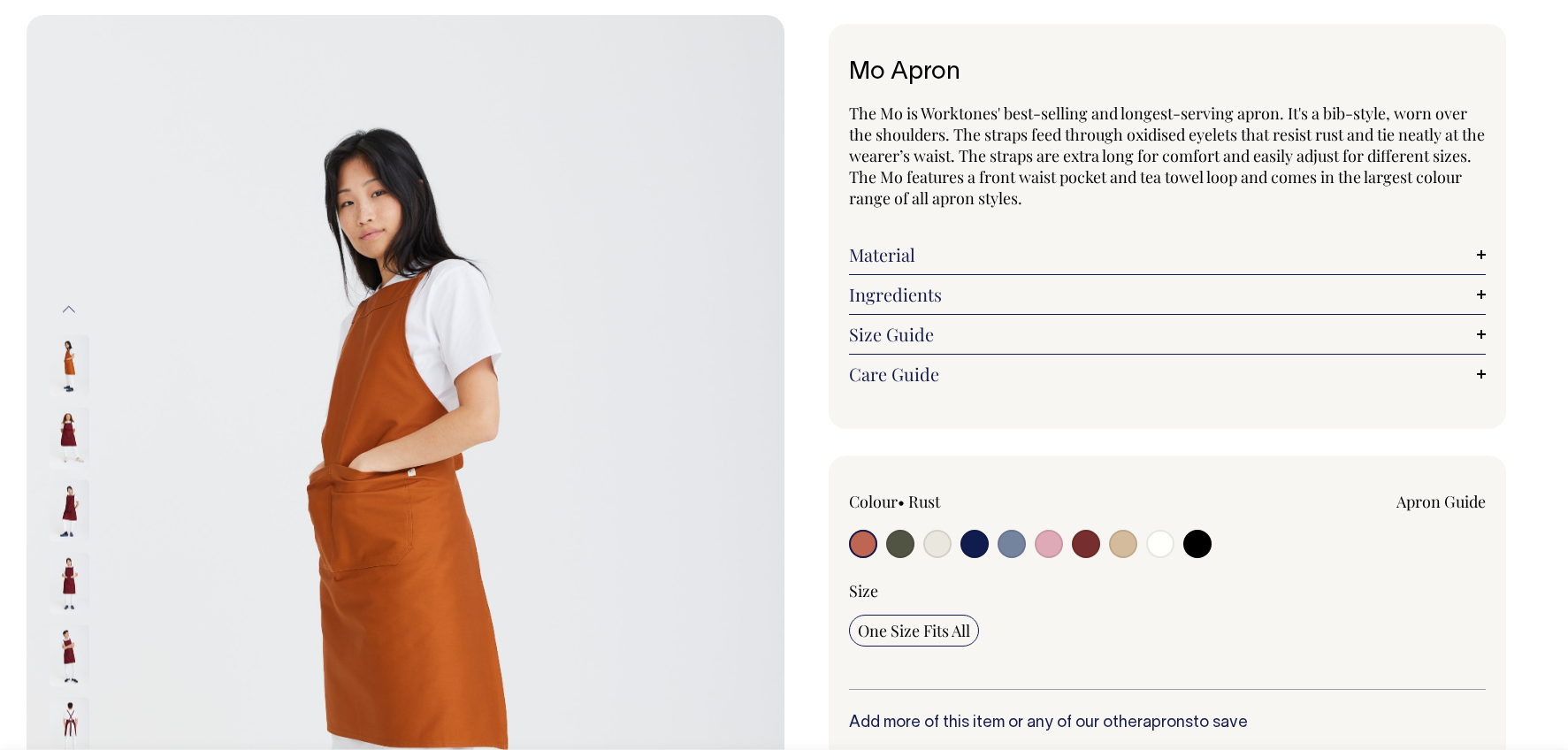
click at [69, 364] on img at bounding box center [69, 365] width 40 height 62
click at [73, 314] on button "Previous" at bounding box center [68, 310] width 26 height 40
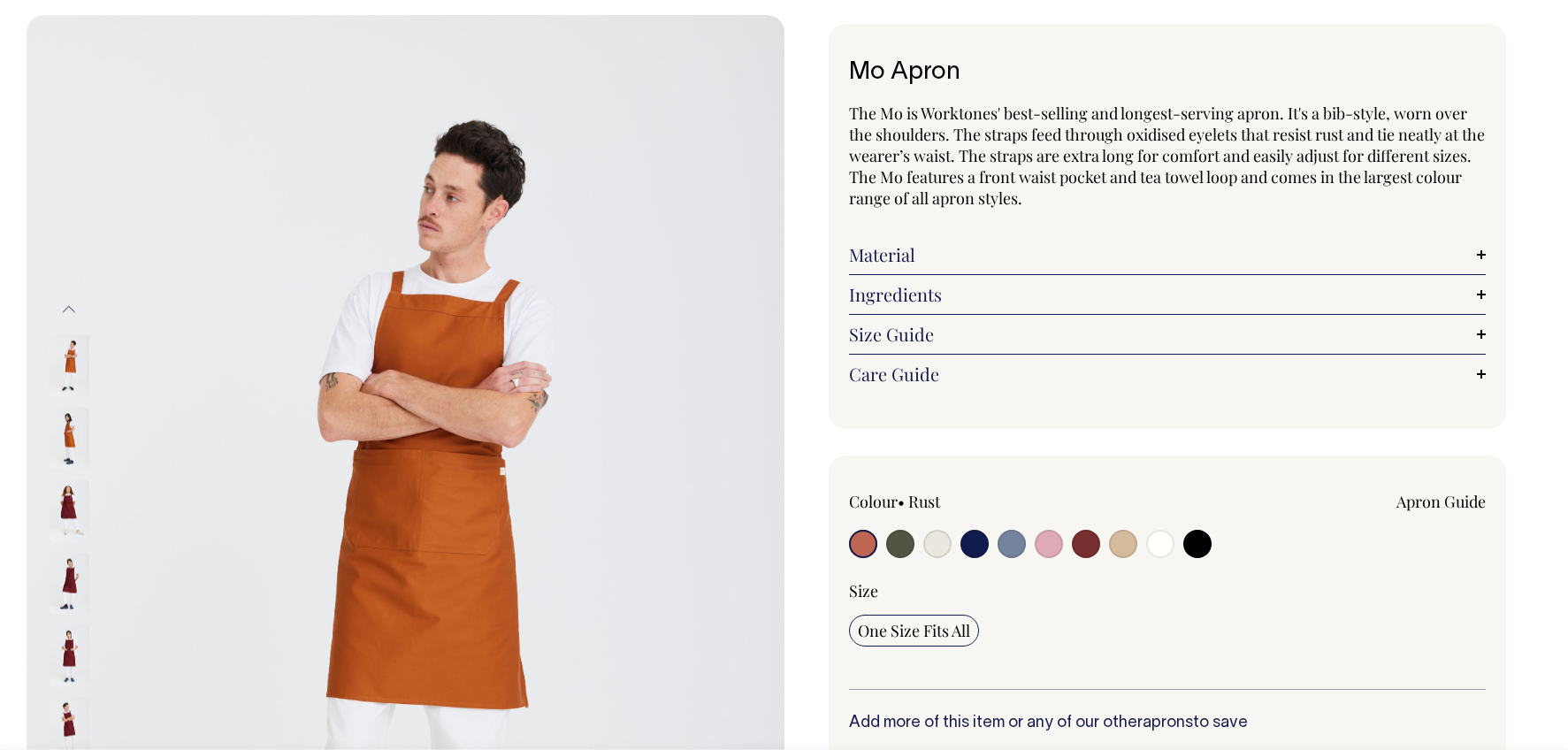
click at [73, 363] on img at bounding box center [69, 365] width 40 height 62
click at [69, 308] on button "Previous" at bounding box center [68, 310] width 26 height 40
click at [71, 575] on img at bounding box center [69, 582] width 40 height 62
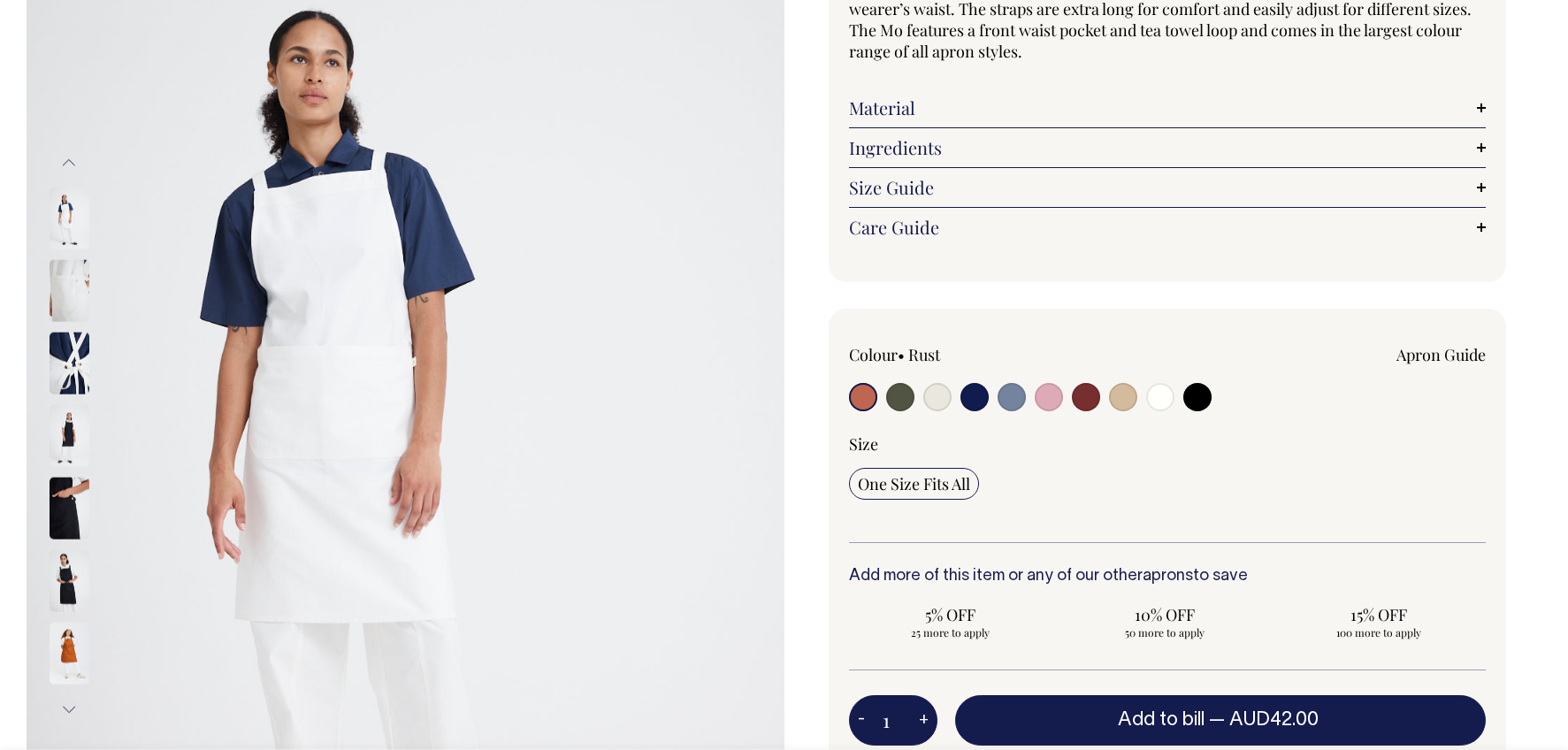
scroll to position [225, 0]
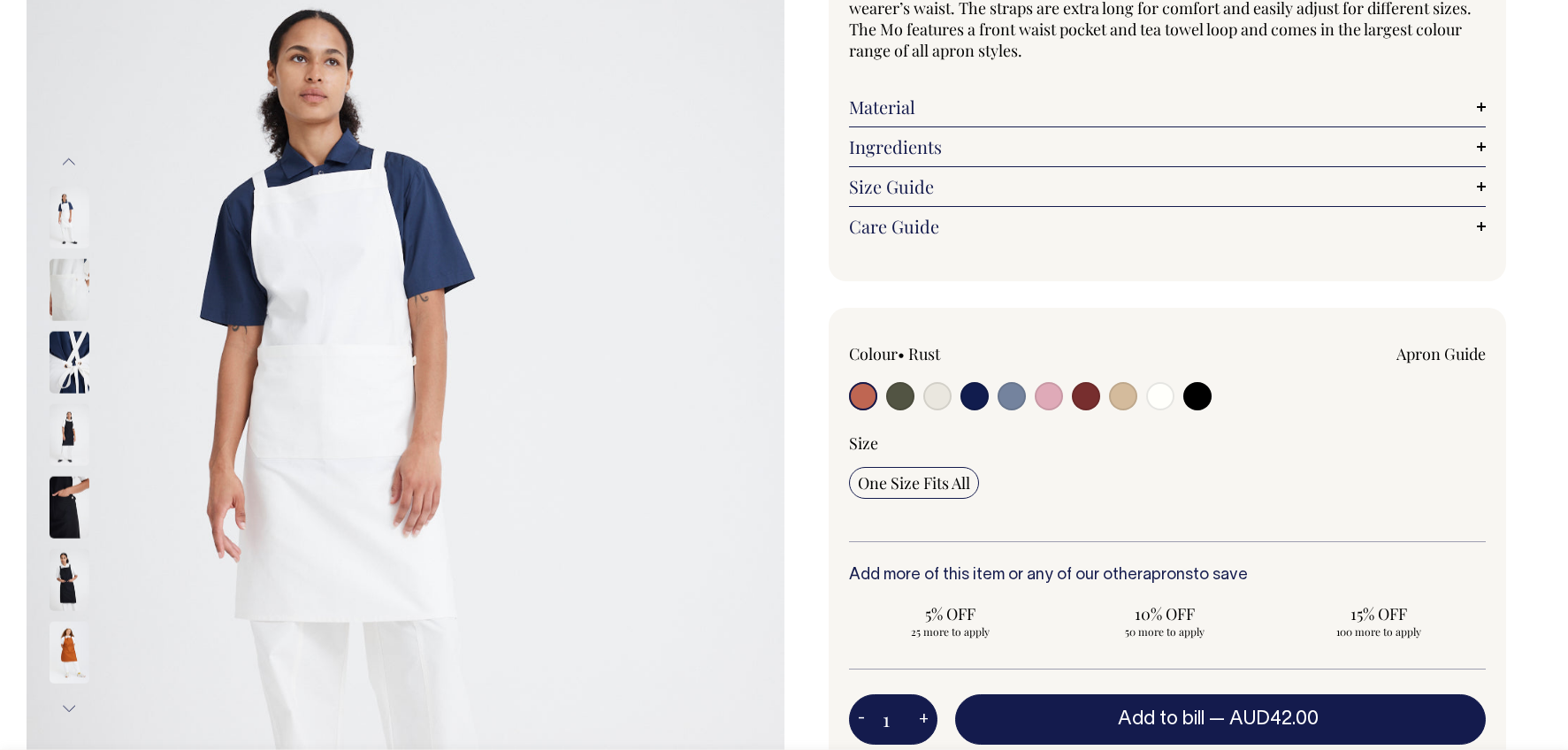
click at [72, 654] on img at bounding box center [69, 653] width 40 height 62
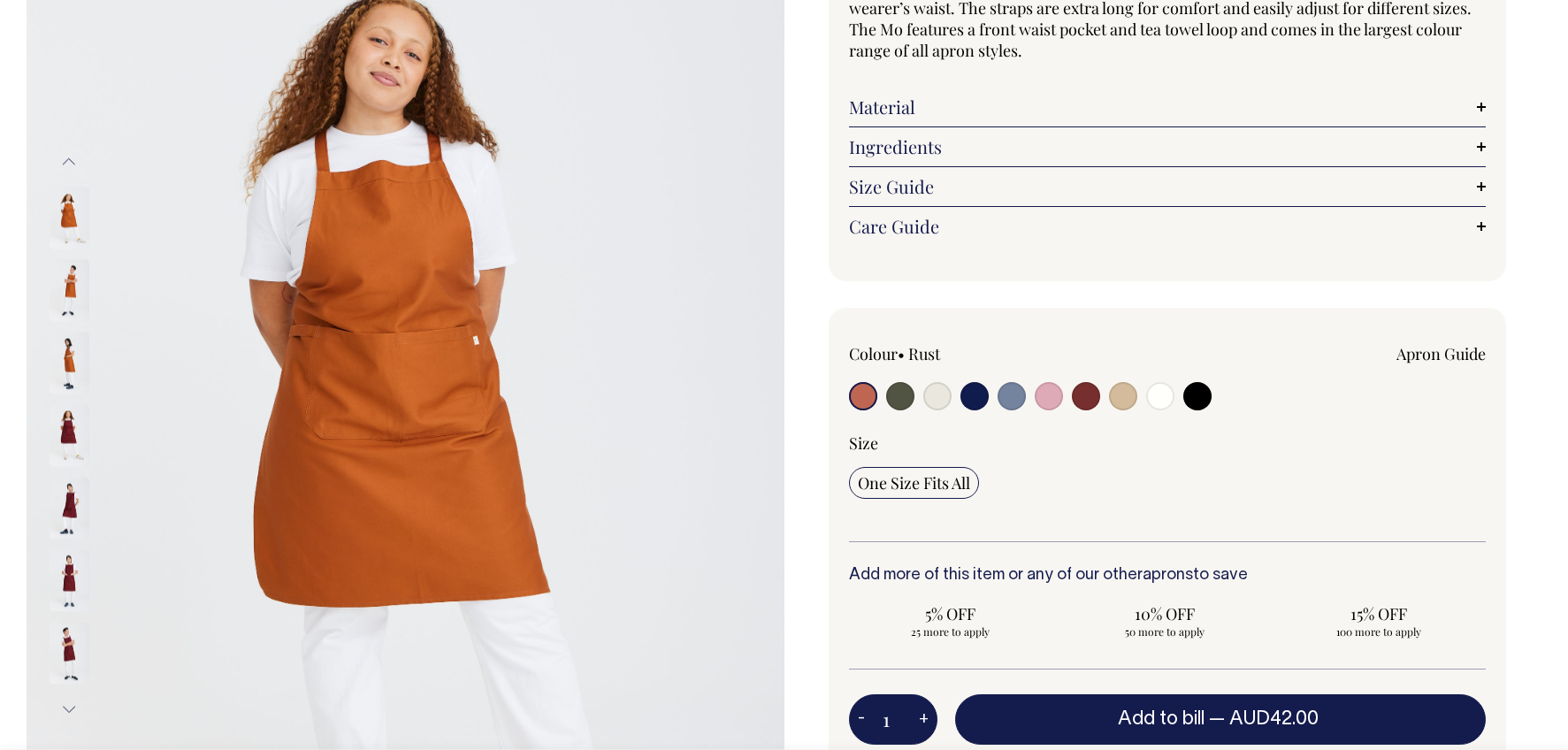
click at [66, 641] on img at bounding box center [69, 653] width 40 height 62
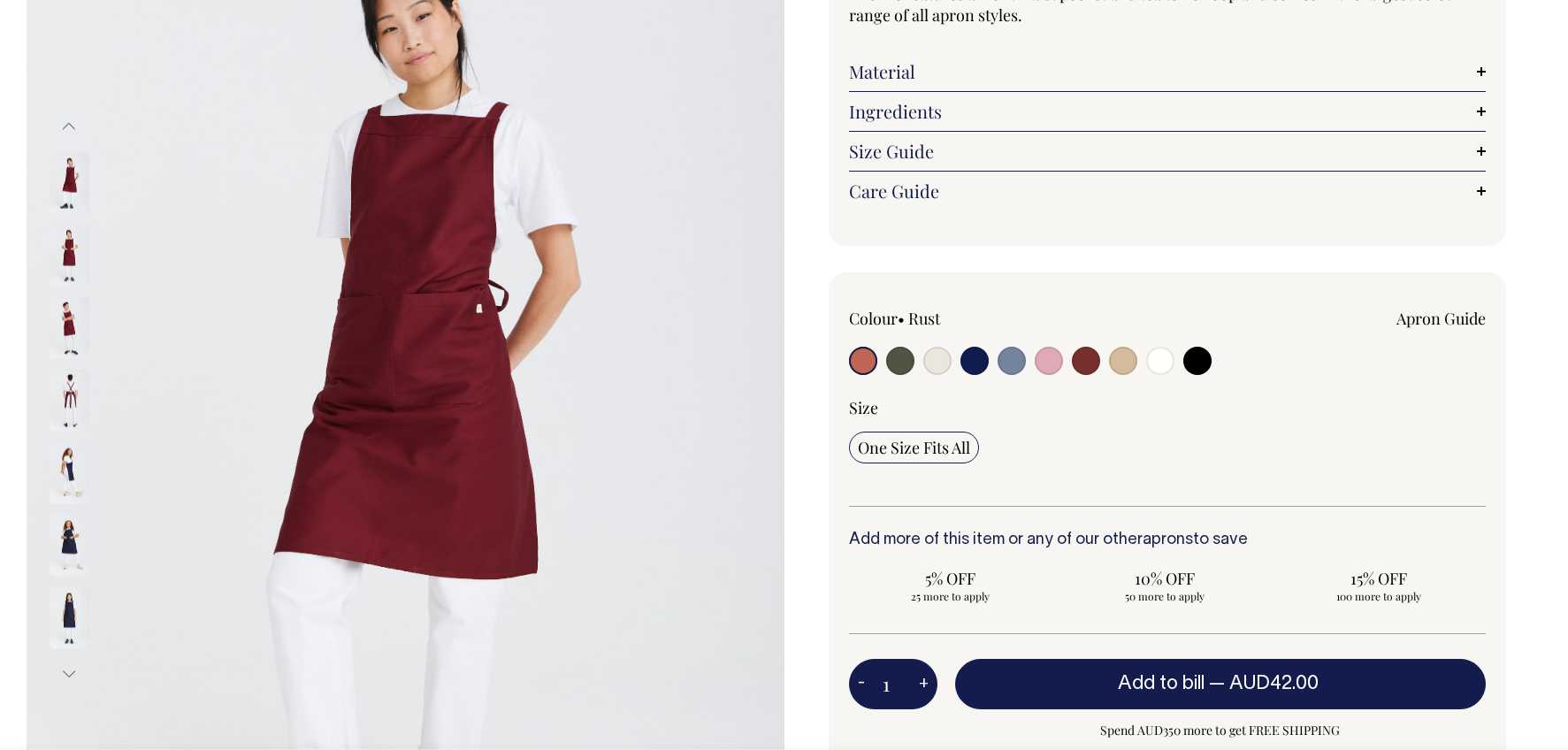
scroll to position [297, 0]
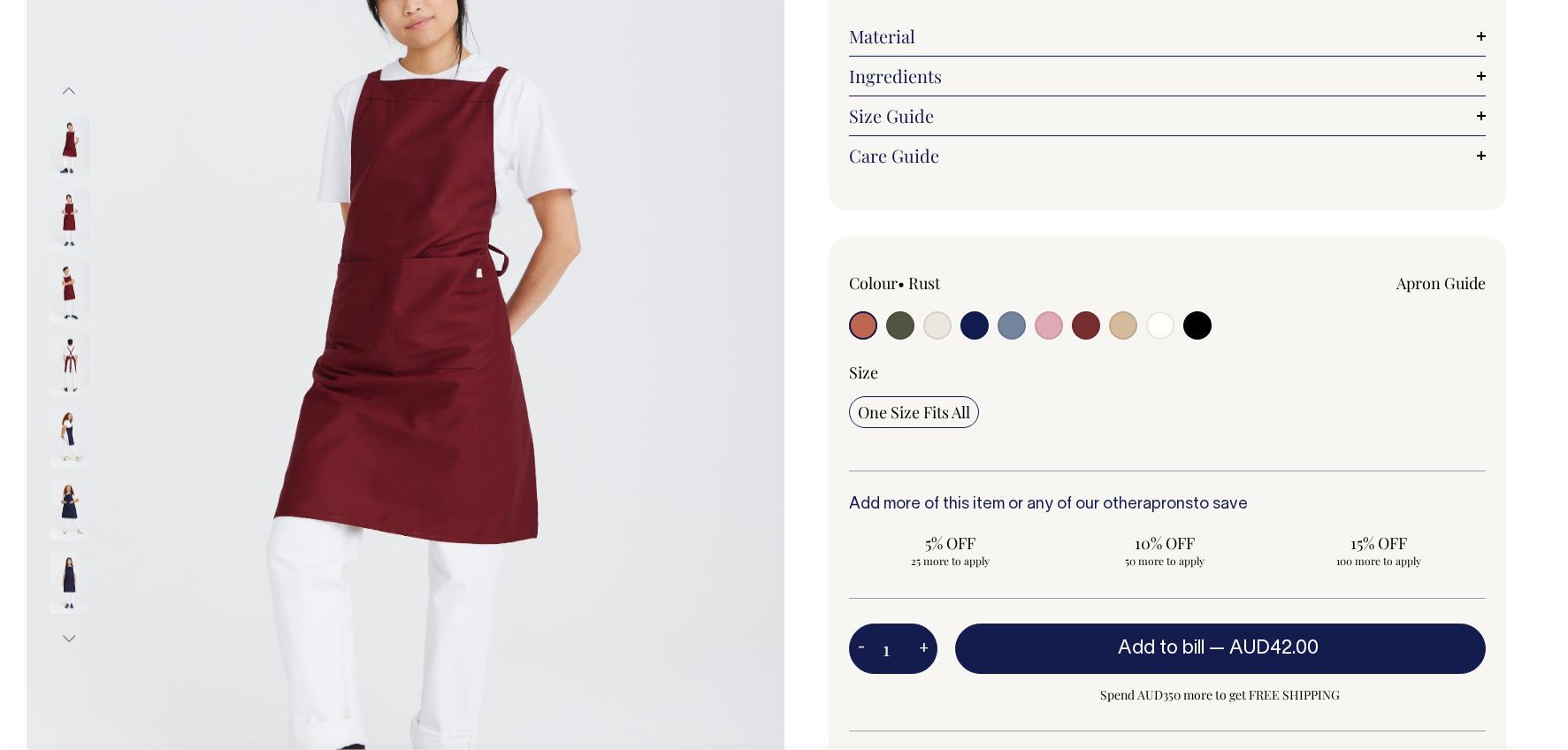
click at [69, 635] on button "Next" at bounding box center [68, 638] width 26 height 40
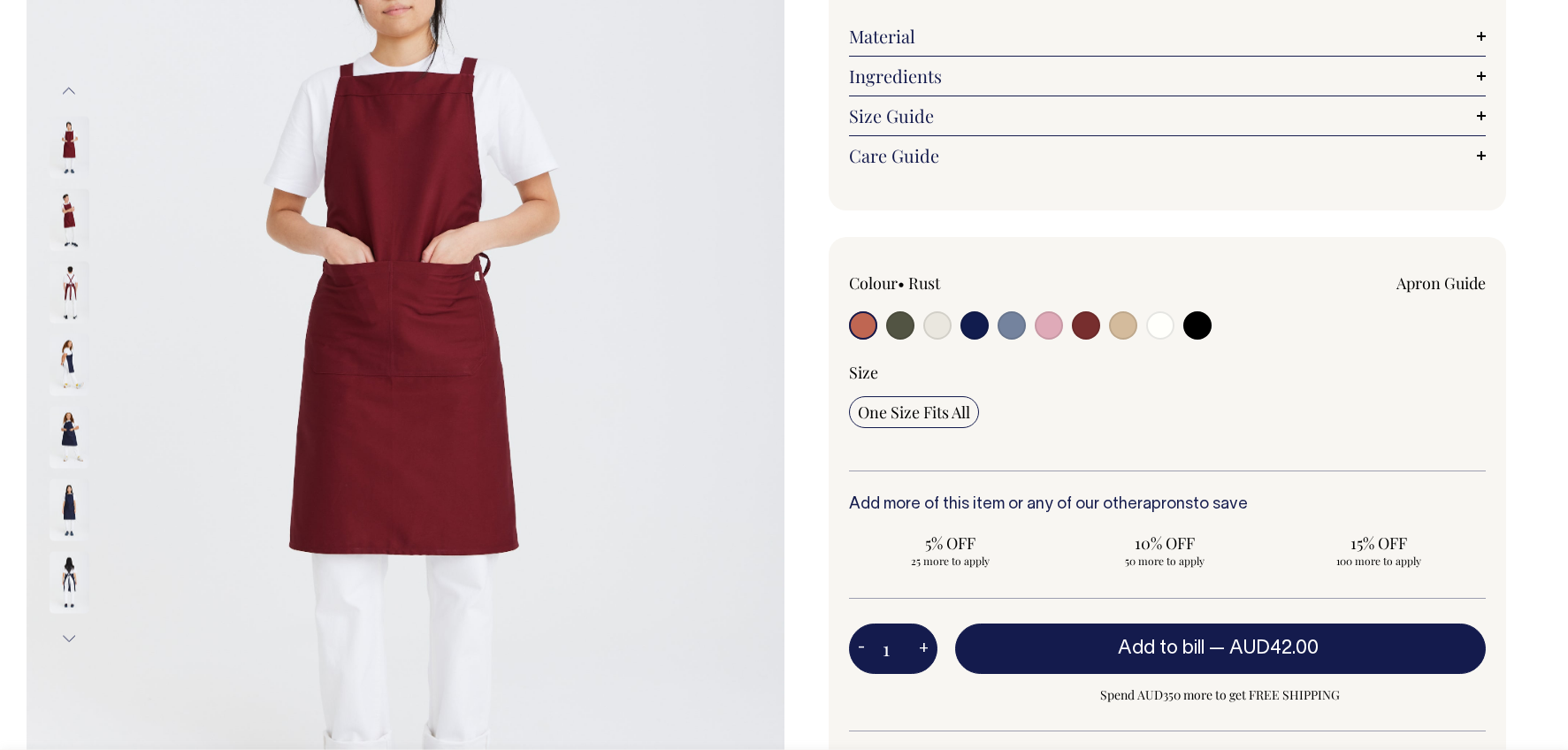
click at [71, 634] on button "Next" at bounding box center [68, 638] width 26 height 40
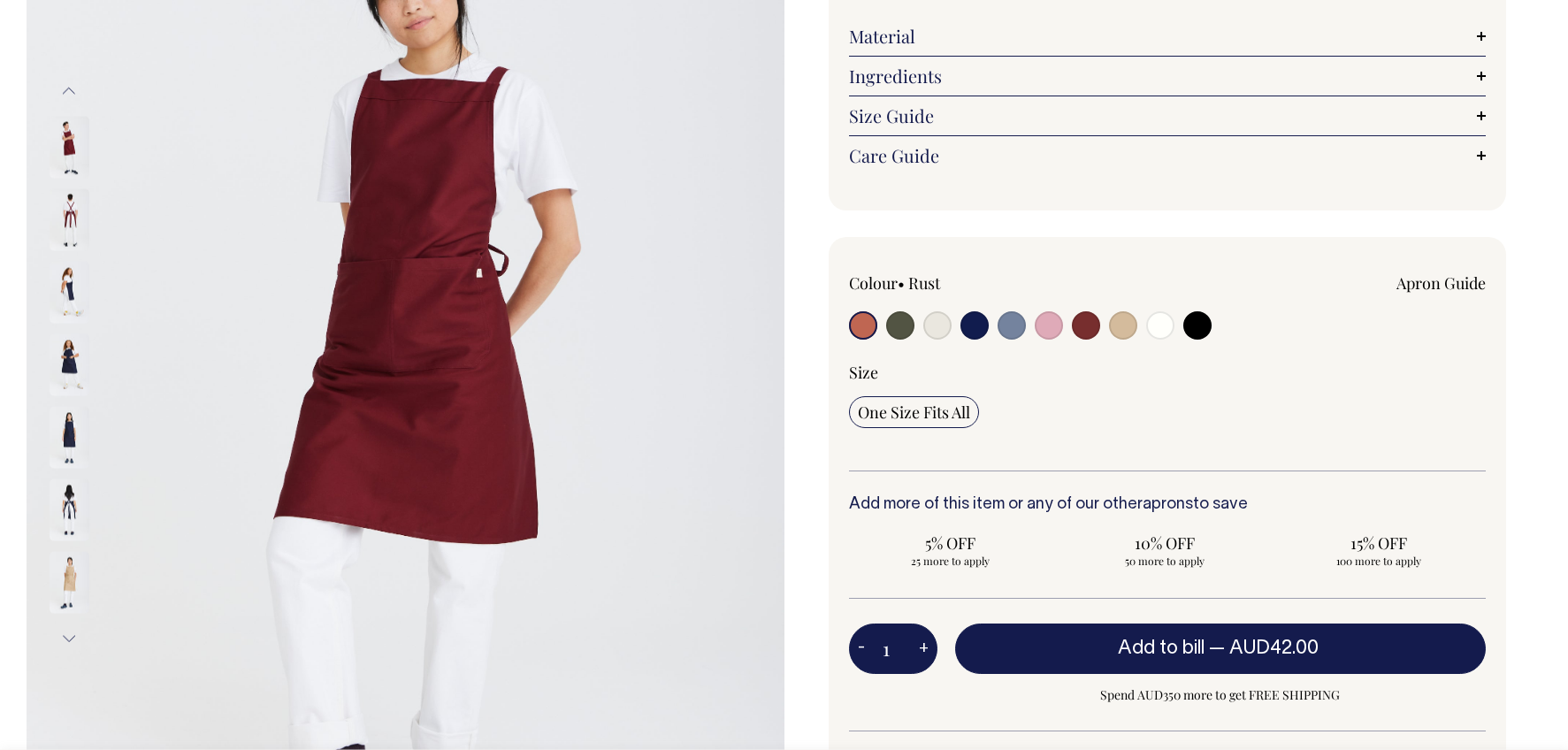
click at [71, 634] on button "Next" at bounding box center [68, 638] width 26 height 40
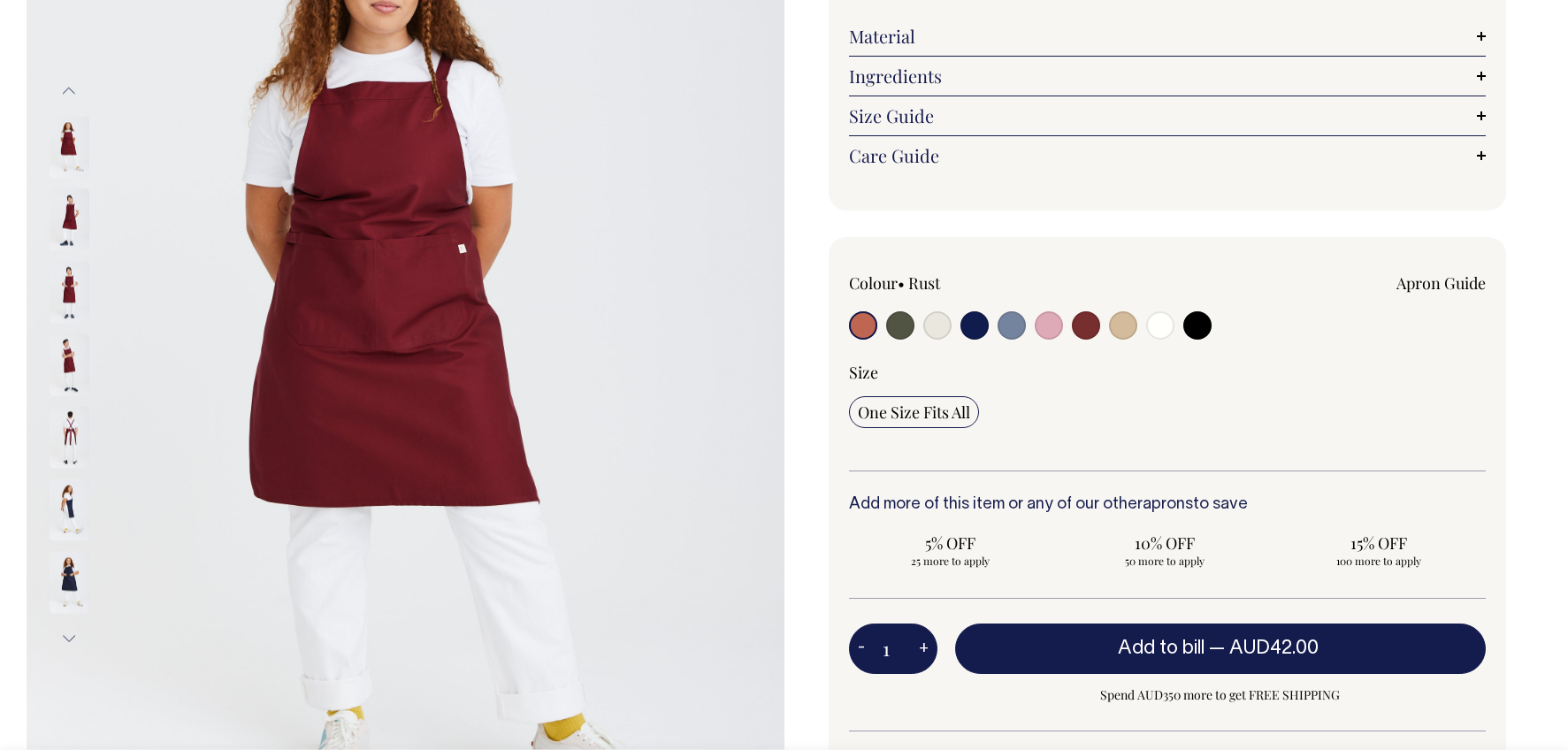
click at [72, 568] on img at bounding box center [69, 581] width 40 height 62
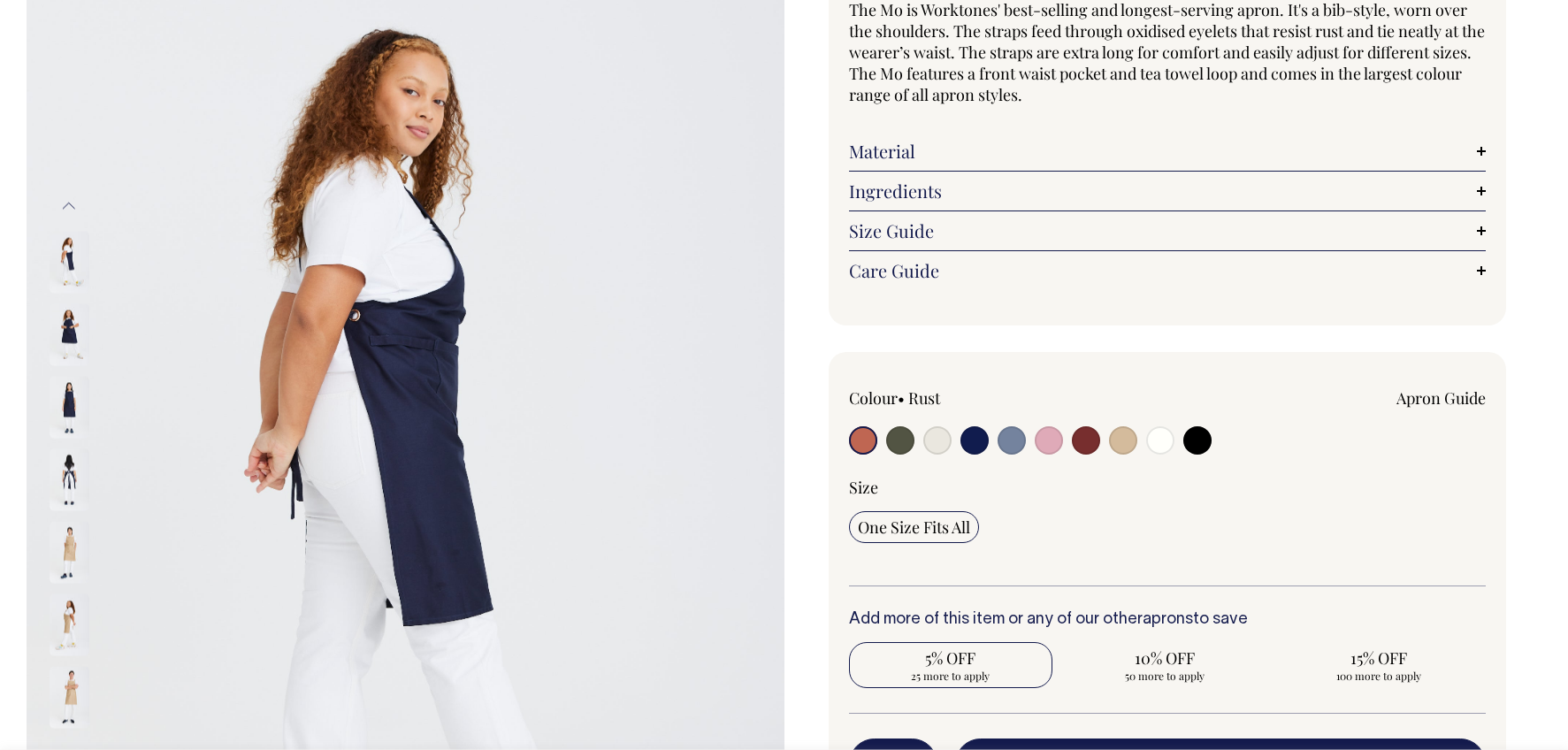
scroll to position [181, 0]
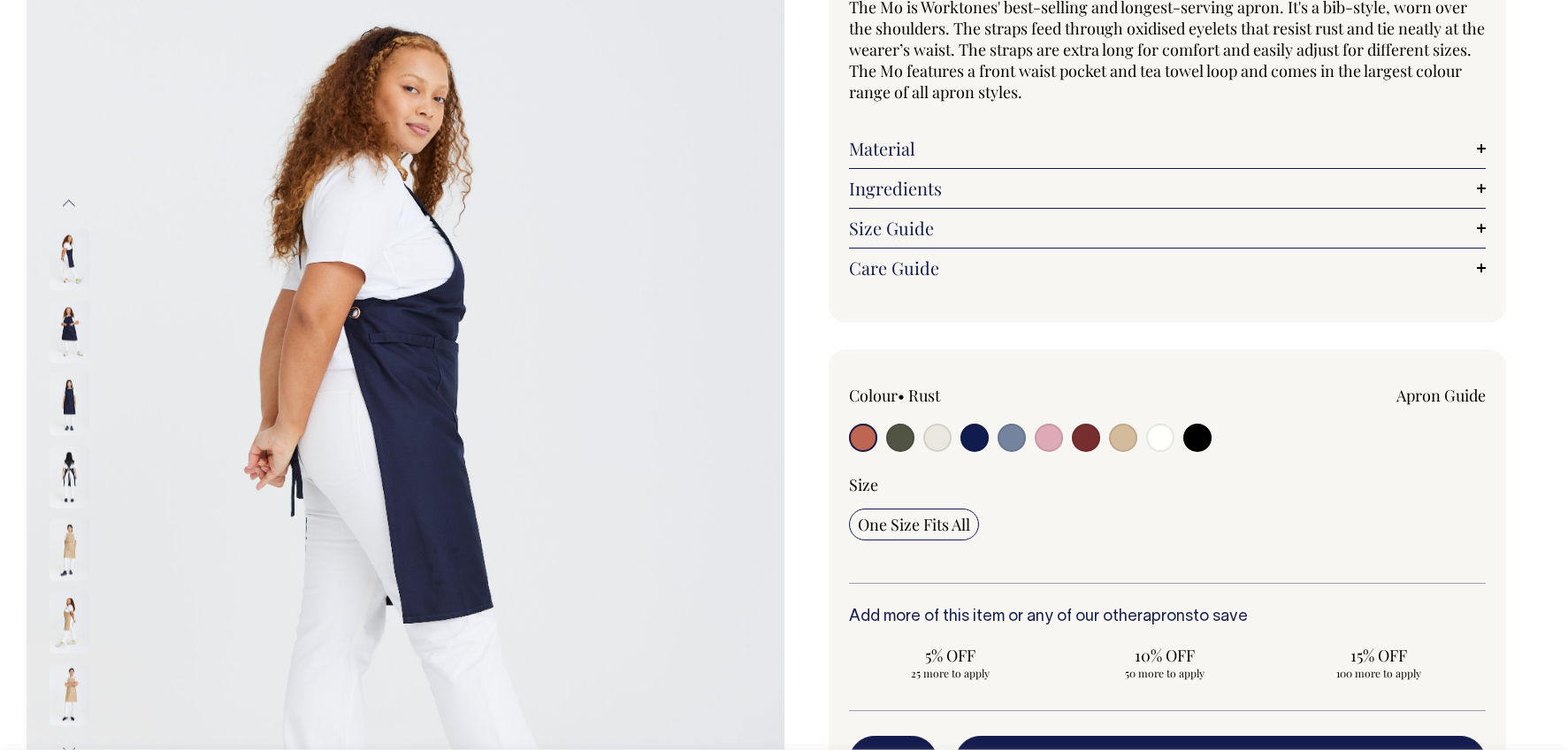
click at [1084, 439] on input "radio" at bounding box center [1086, 437] width 28 height 28
radio input "true"
select select "Burgundy"
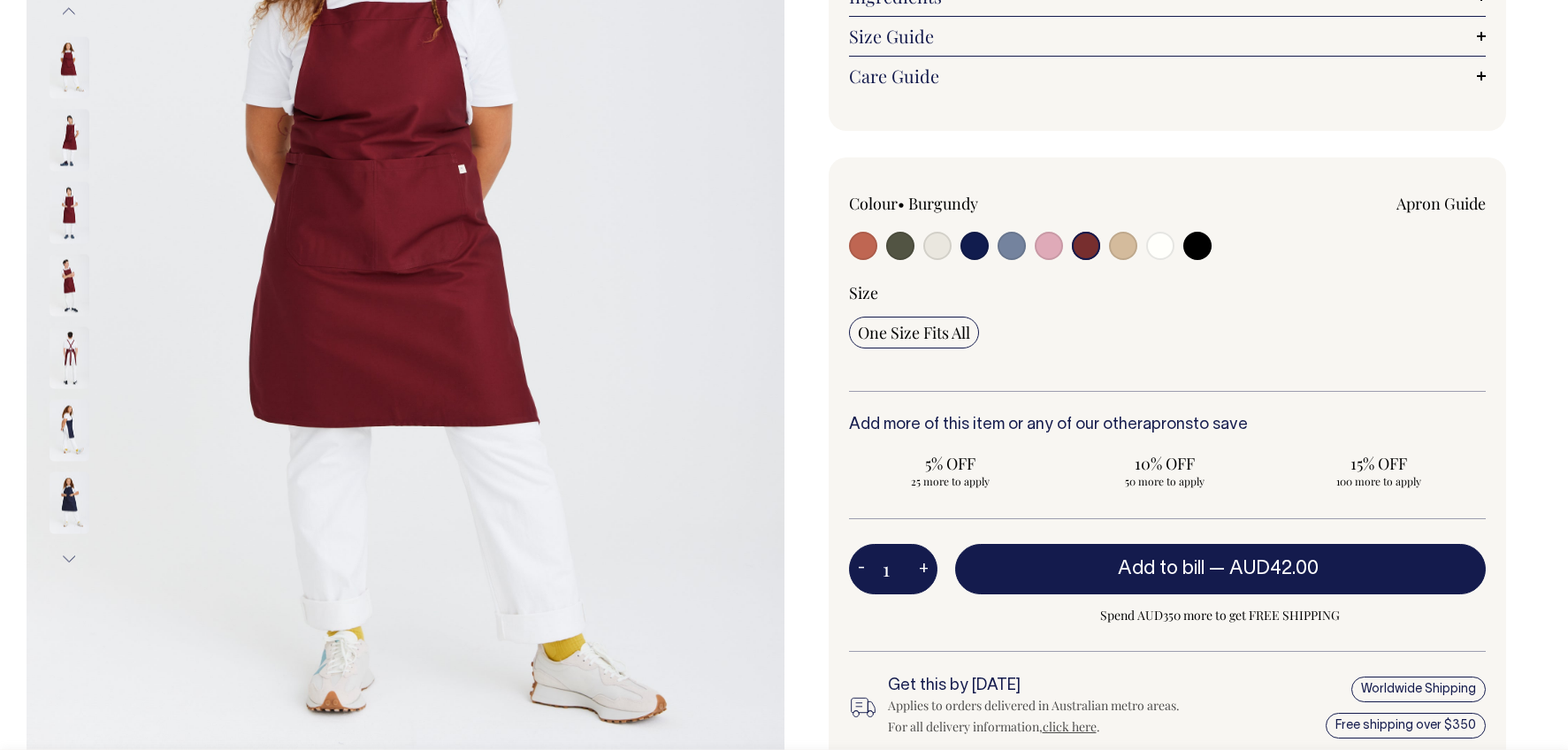
scroll to position [376, 0]
click at [1023, 242] on input "radio" at bounding box center [1011, 245] width 28 height 28
radio input "true"
select select "Blue/Grey"
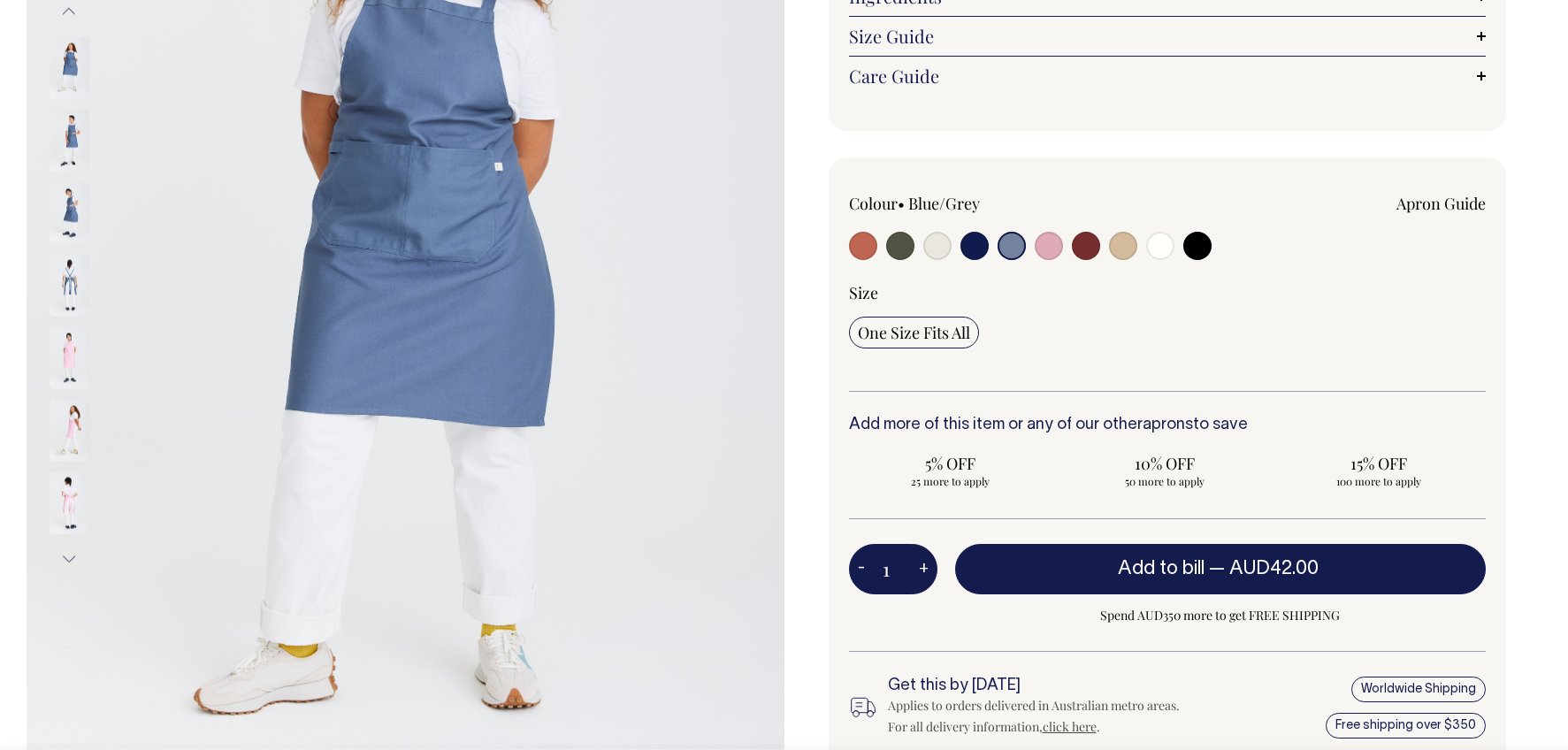
click at [1037, 242] on input "radio" at bounding box center [1048, 245] width 28 height 28
radio input "true"
select select "Pink"
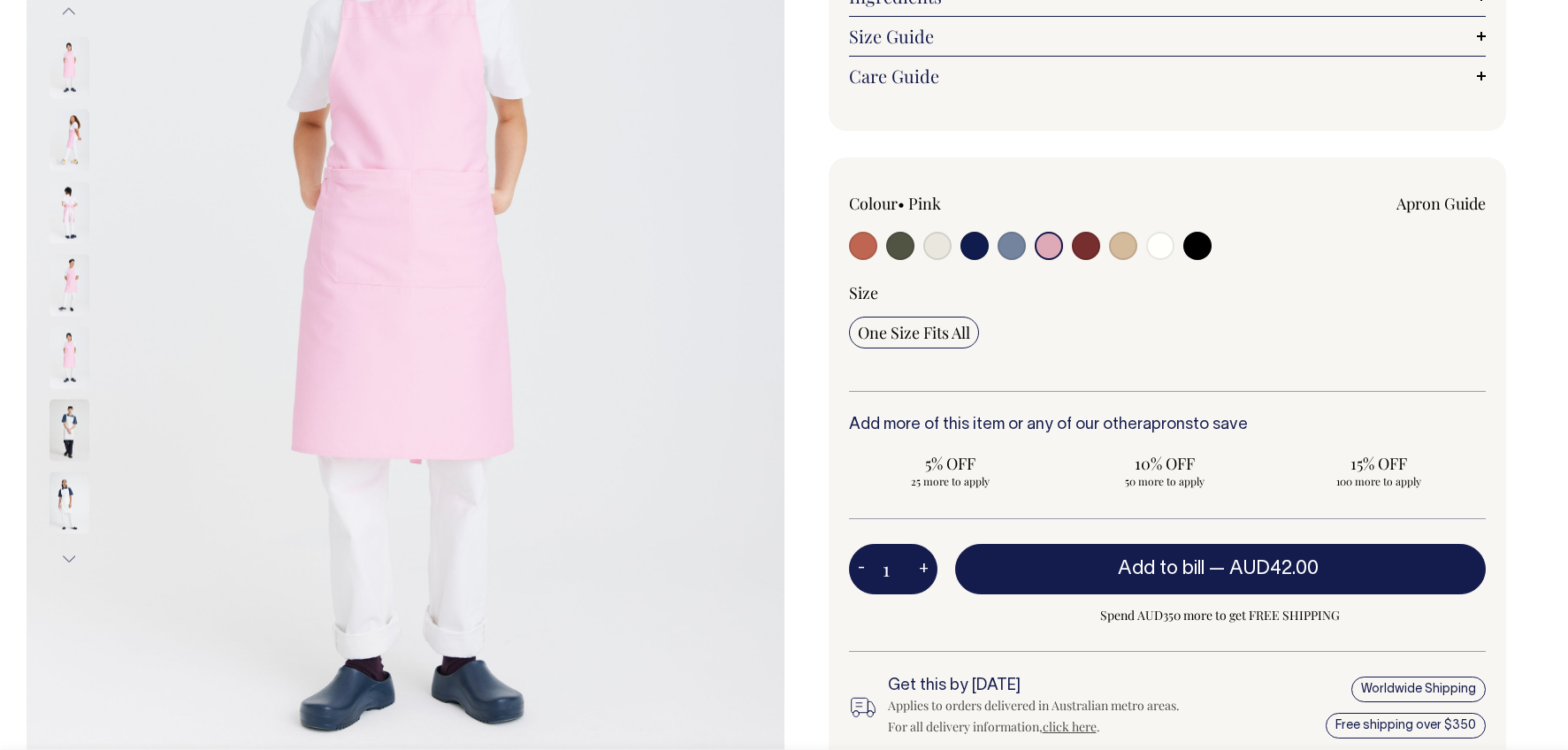
click at [934, 252] on input "radio" at bounding box center [937, 245] width 28 height 28
radio input "true"
select select "Natural"
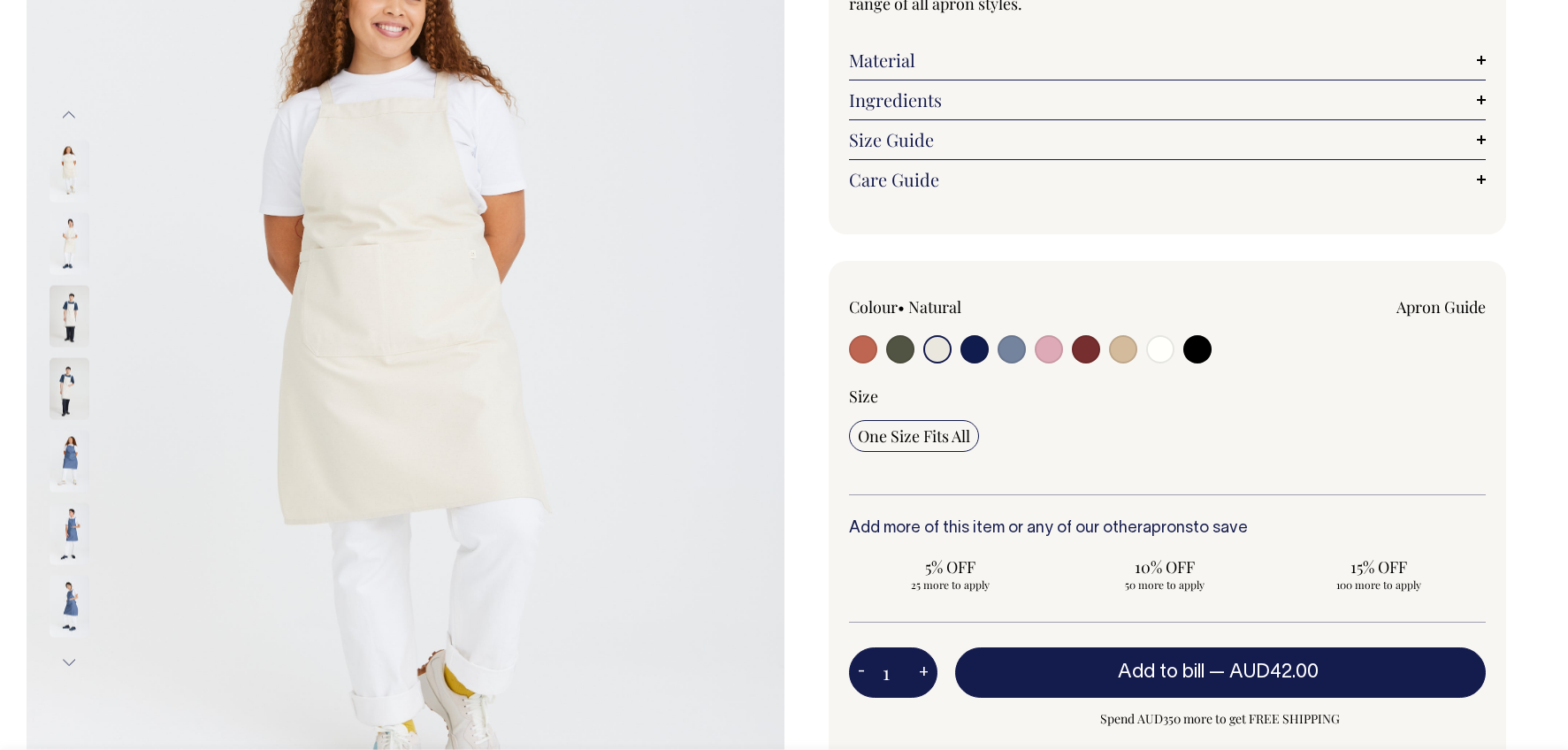
scroll to position [272, 0]
click at [868, 348] on input "radio" at bounding box center [862, 349] width 28 height 28
radio input "true"
select select "Rust"
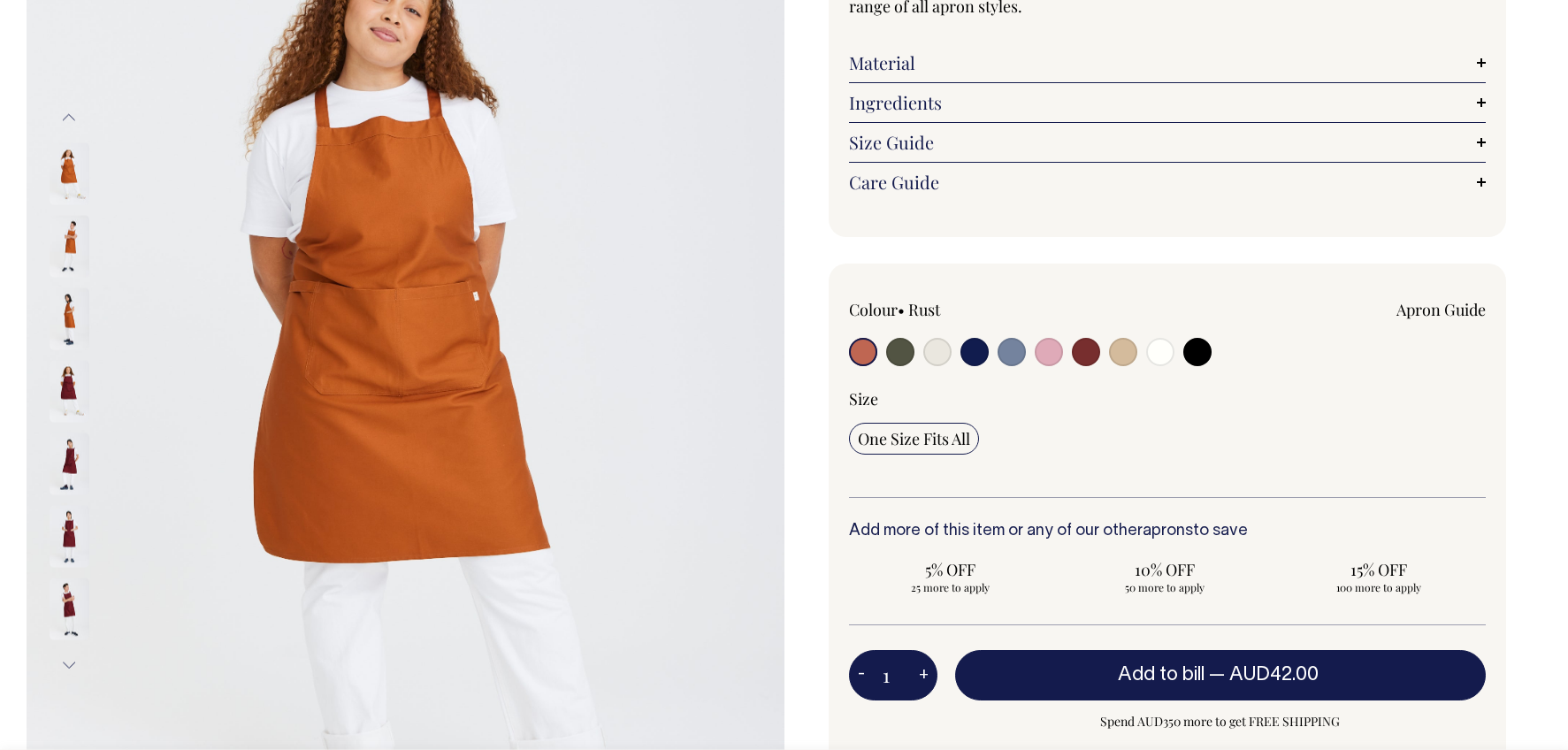
scroll to position [270, 0]
click at [904, 352] on input "radio" at bounding box center [899, 352] width 28 height 28
radio input "true"
select select "Olive"
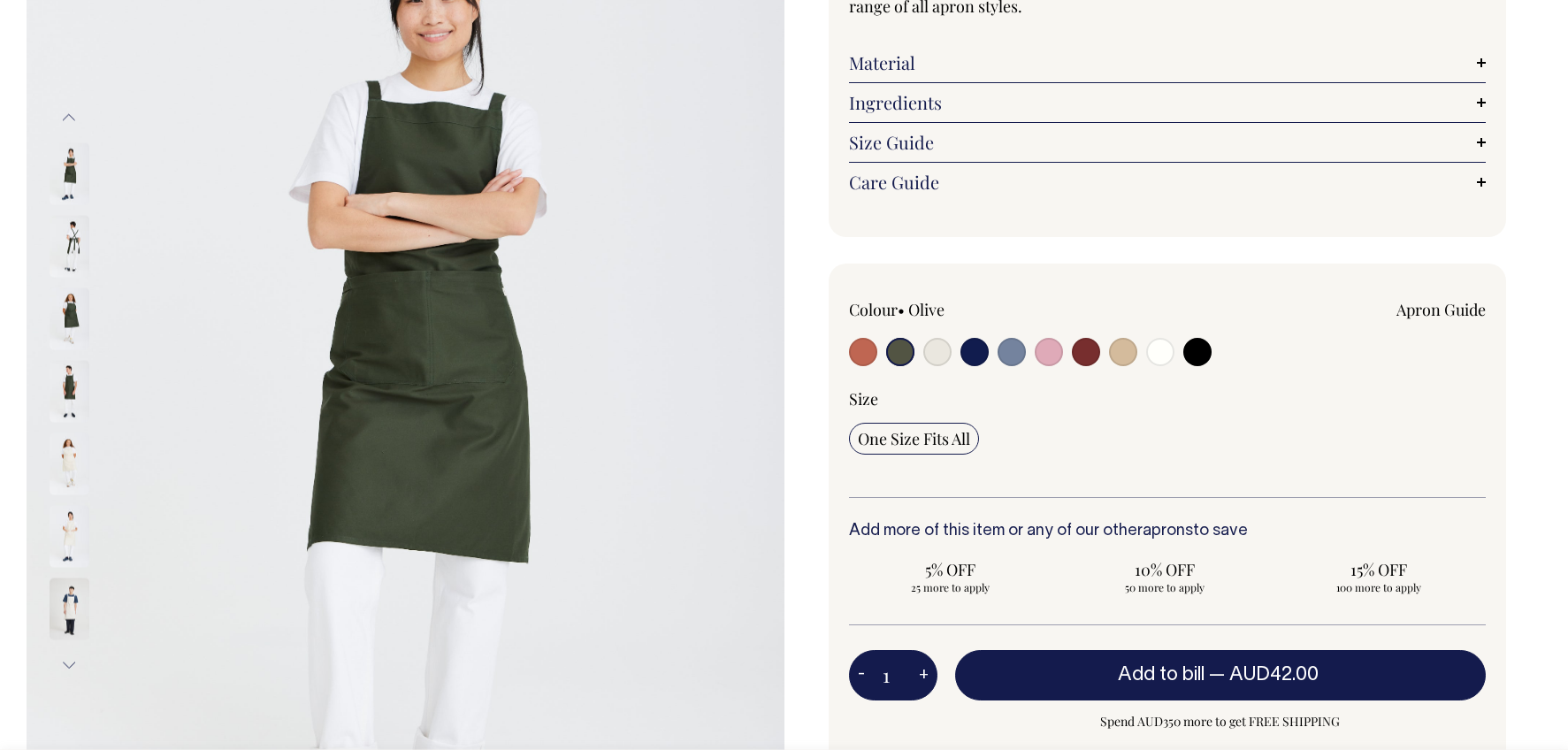
click at [919, 354] on div at bounding box center [976, 354] width 255 height 32
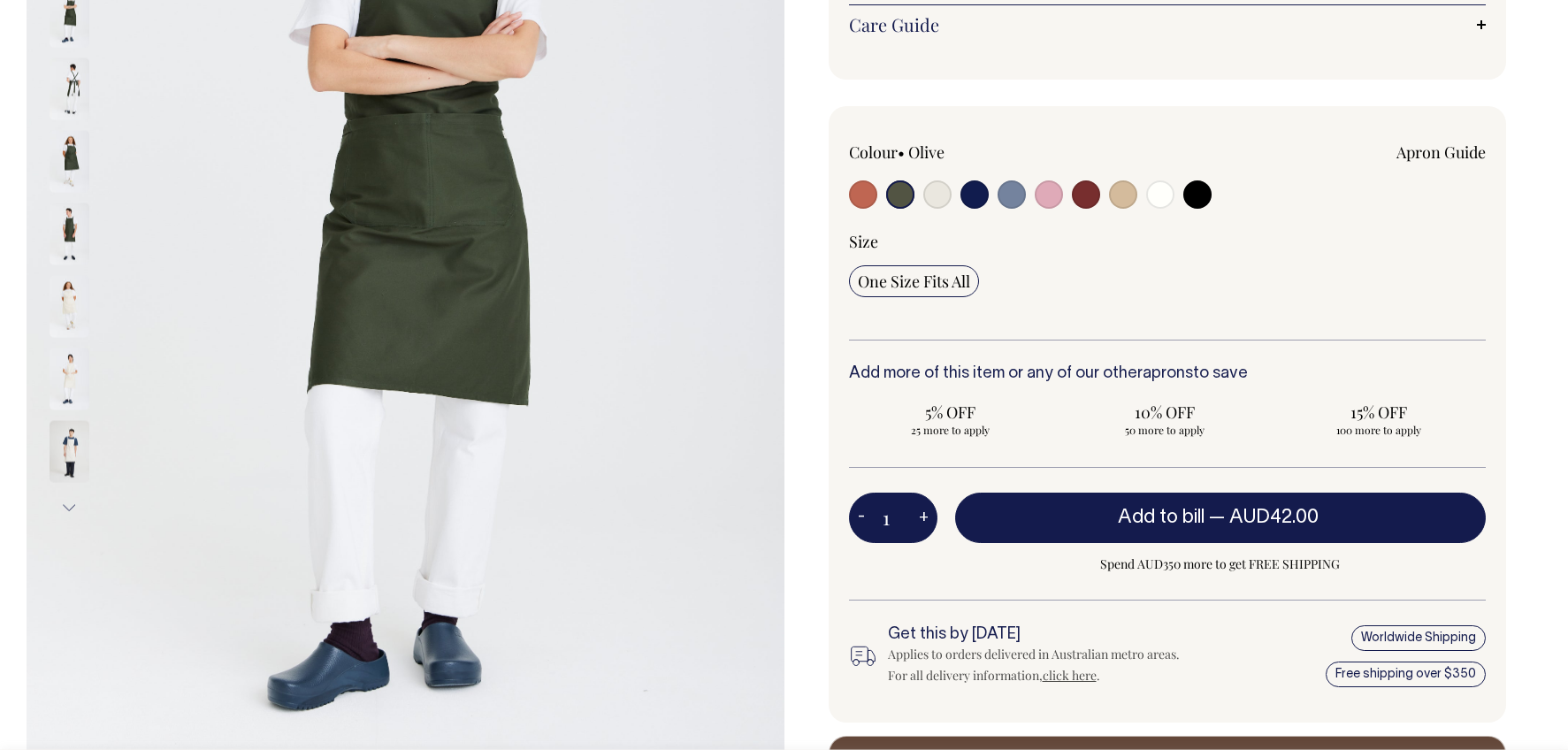
scroll to position [428, 0]
click at [1195, 196] on input "radio" at bounding box center [1197, 193] width 28 height 28
radio input "true"
select select "Black"
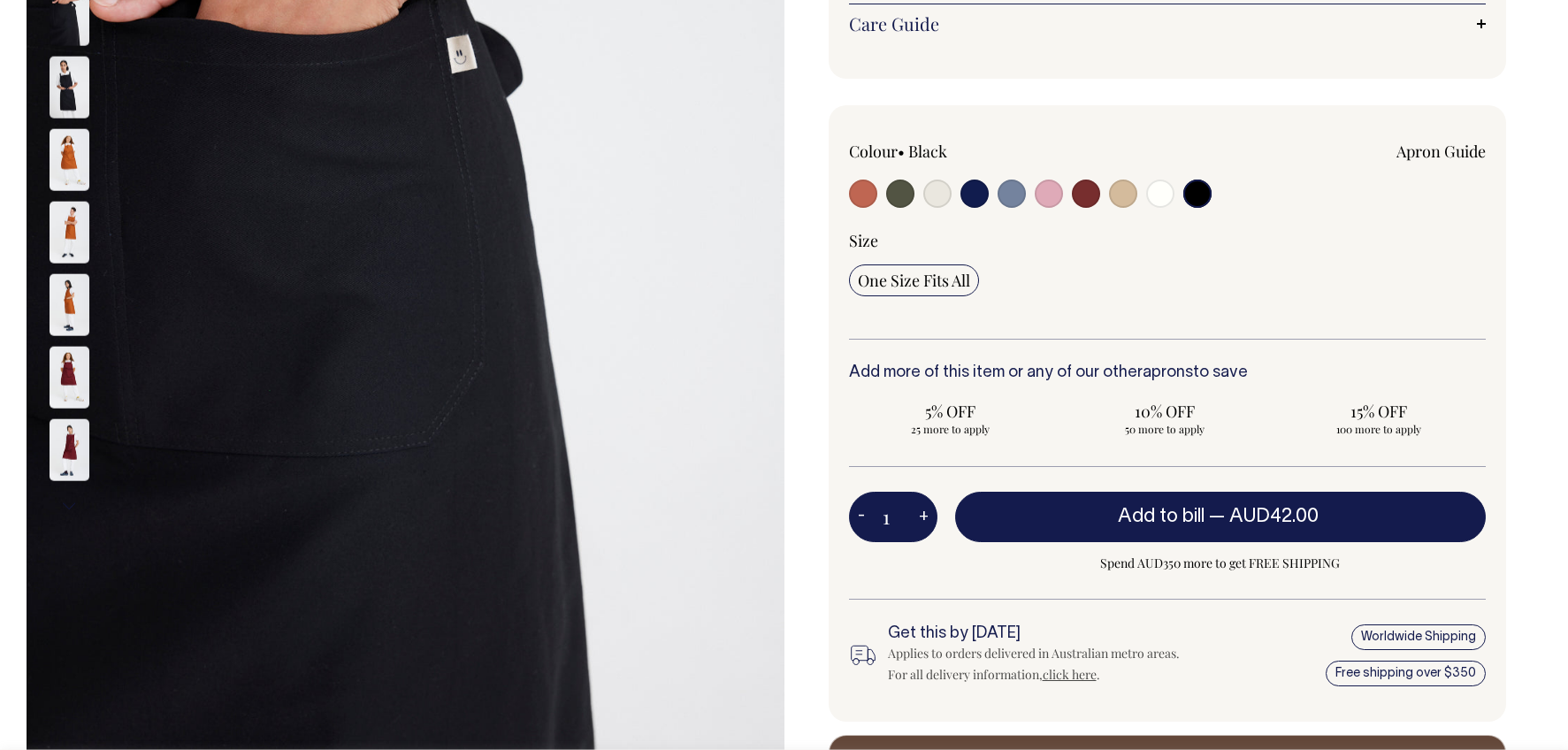
click at [71, 84] on img at bounding box center [69, 87] width 40 height 62
click at [54, 103] on img at bounding box center [69, 87] width 40 height 62
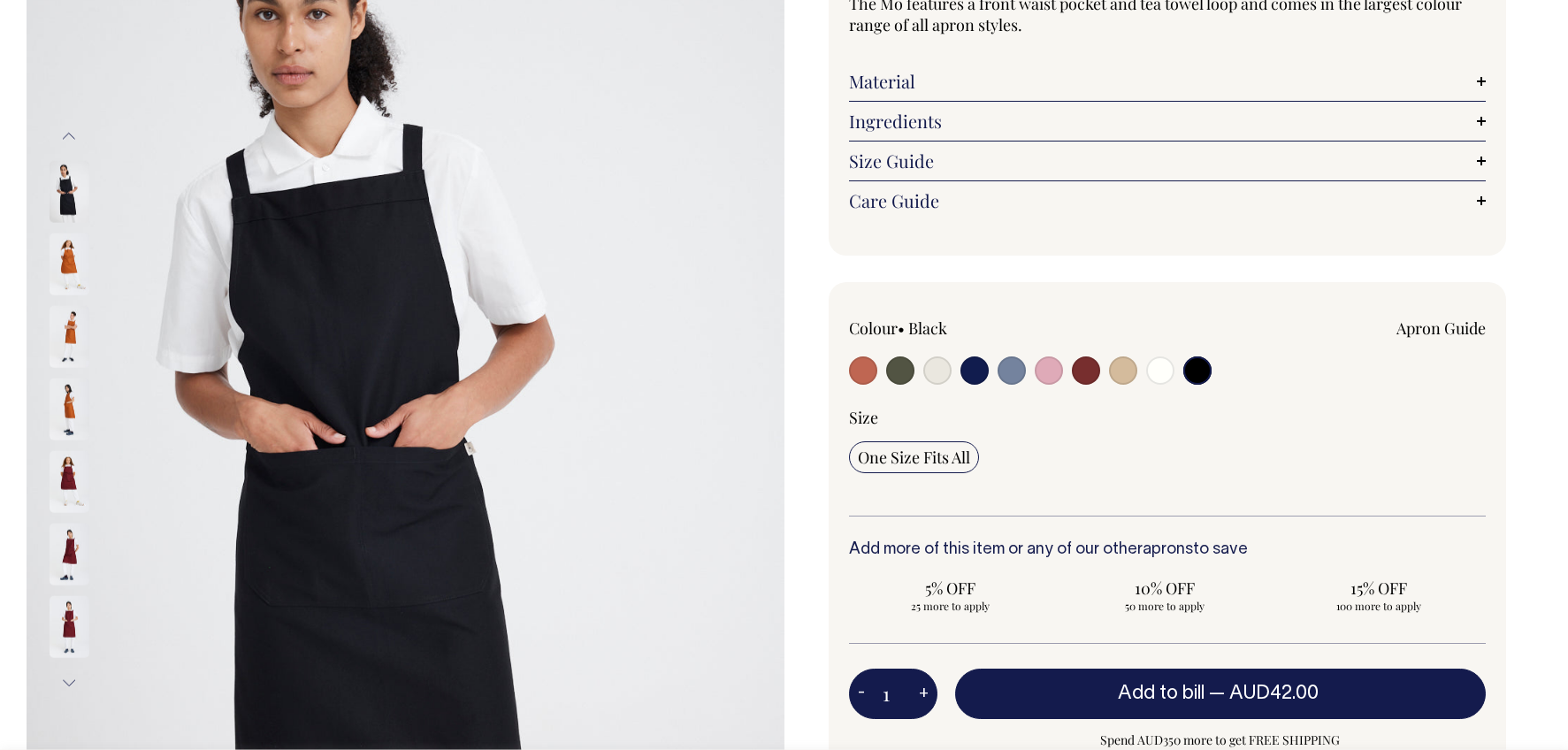
scroll to position [252, 0]
click at [61, 274] on img at bounding box center [69, 263] width 40 height 62
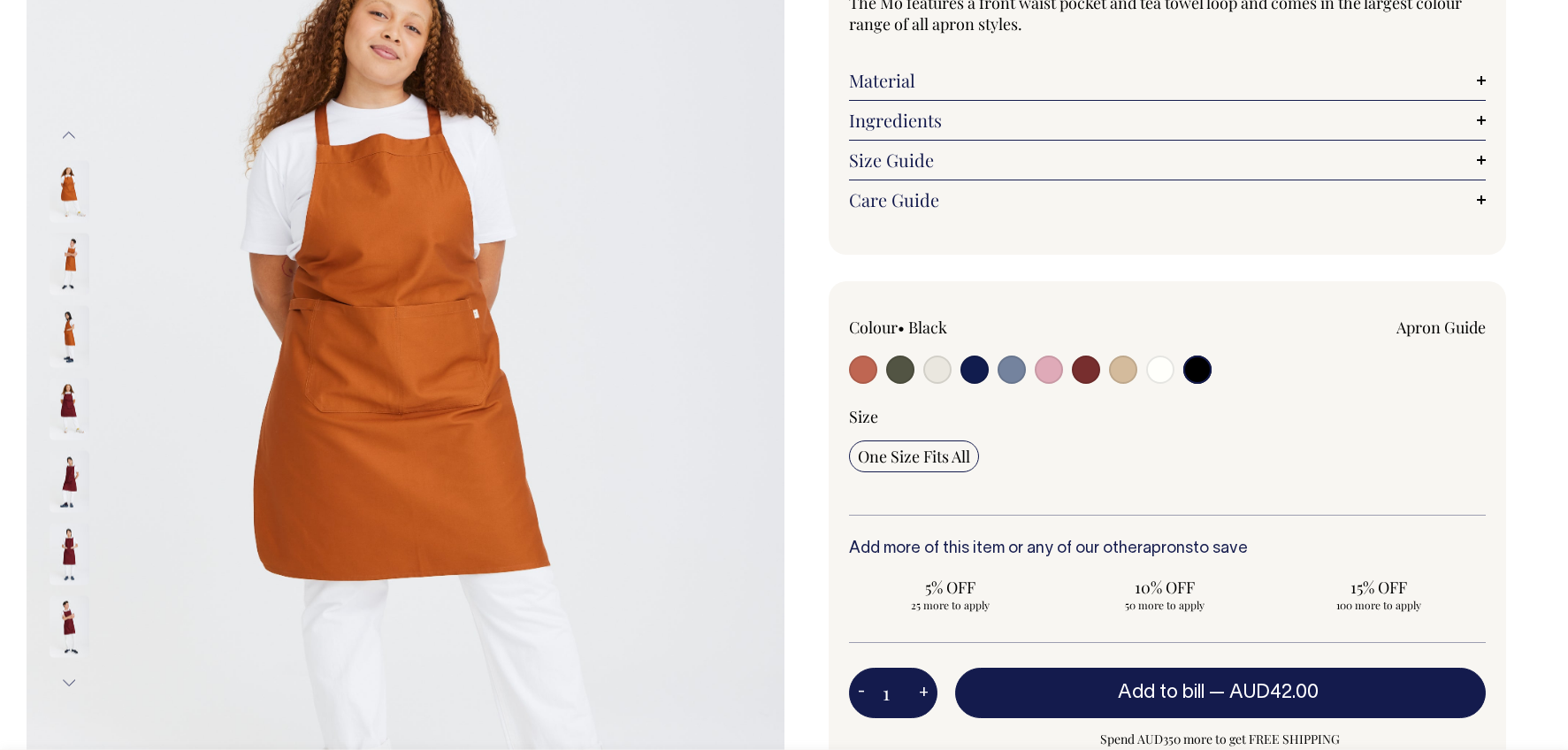
click at [69, 329] on img at bounding box center [69, 336] width 40 height 62
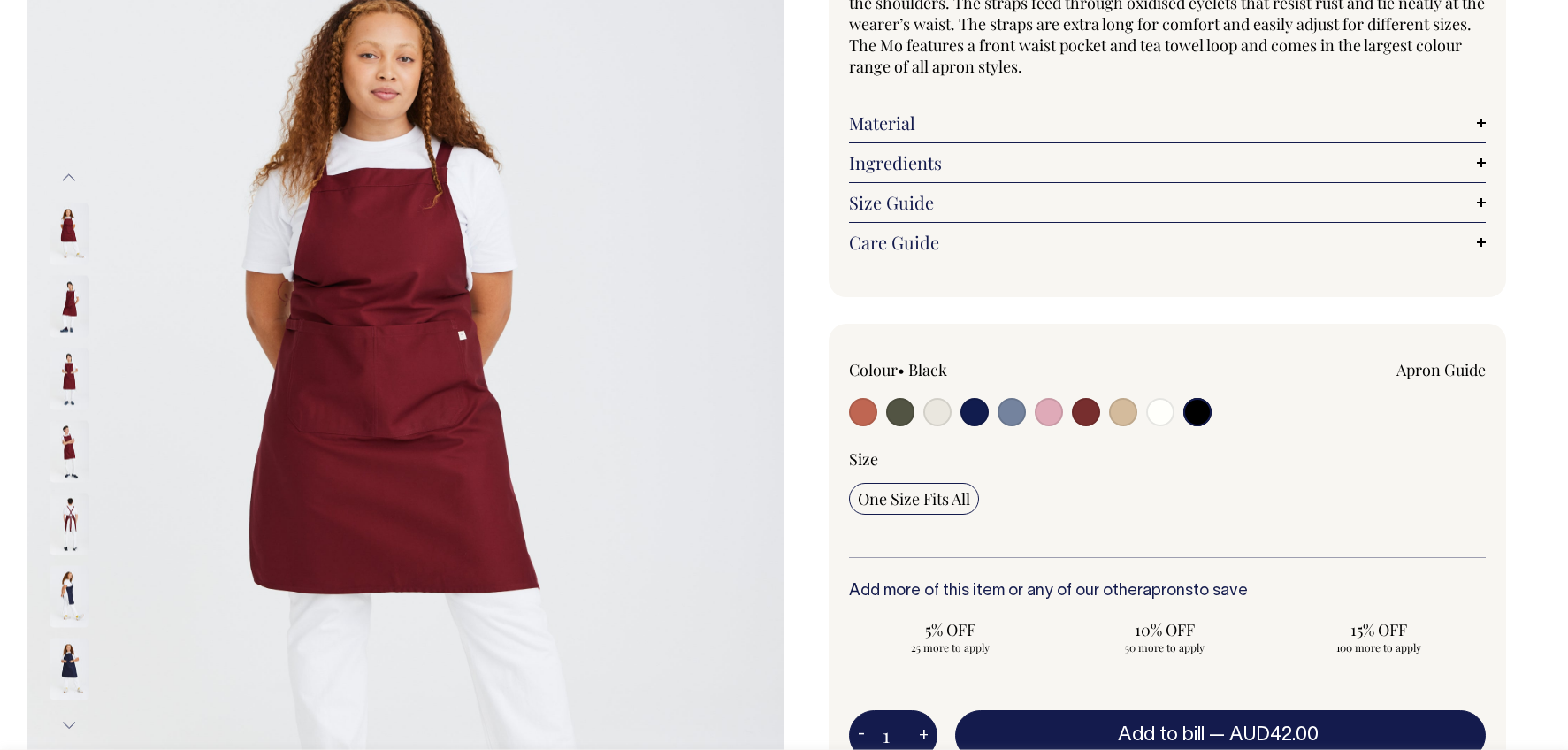
scroll to position [211, 0]
click at [70, 440] on img at bounding box center [69, 450] width 40 height 62
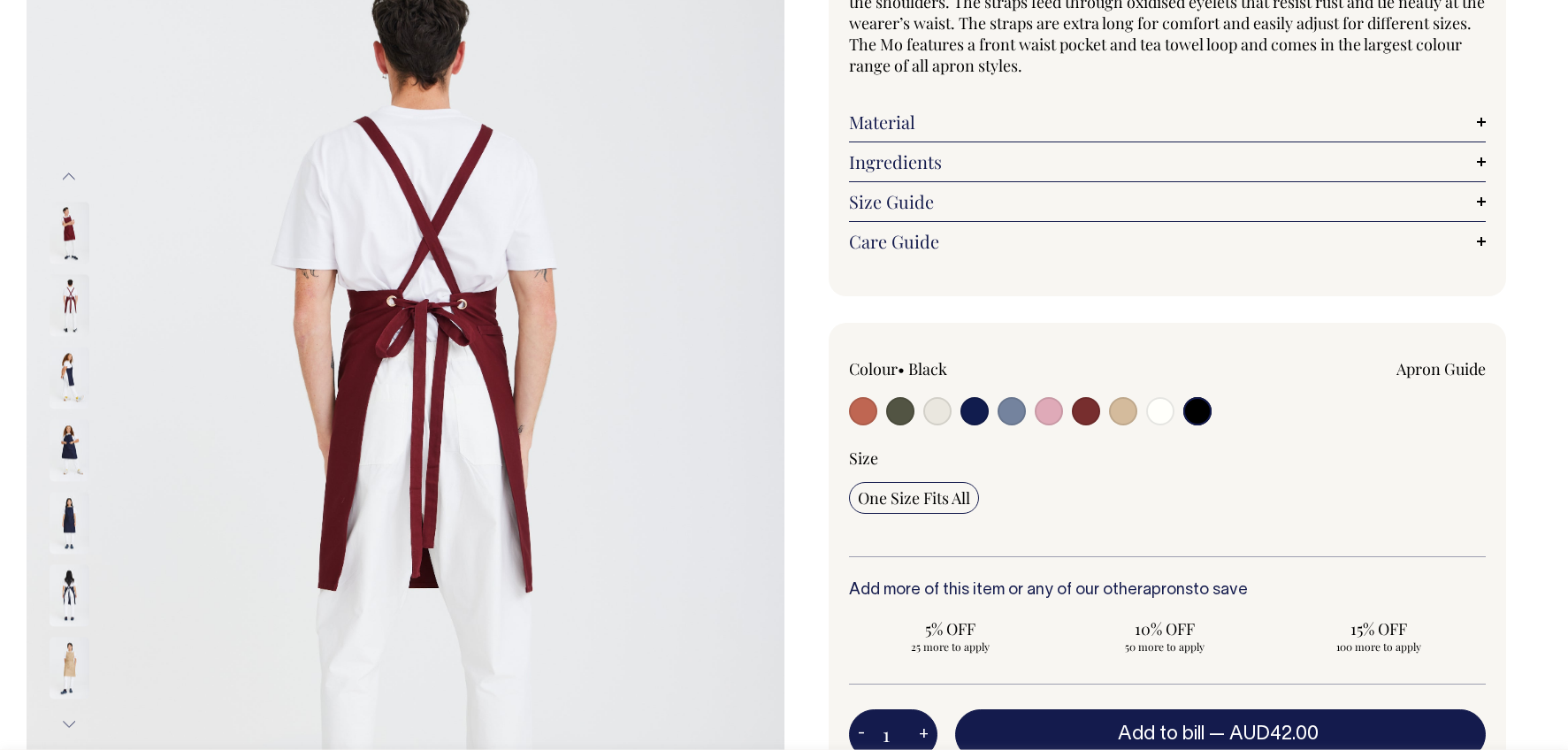
click at [77, 590] on img at bounding box center [69, 595] width 40 height 62
click at [77, 593] on img at bounding box center [69, 595] width 40 height 62
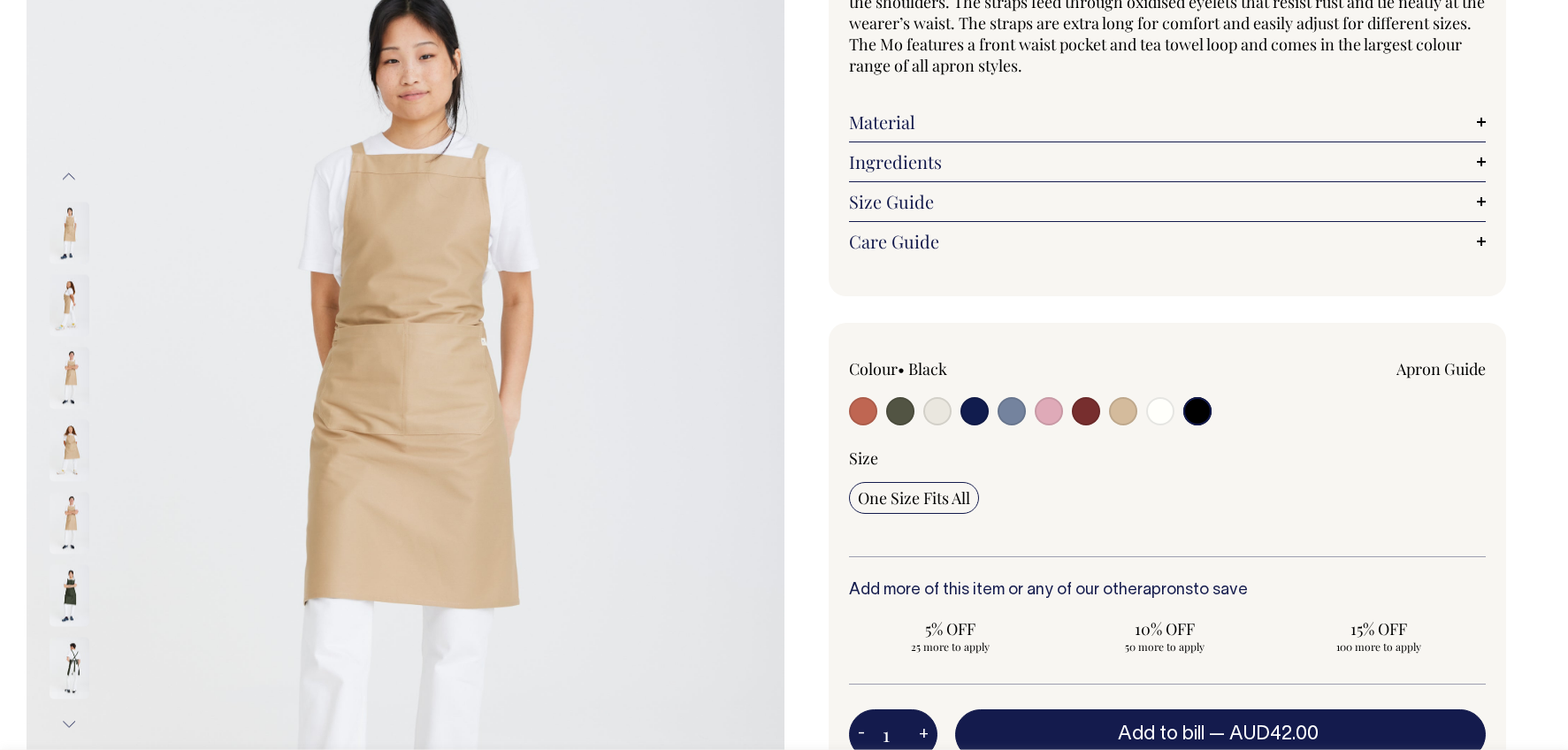
click at [80, 662] on img at bounding box center [69, 668] width 40 height 62
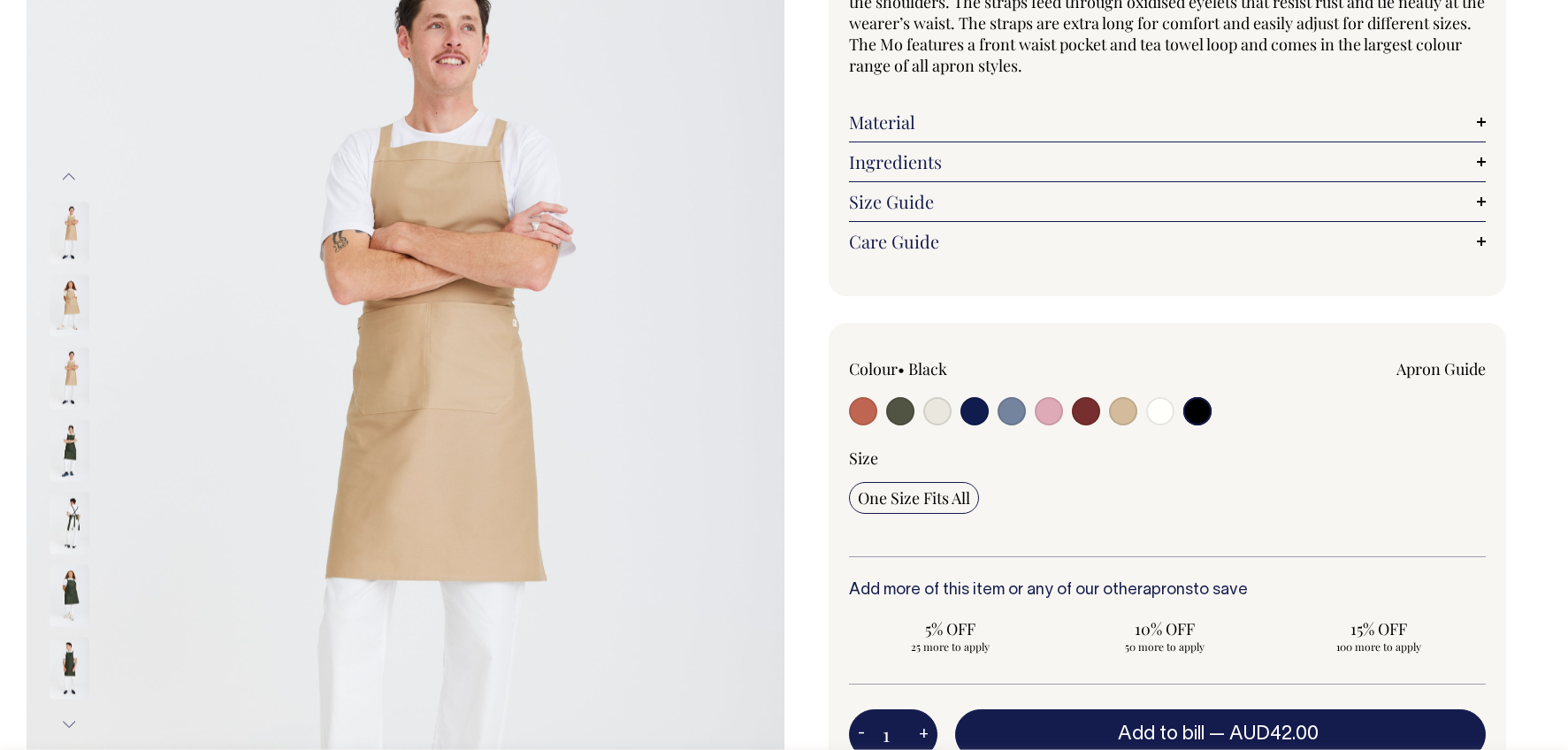
click at [71, 718] on button "Next" at bounding box center [68, 724] width 26 height 40
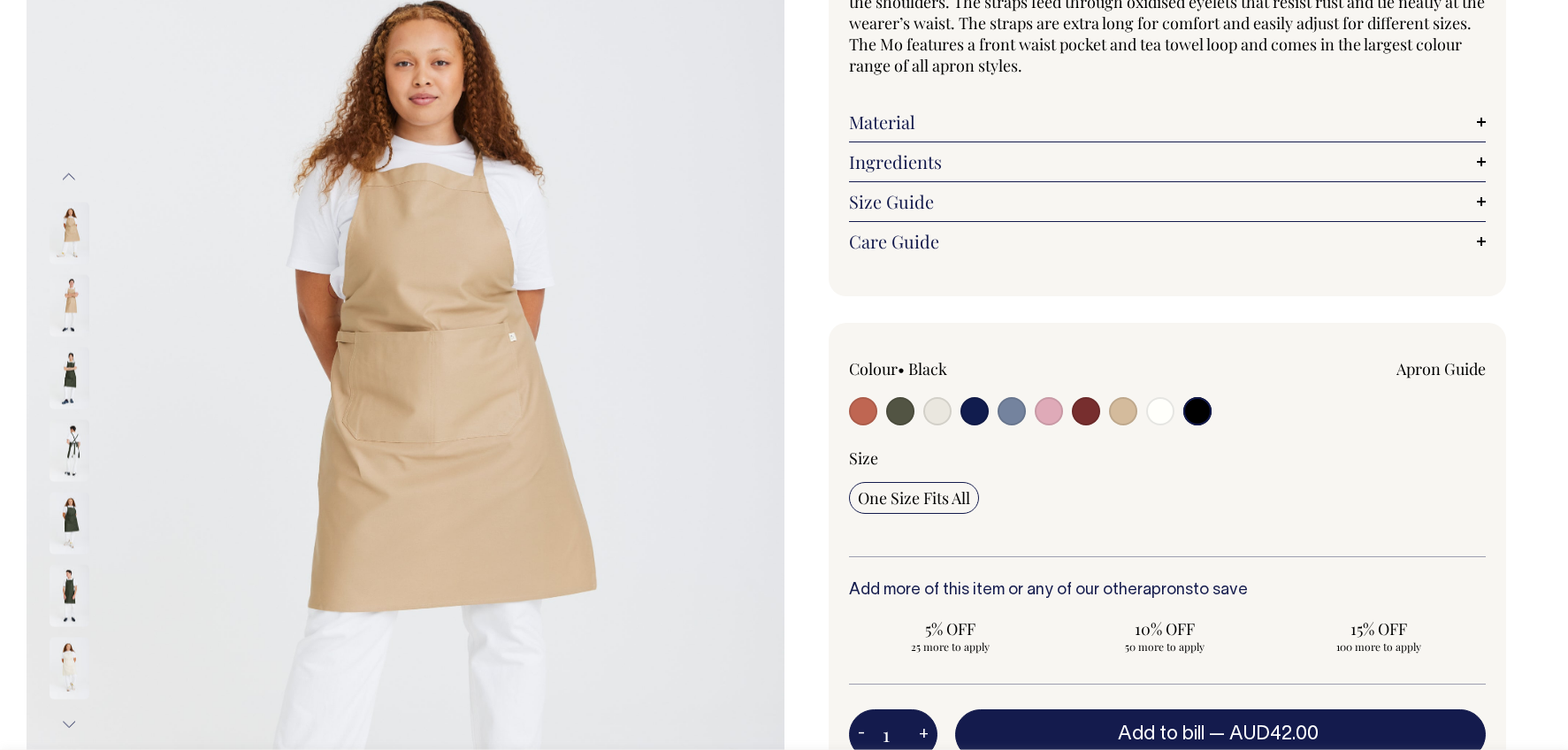
click at [70, 713] on button "Next" at bounding box center [68, 724] width 26 height 40
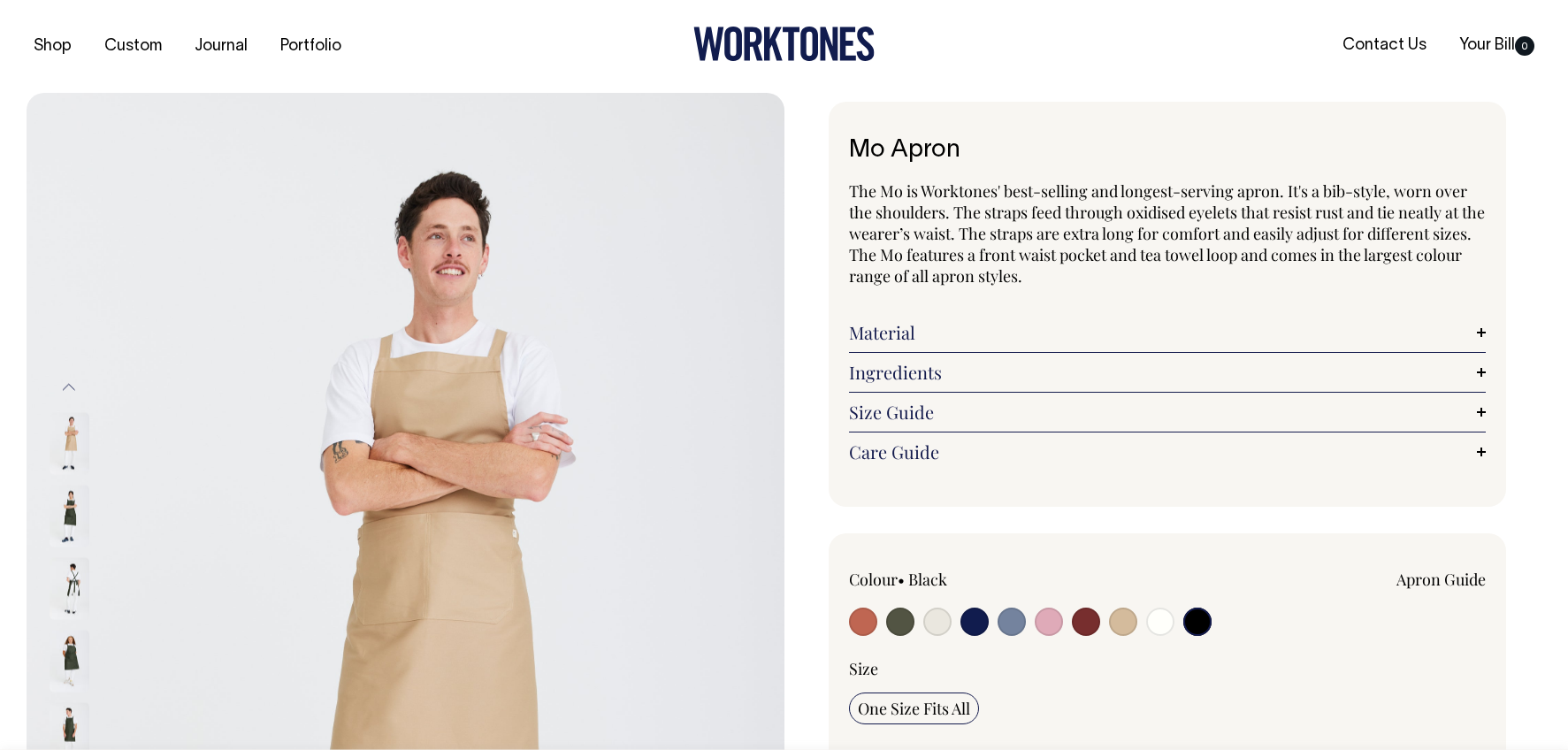
scroll to position [0, 0]
